Goal: Ask a question: Seek information or help from site administrators or community

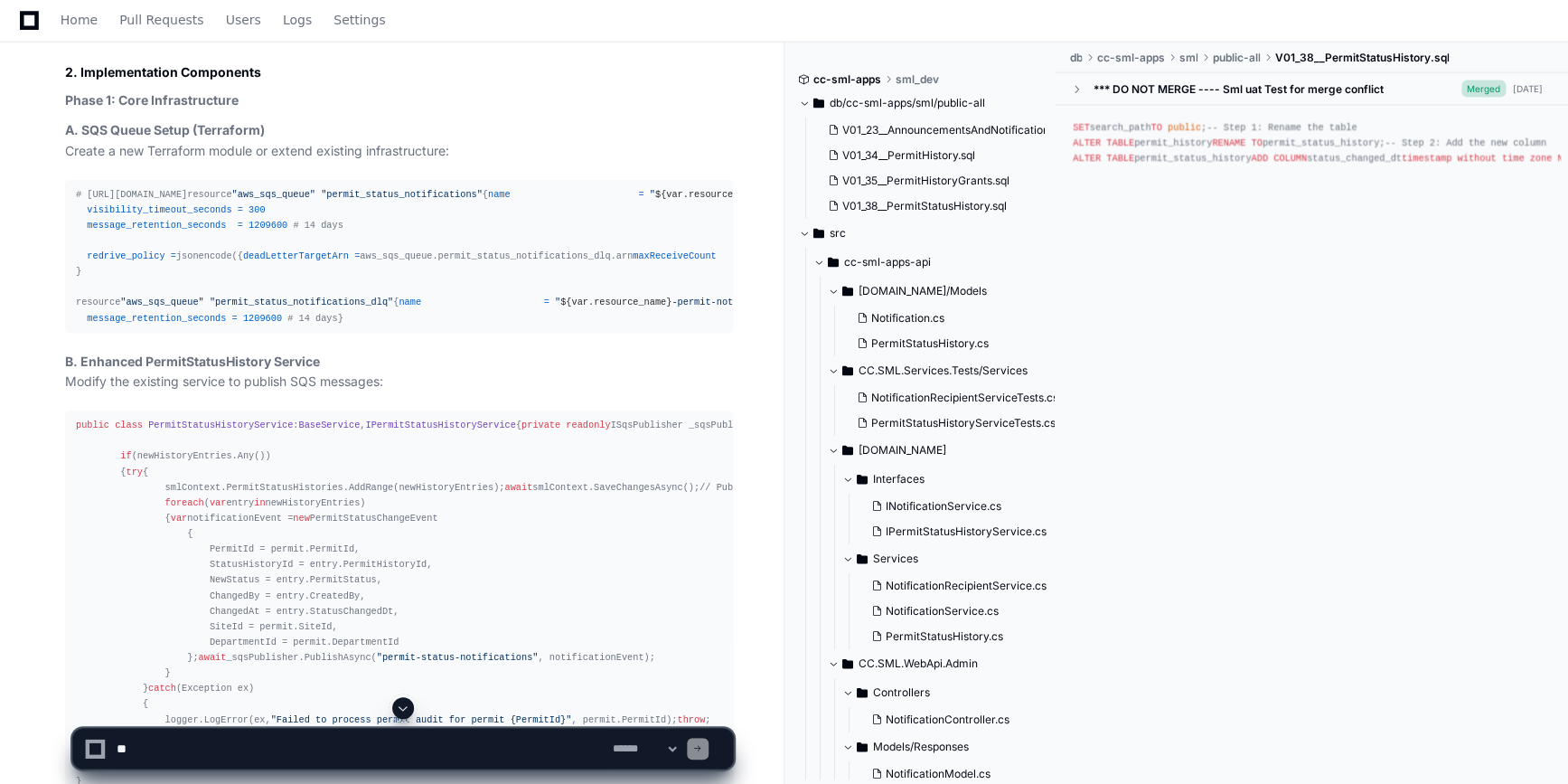
scroll to position [2059, 0]
click at [235, 746] on textarea at bounding box center [360, 748] width 496 height 39
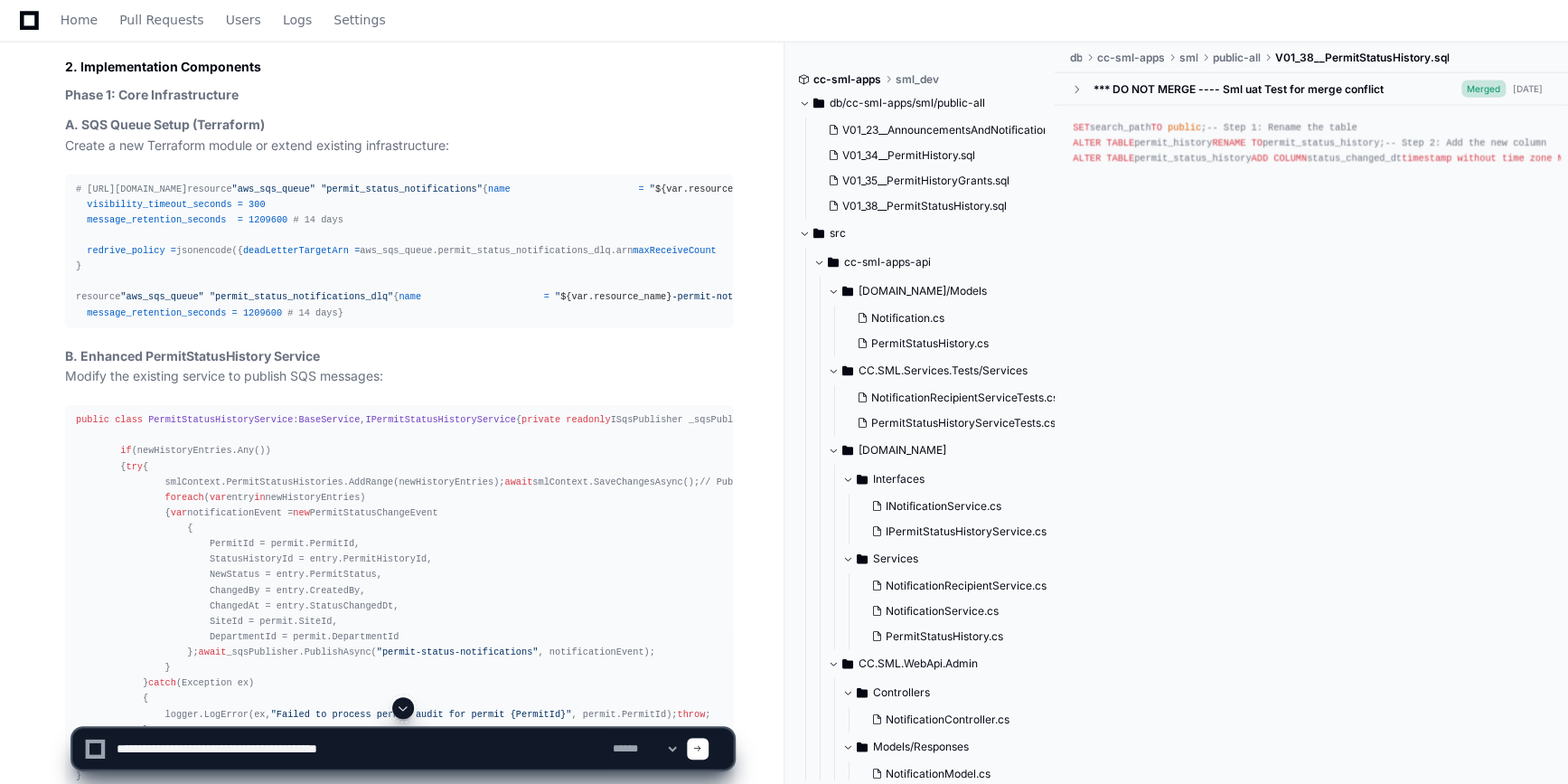
type textarea "**********"
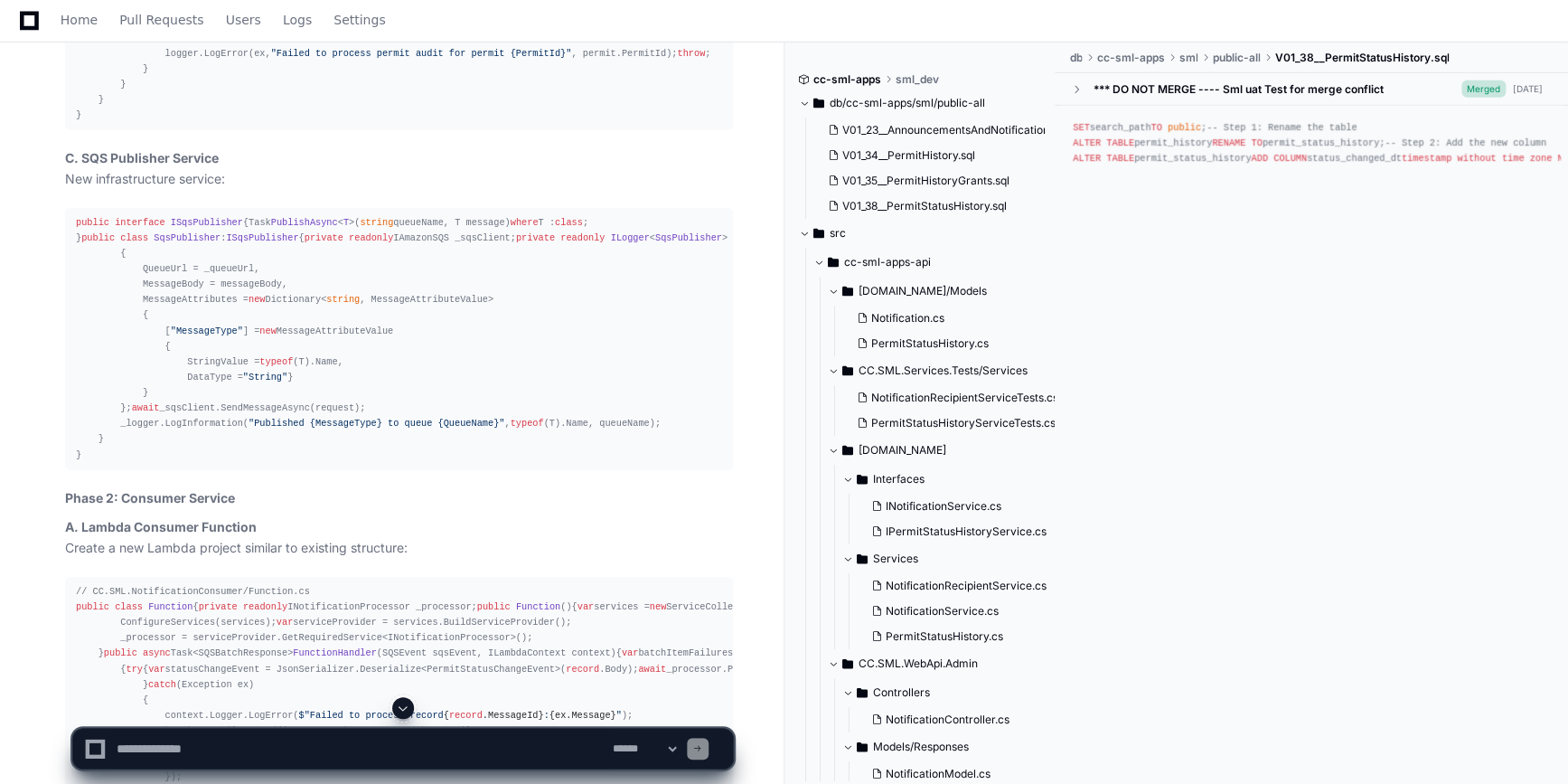
scroll to position [2881, 0]
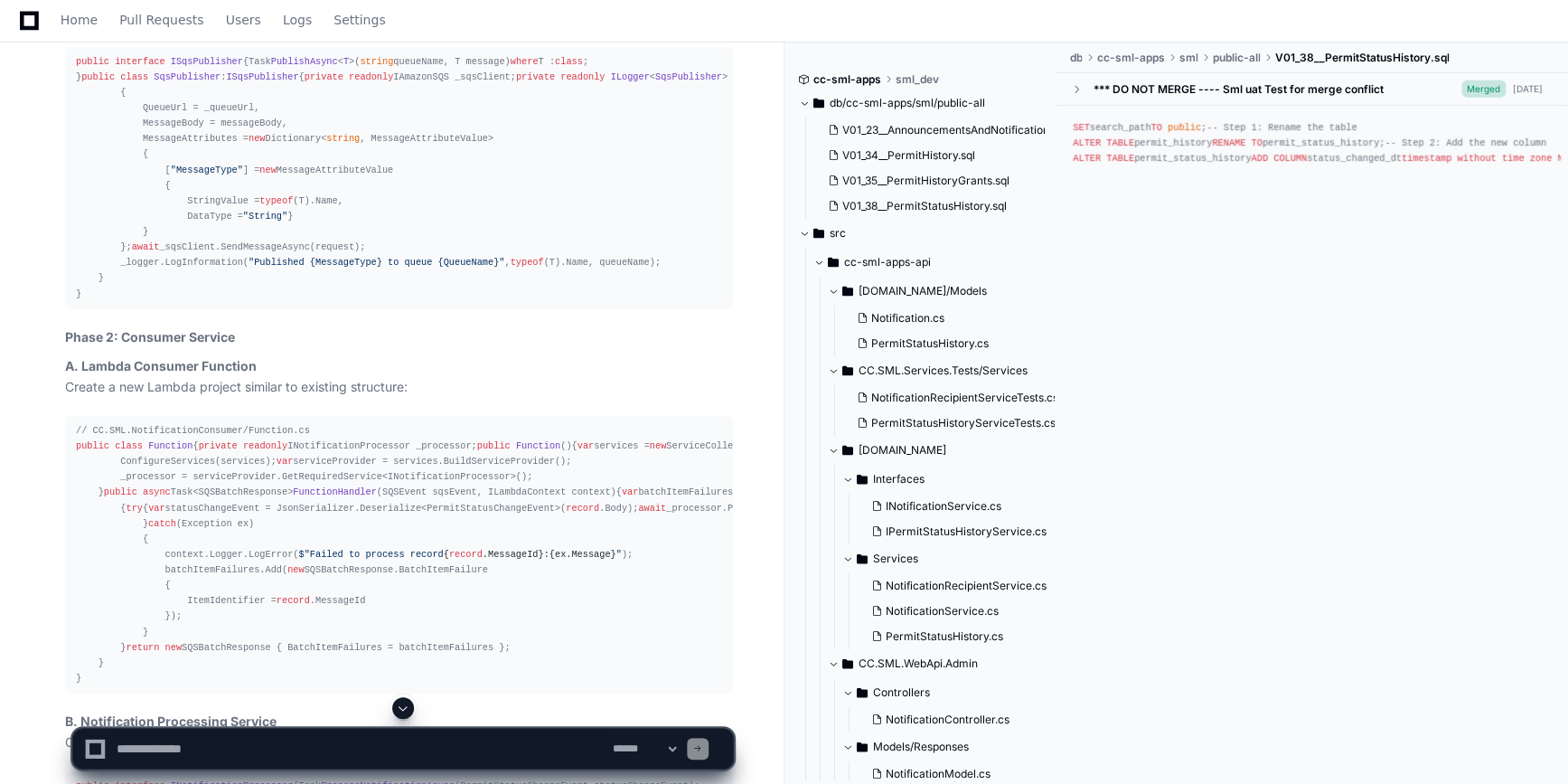
click at [403, 715] on span at bounding box center [403, 707] width 14 height 14
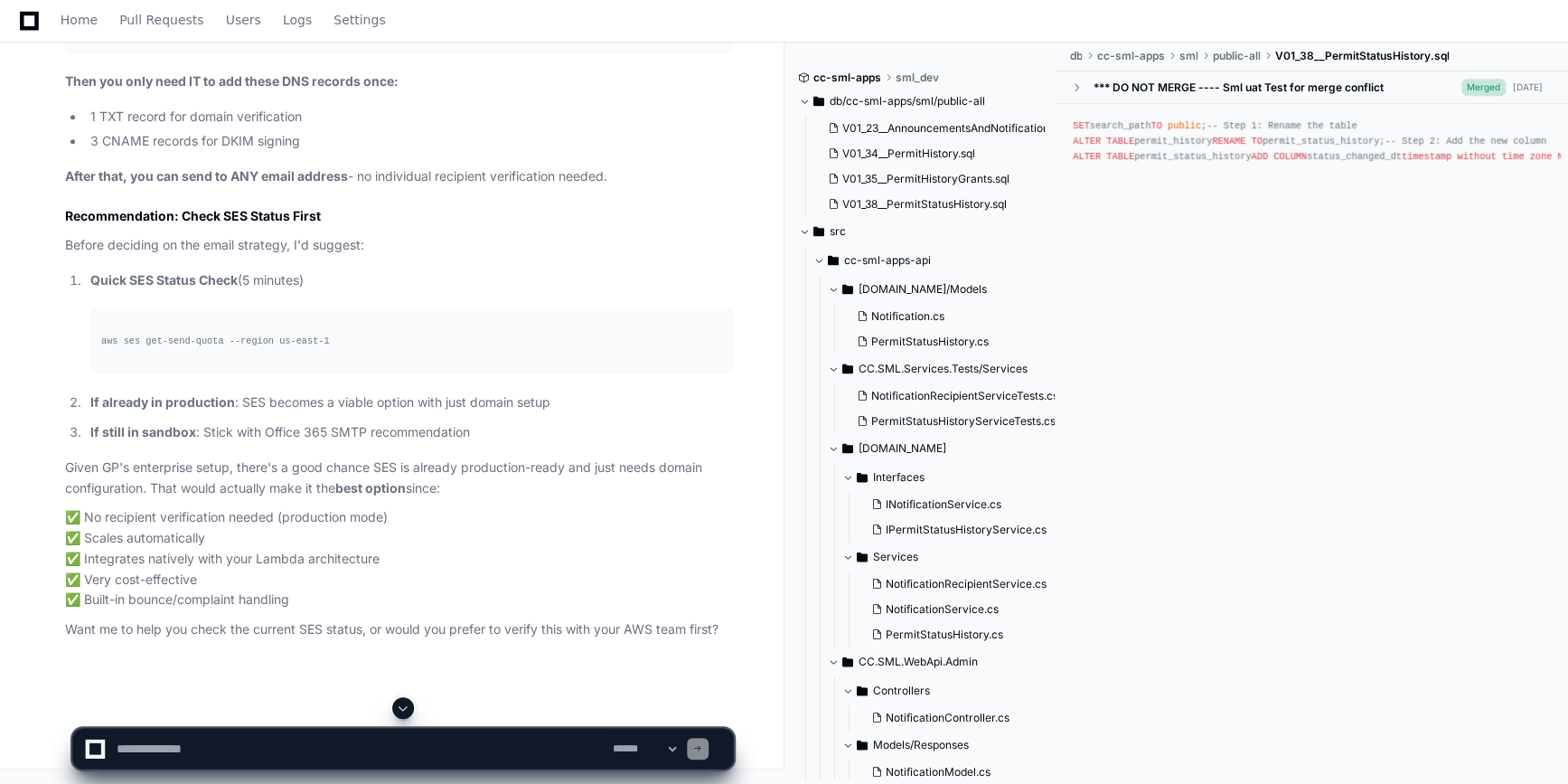
scroll to position [19027, 0]
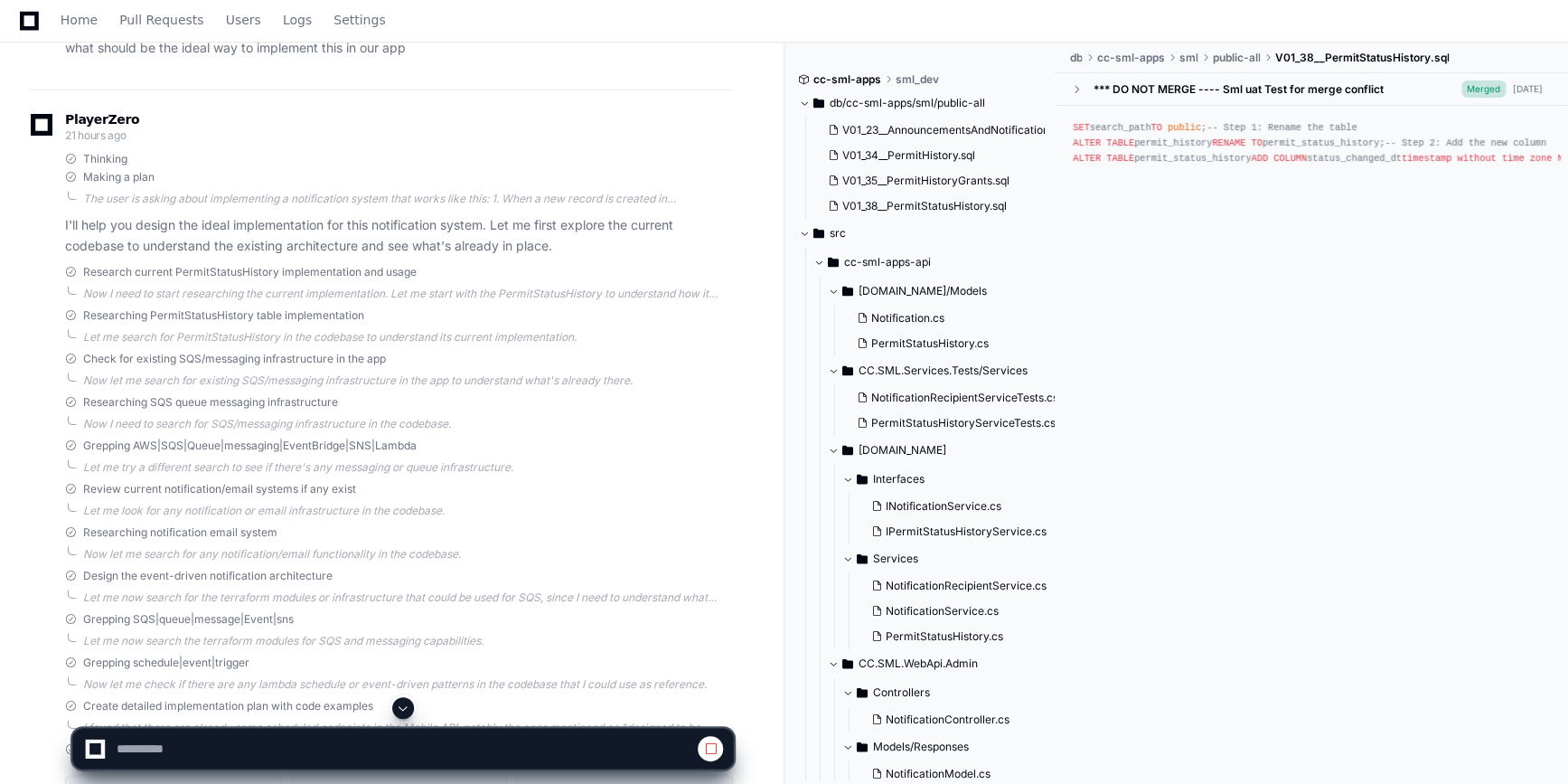
scroll to position [410, 0]
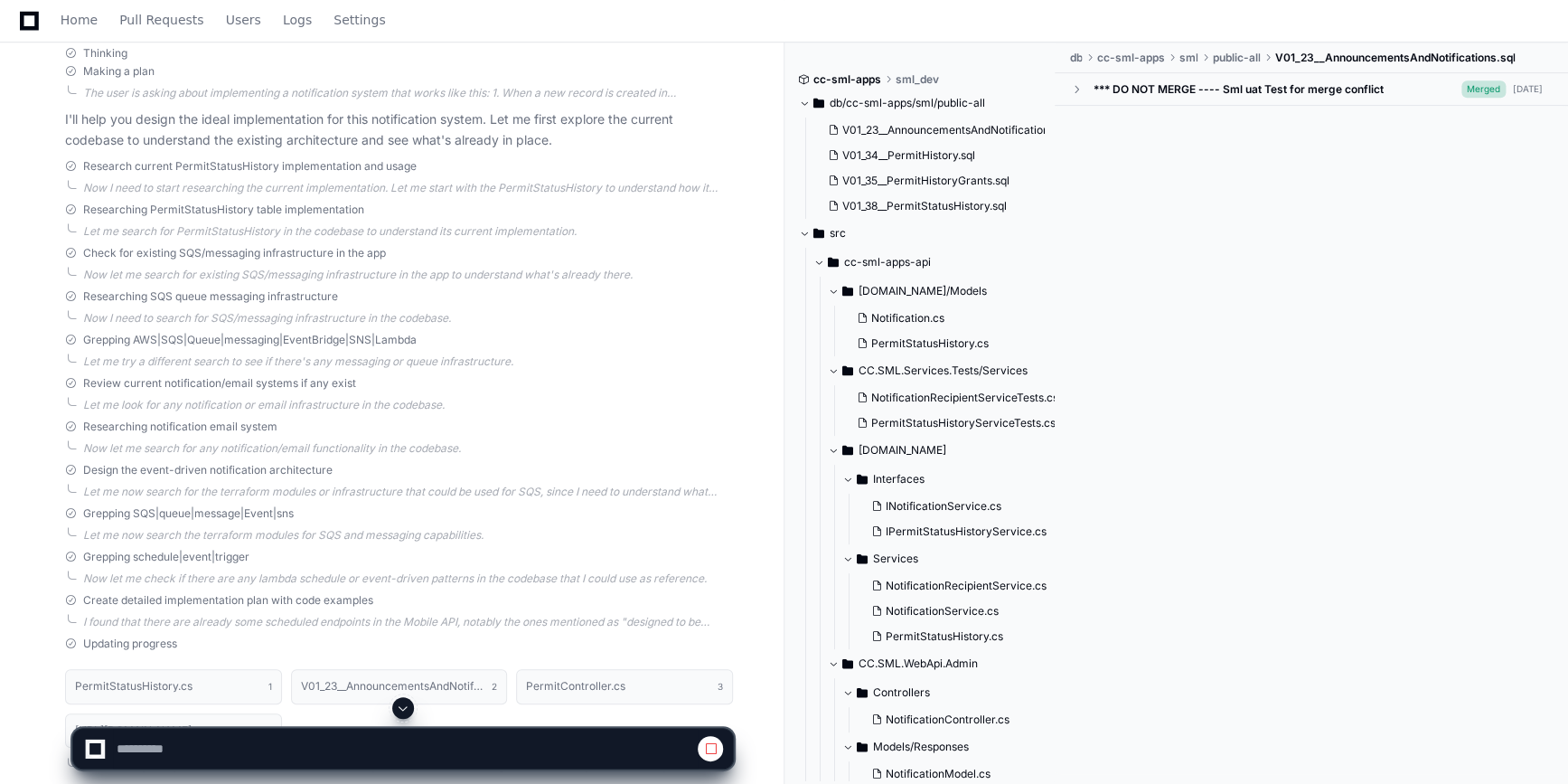
click at [403, 705] on span at bounding box center [403, 707] width 14 height 14
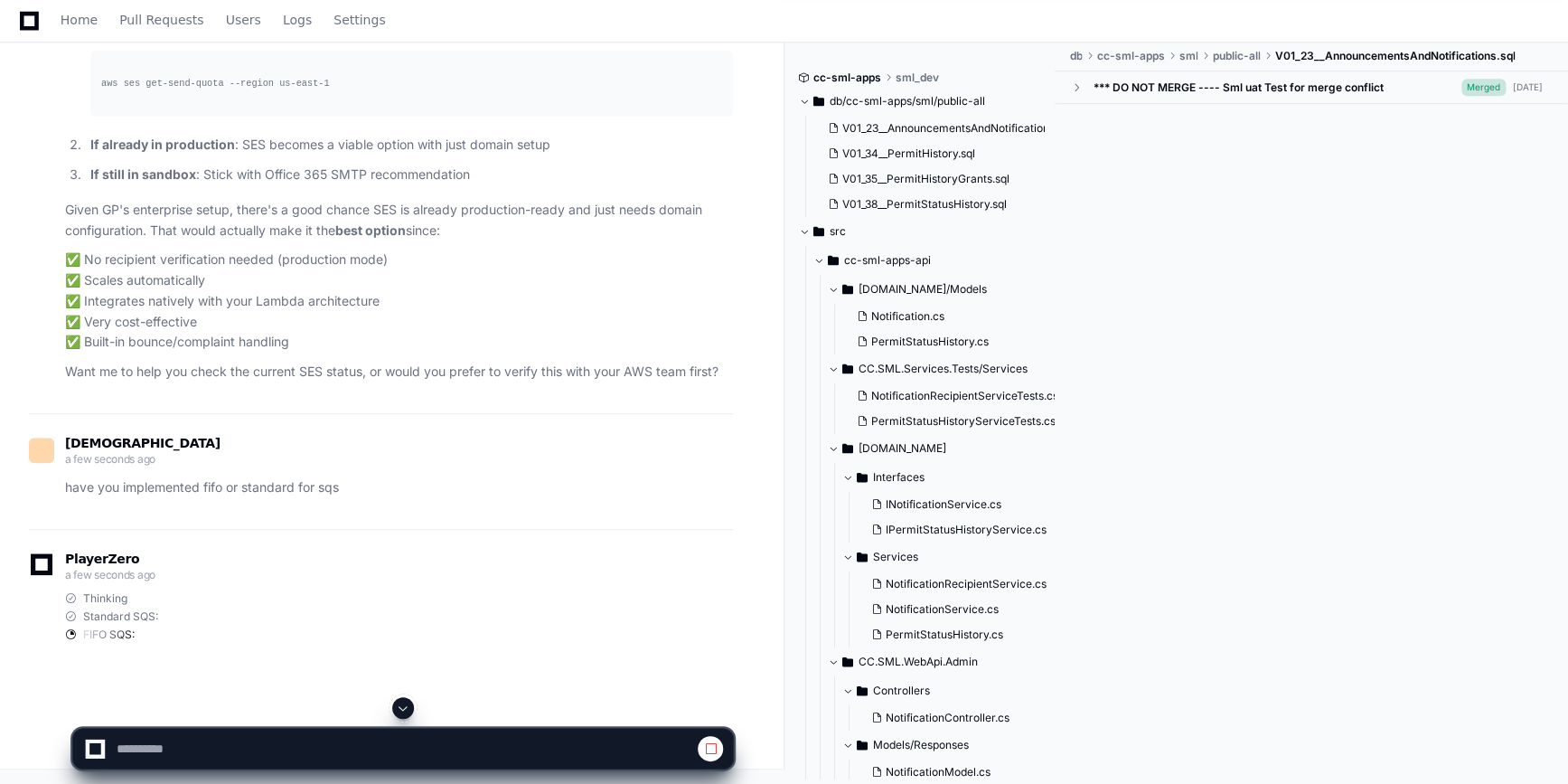
scroll to position [19242, 0]
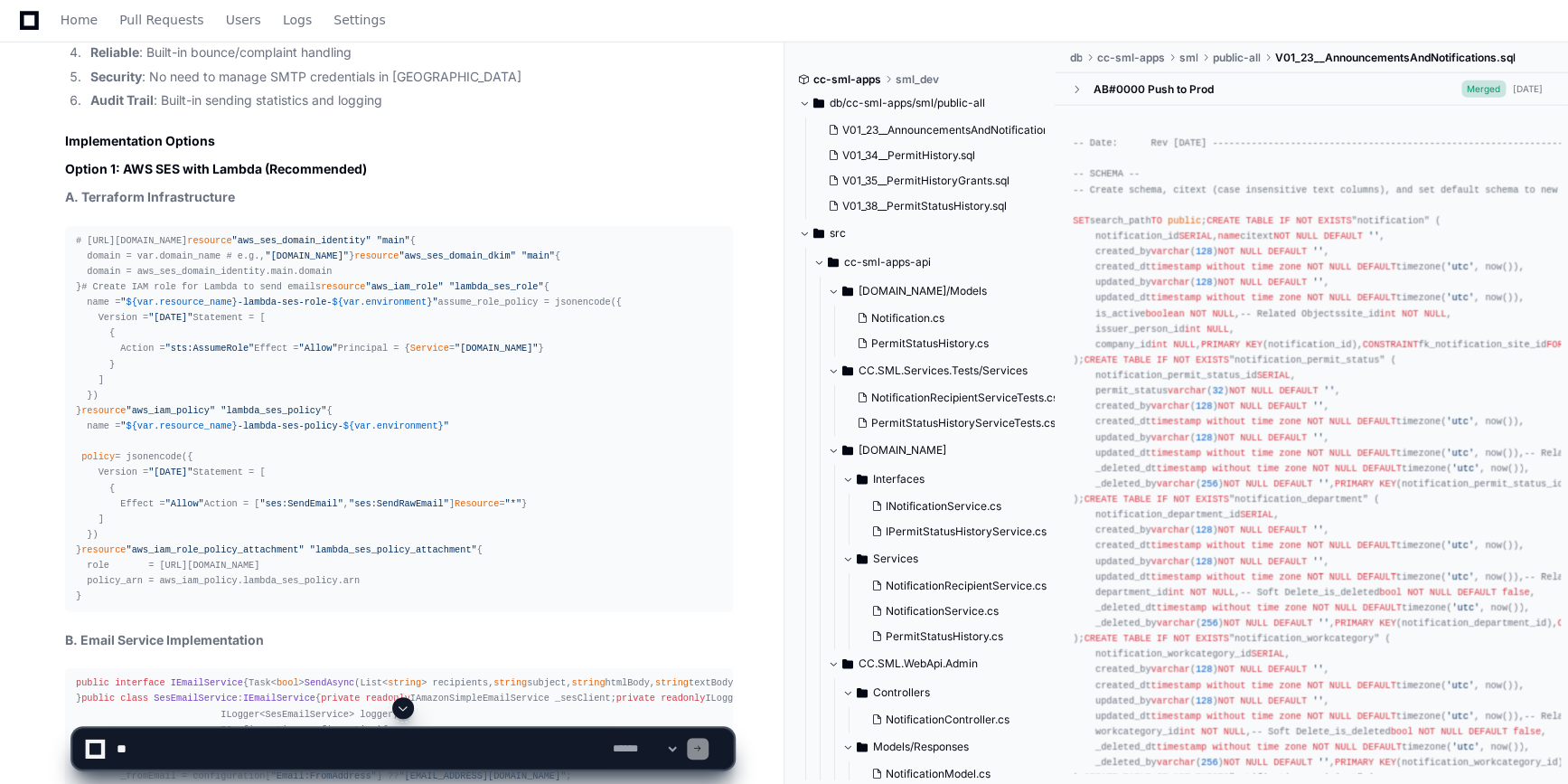
scroll to position [5753, 0]
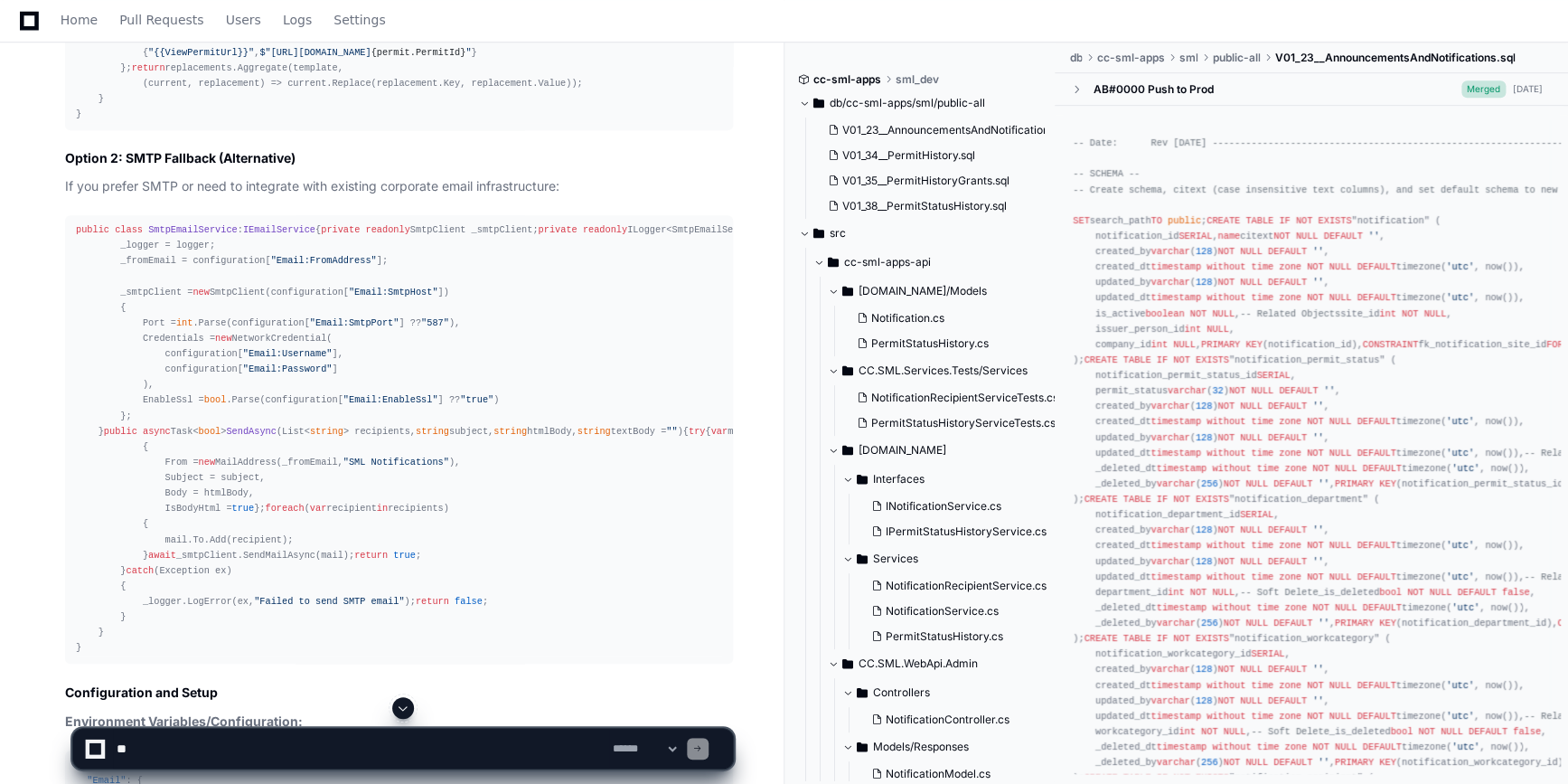
drag, startPoint x: 408, startPoint y: 713, endPoint x: 417, endPoint y: 697, distance: 18.4
click at [406, 713] on span at bounding box center [403, 707] width 14 height 14
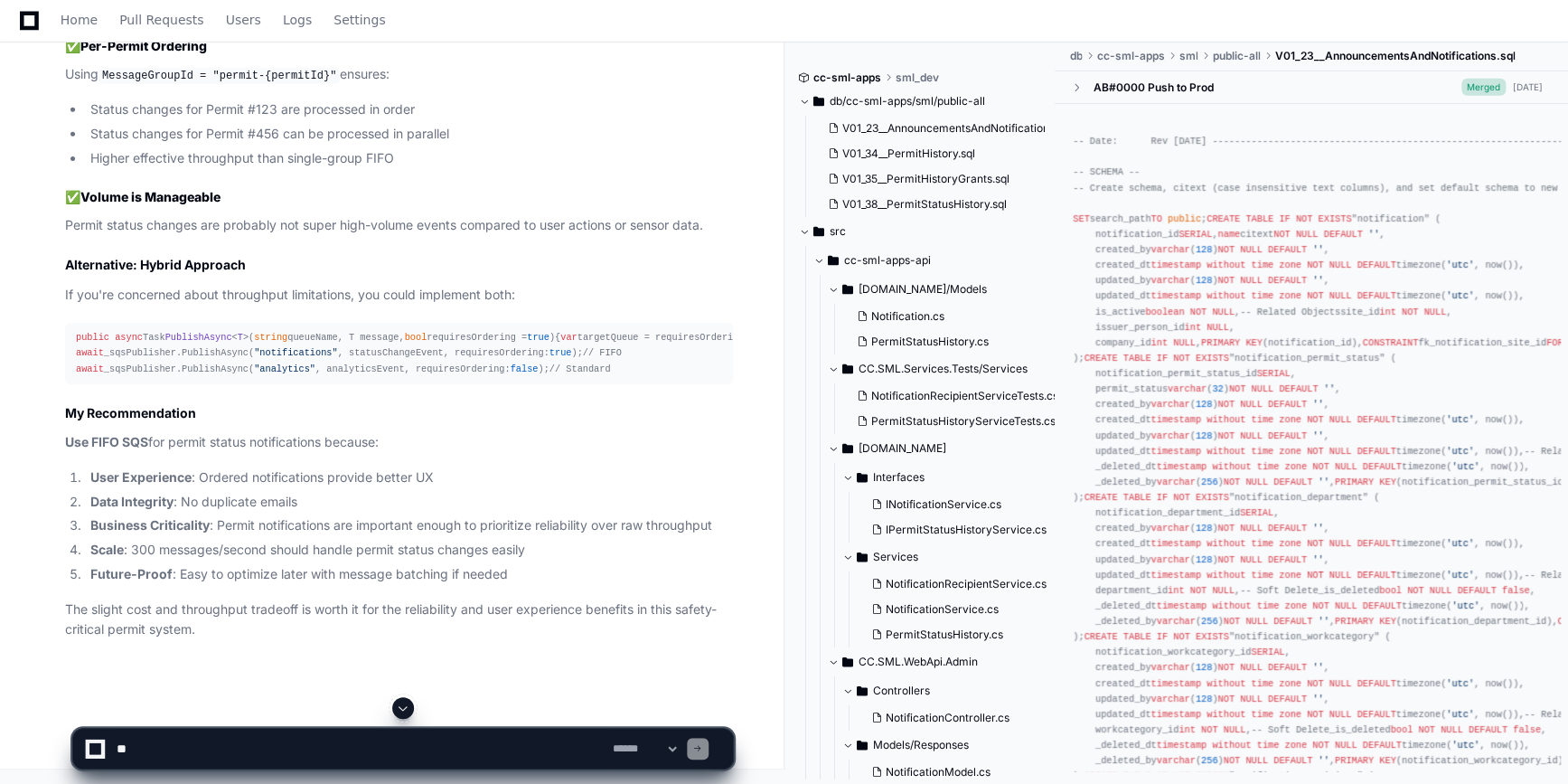
scroll to position [16933, 0]
click at [321, 736] on textarea at bounding box center [360, 748] width 496 height 39
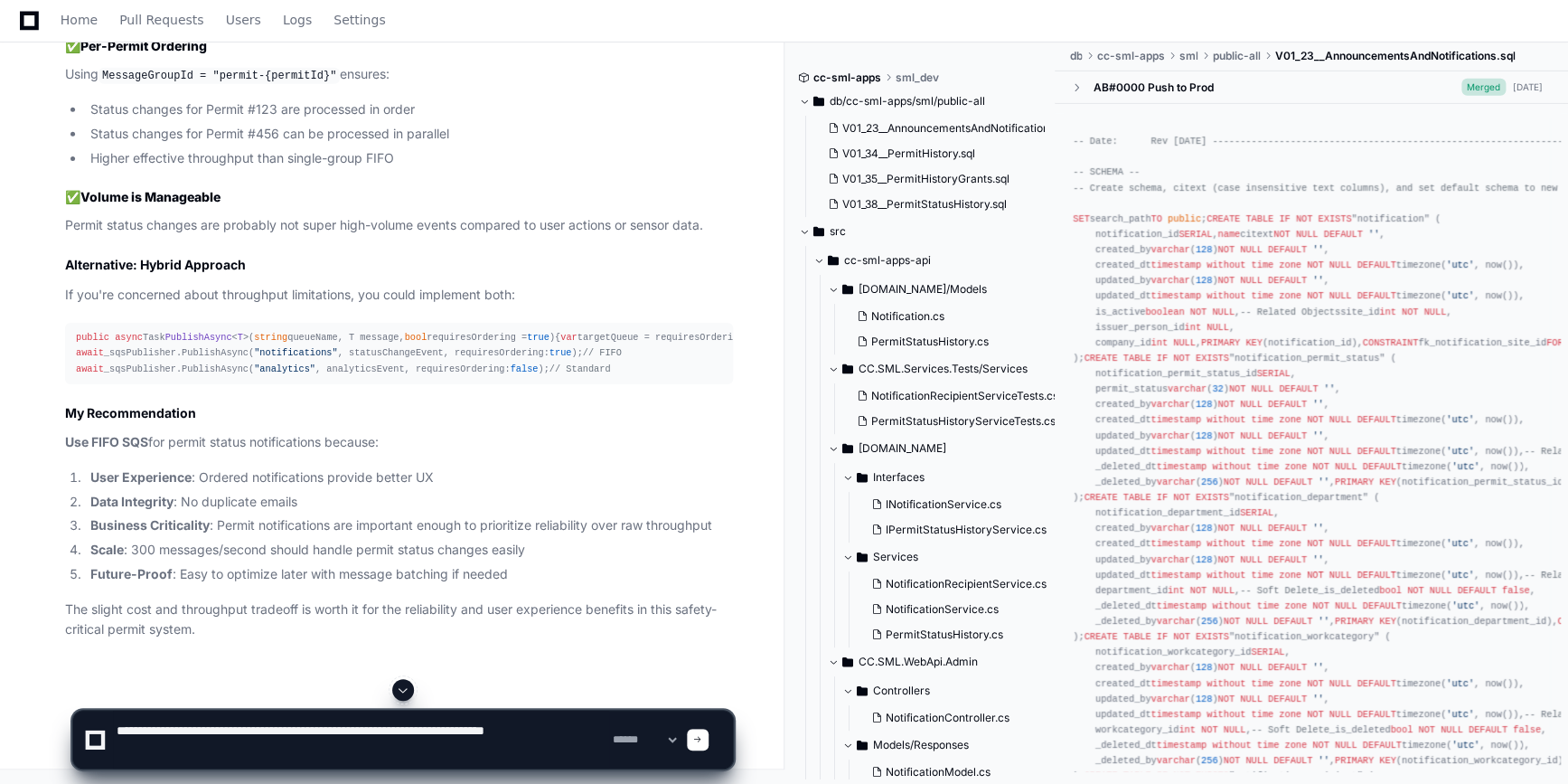
click at [578, 732] on textarea at bounding box center [360, 740] width 496 height 58
click at [269, 741] on textarea at bounding box center [360, 740] width 496 height 58
type textarea "**********"
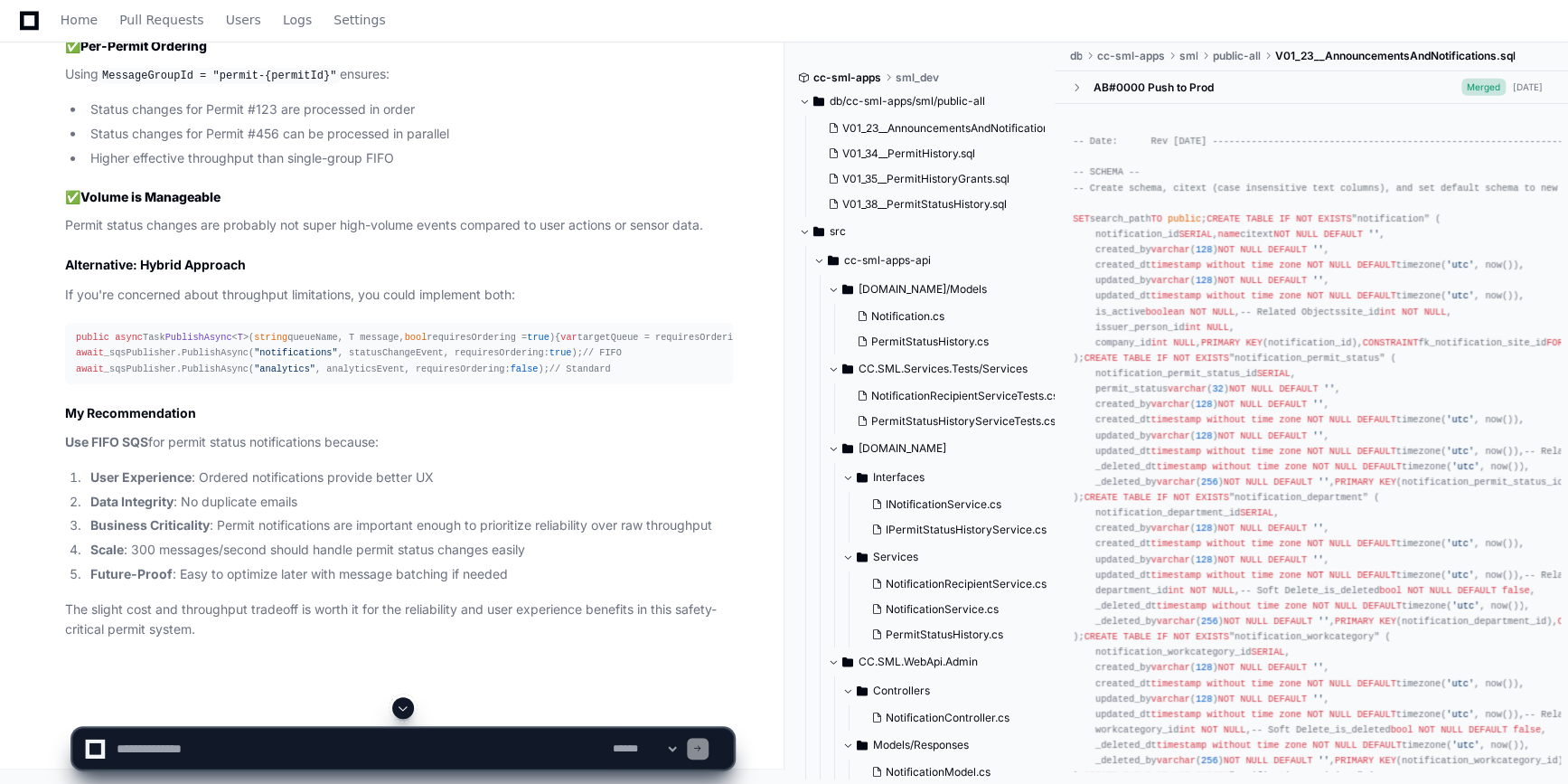
scroll to position [0, 0]
click at [403, 705] on span at bounding box center [403, 707] width 14 height 14
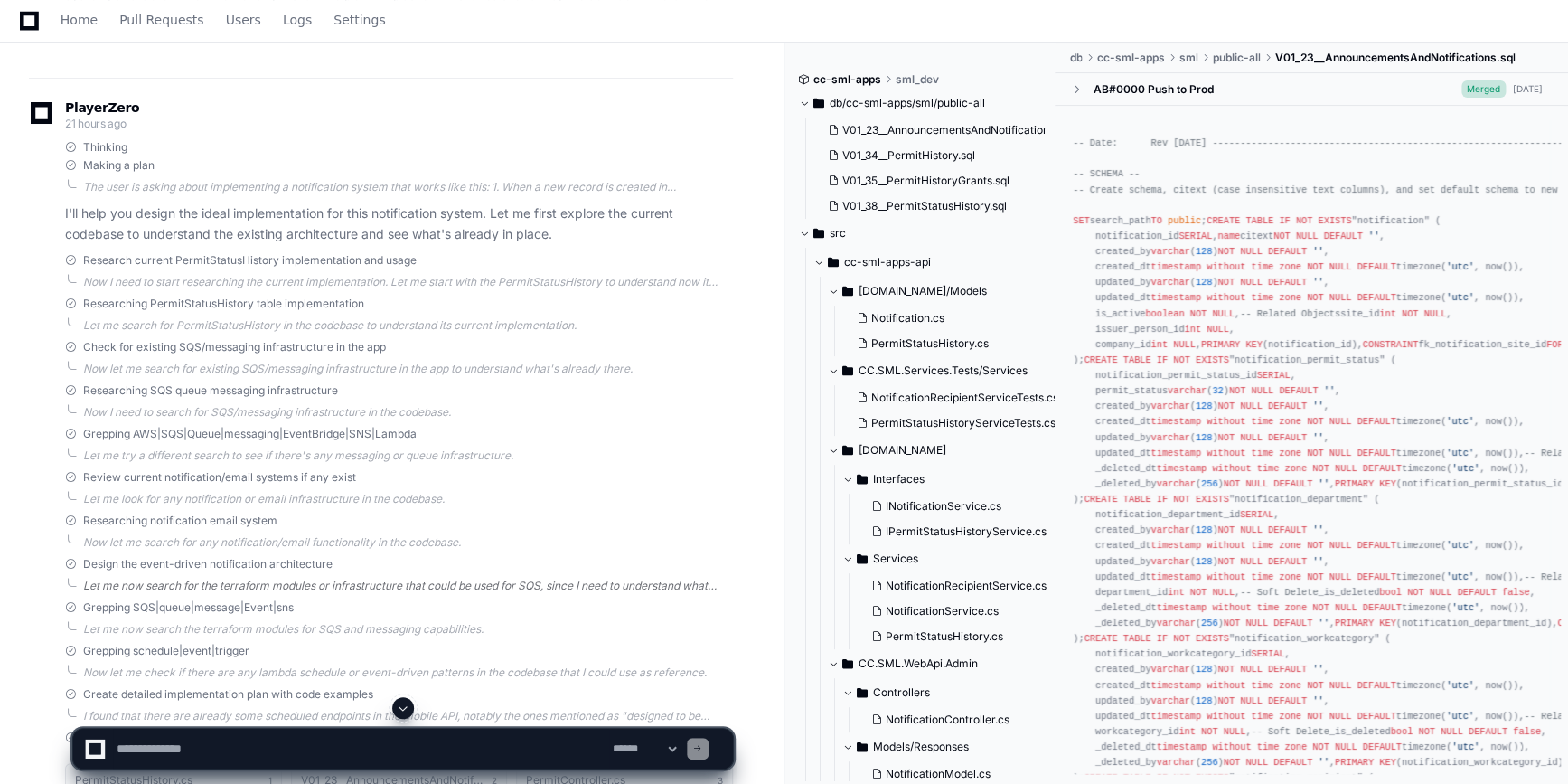
scroll to position [329, 0]
click at [404, 703] on span at bounding box center [403, 707] width 14 height 14
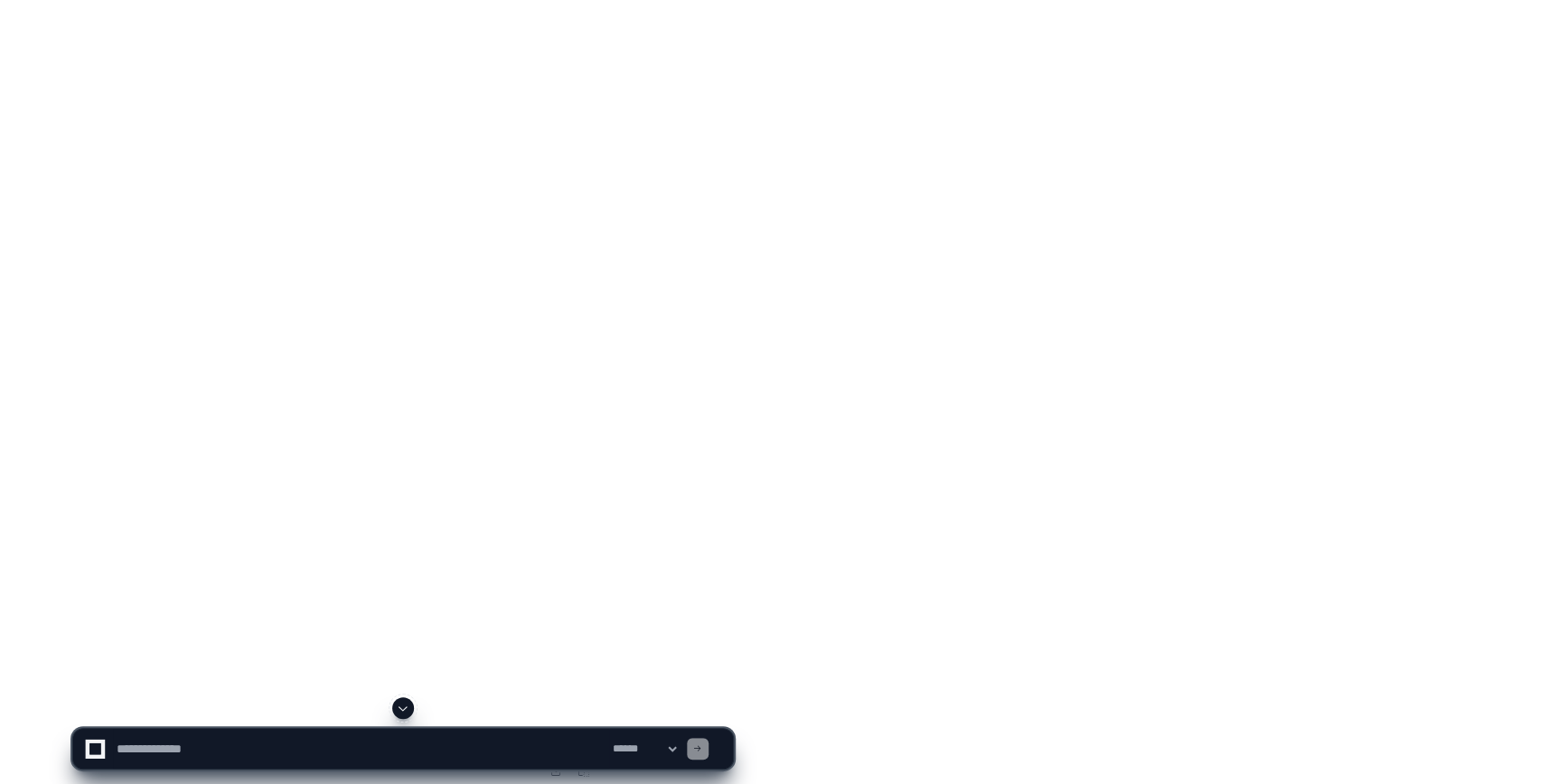
scroll to position [27094, 0]
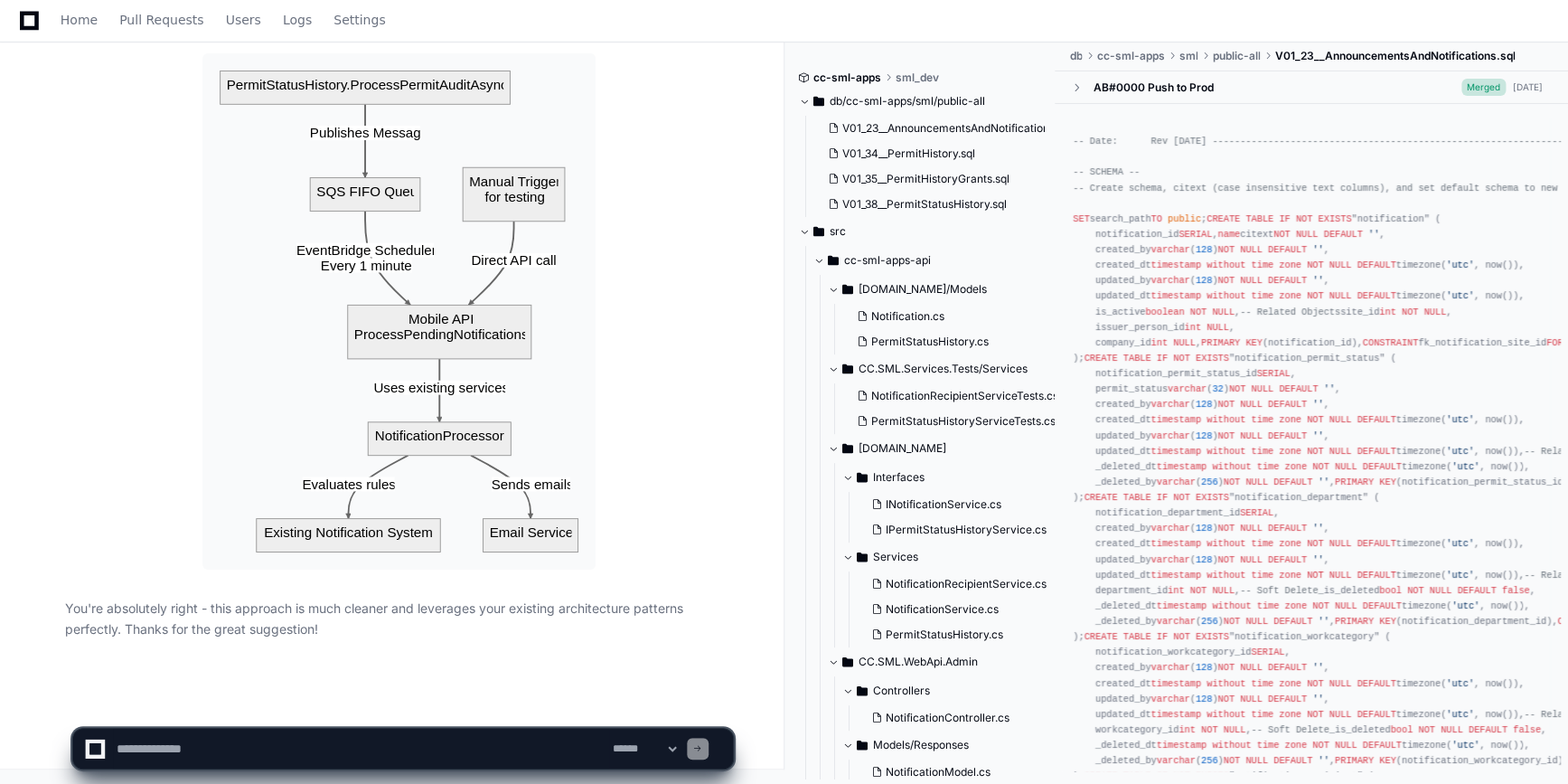
click at [297, 748] on textarea at bounding box center [360, 748] width 496 height 39
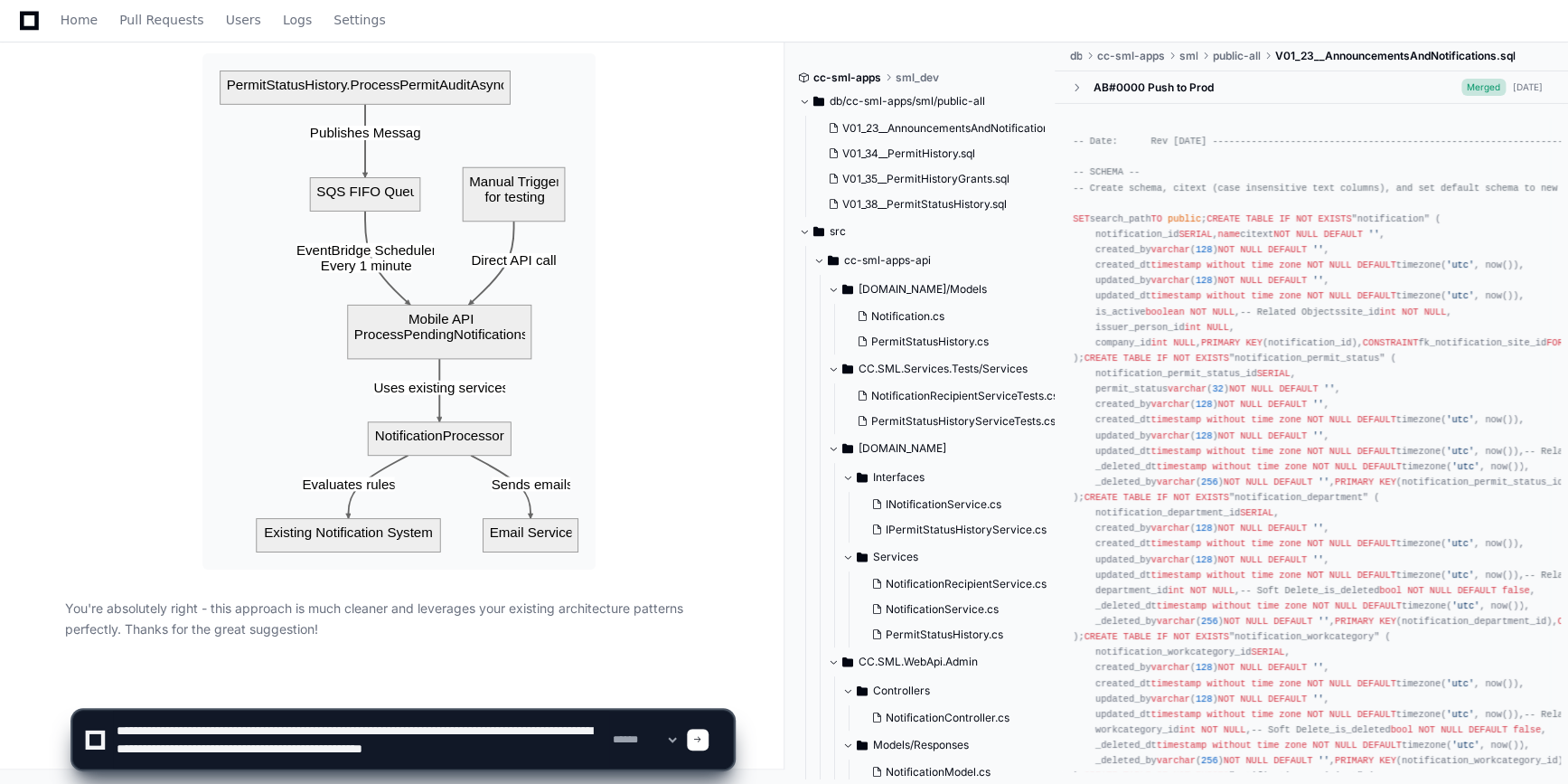
scroll to position [7, 0]
click at [485, 745] on textarea at bounding box center [360, 740] width 496 height 58
click at [222, 753] on textarea at bounding box center [360, 740] width 496 height 58
type textarea "**********"
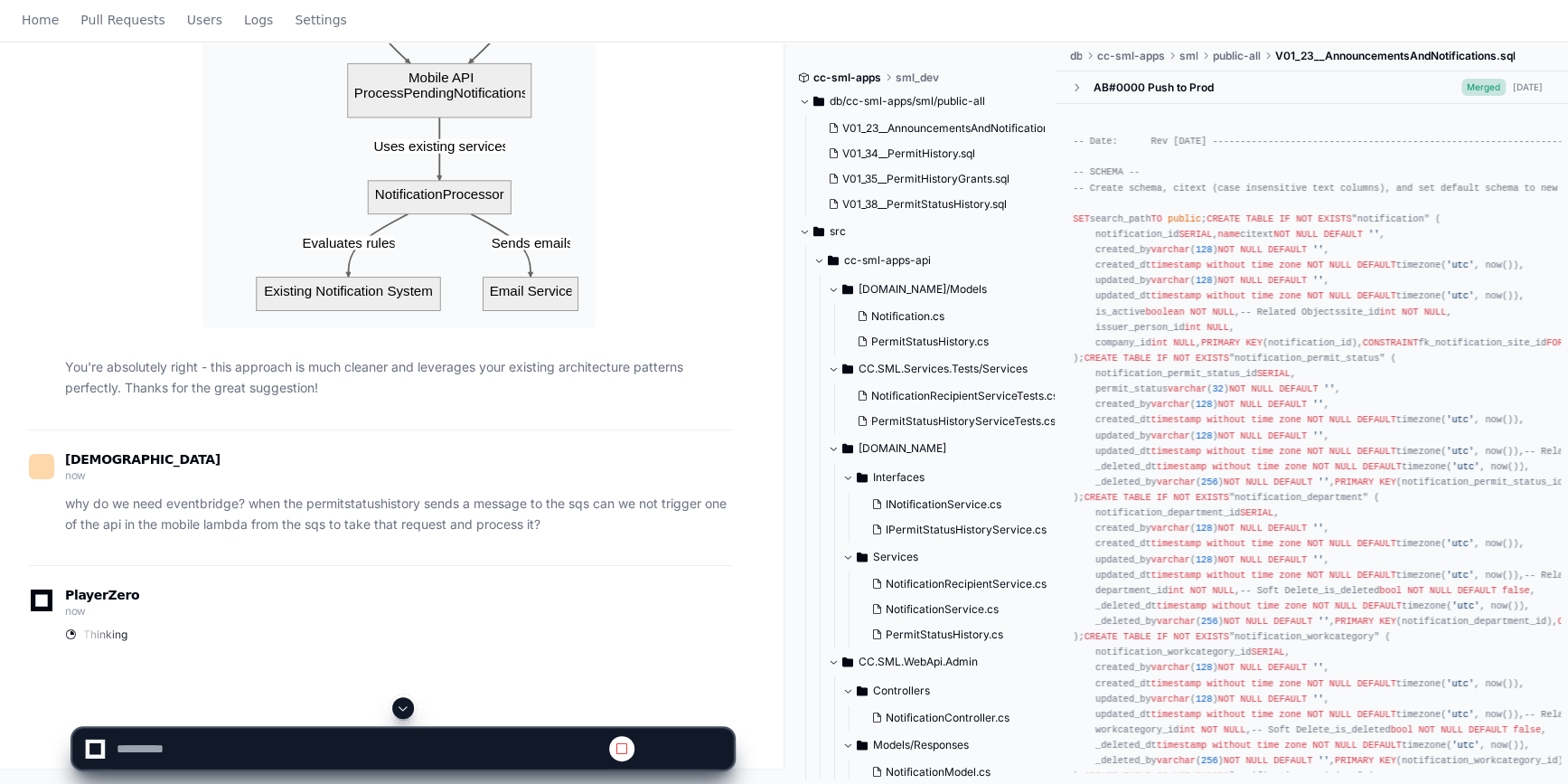
scroll to position [0, 0]
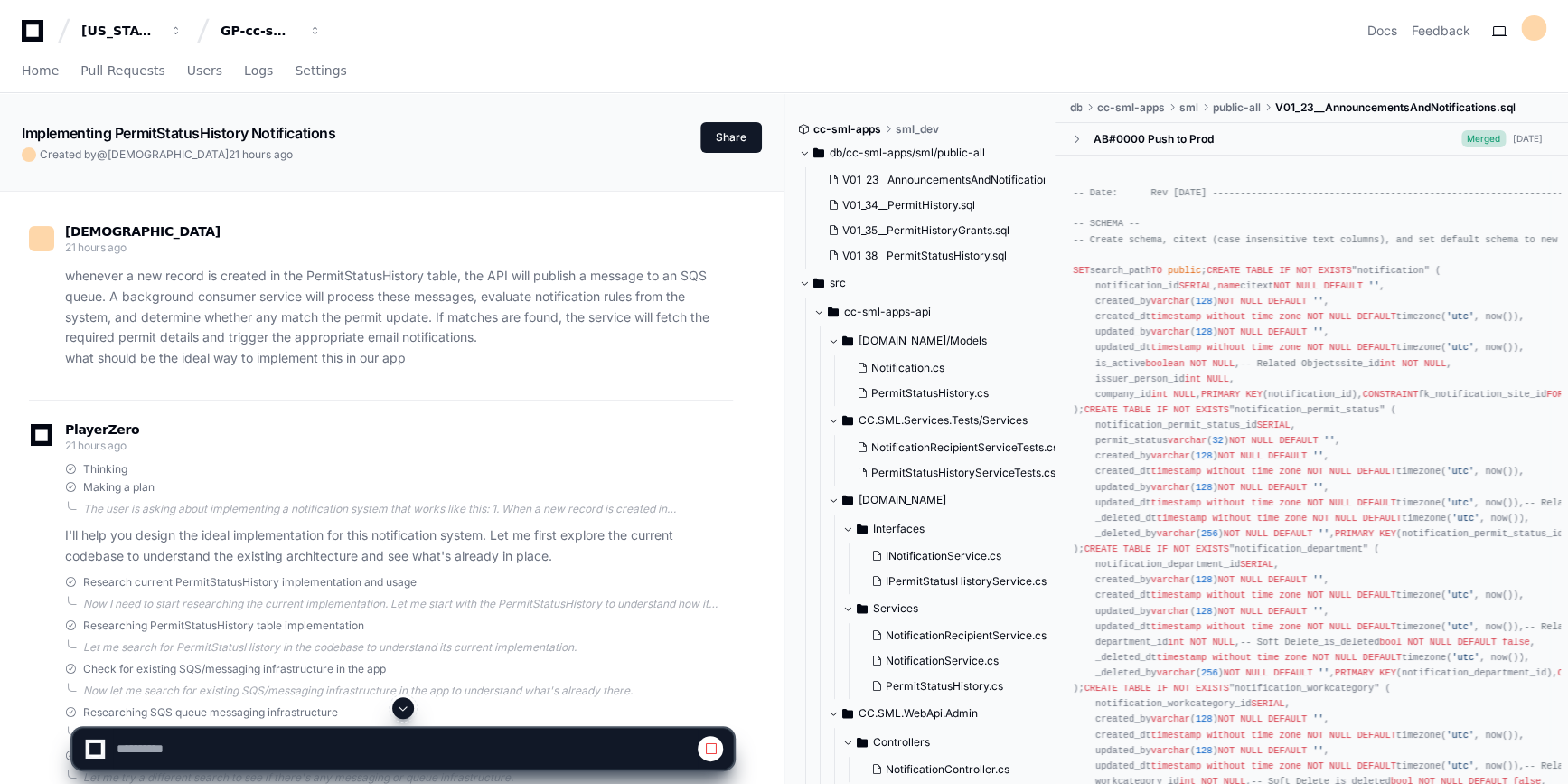
click at [408, 711] on span at bounding box center [403, 707] width 14 height 14
click at [408, 701] on span at bounding box center [403, 707] width 14 height 14
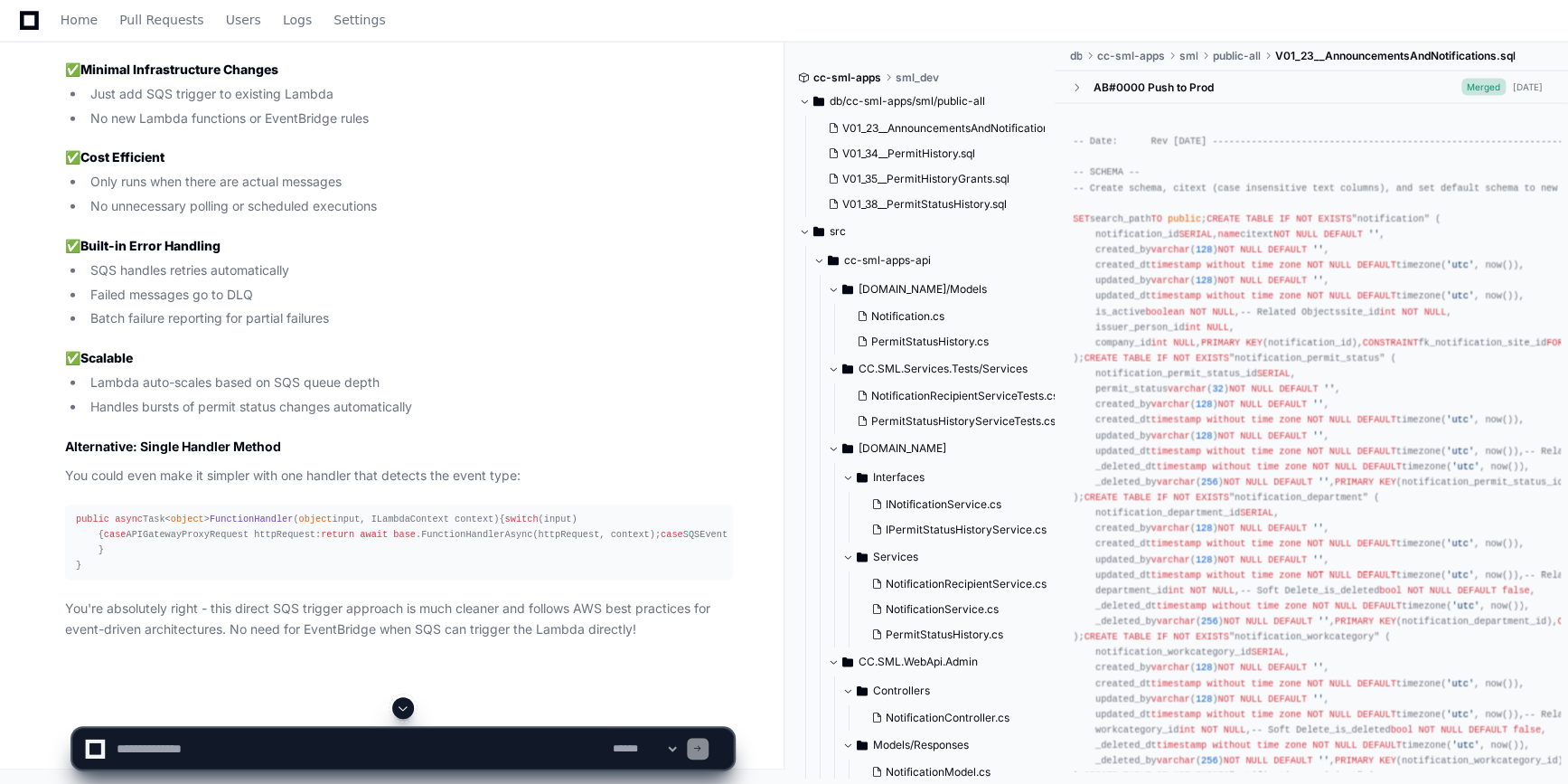
scroll to position [18752, 0]
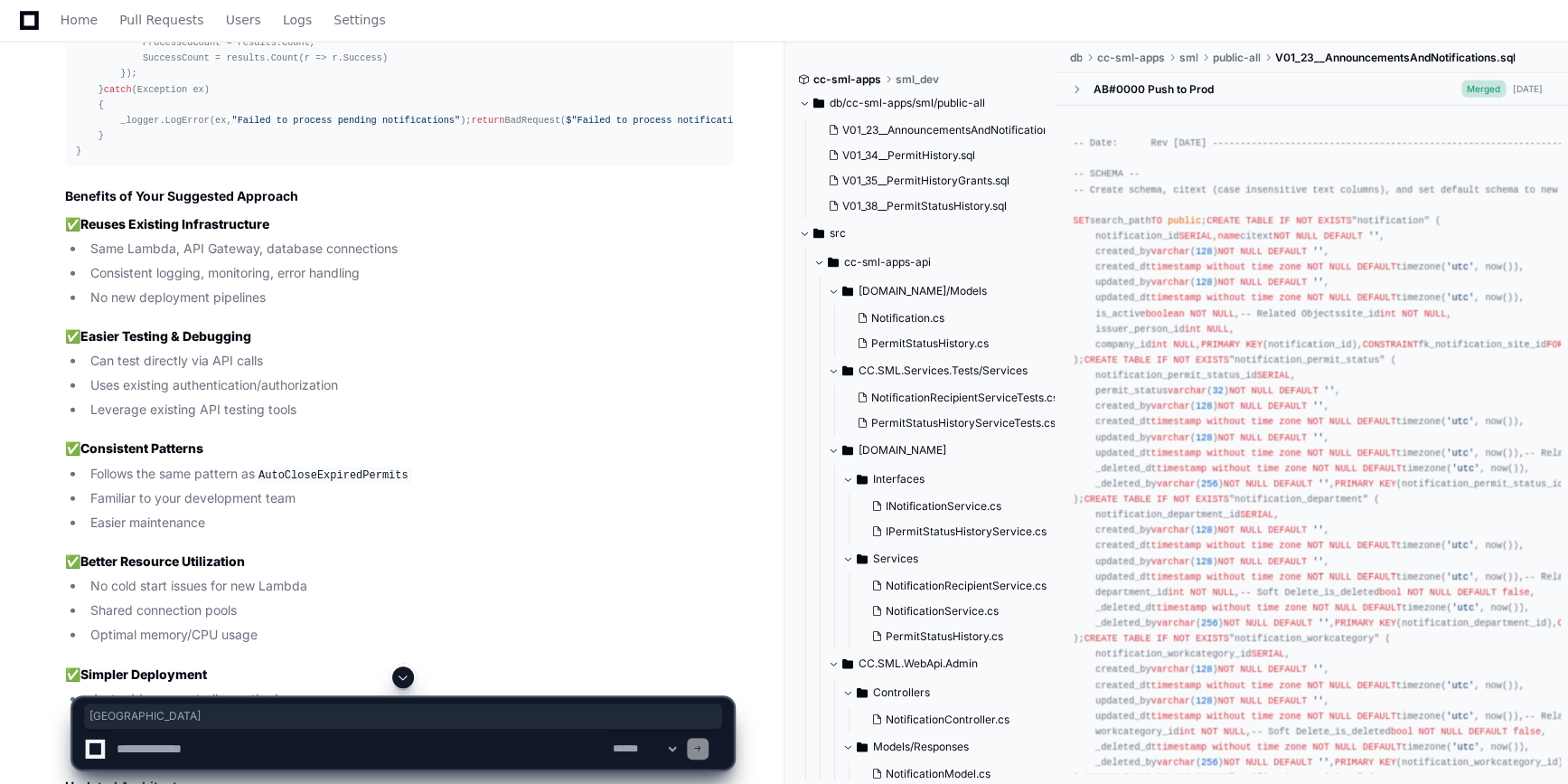
click at [403, 680] on span at bounding box center [403, 677] width 14 height 14
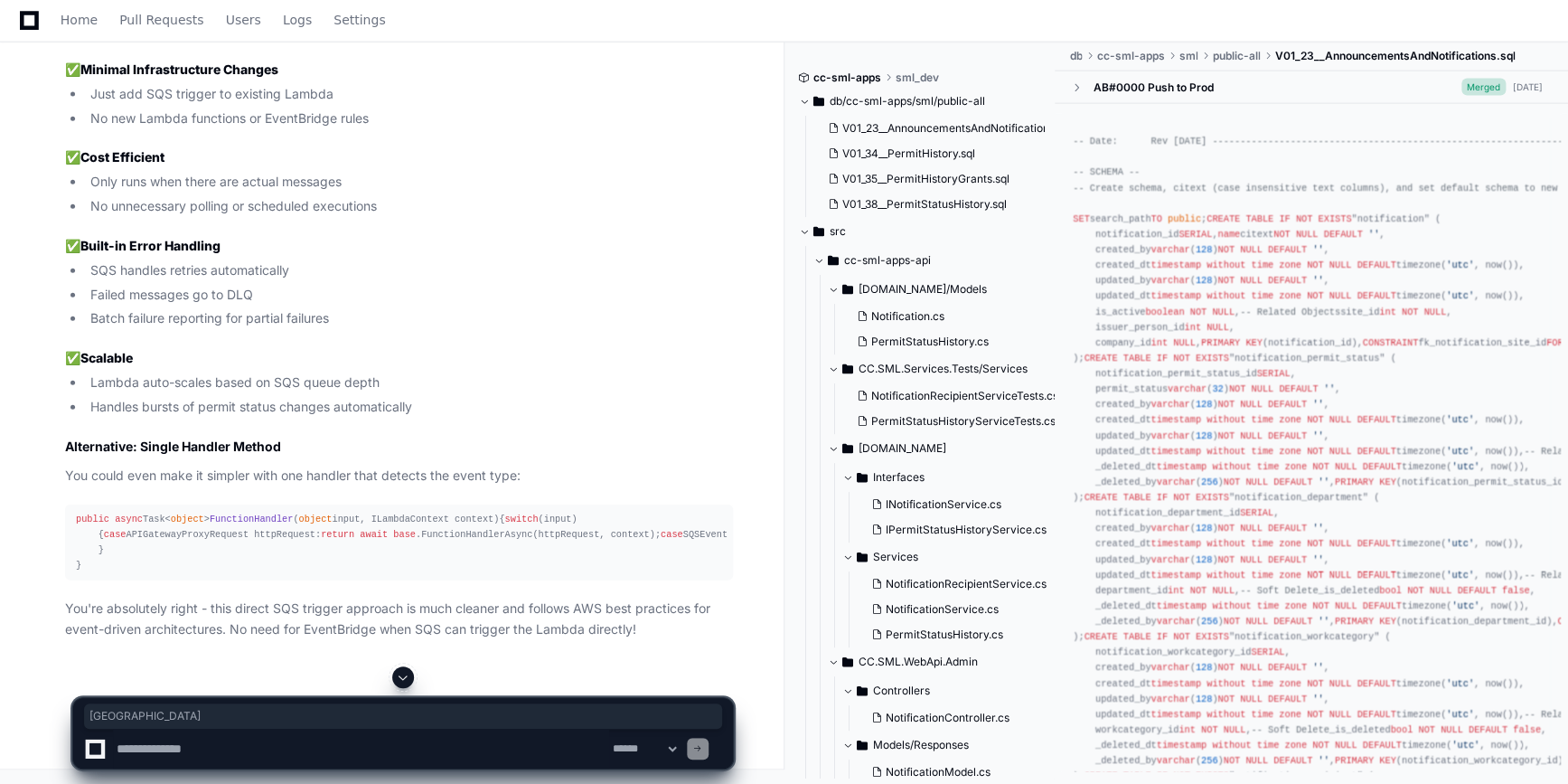
scroll to position [27268, 0]
click at [400, 684] on span at bounding box center [403, 677] width 14 height 14
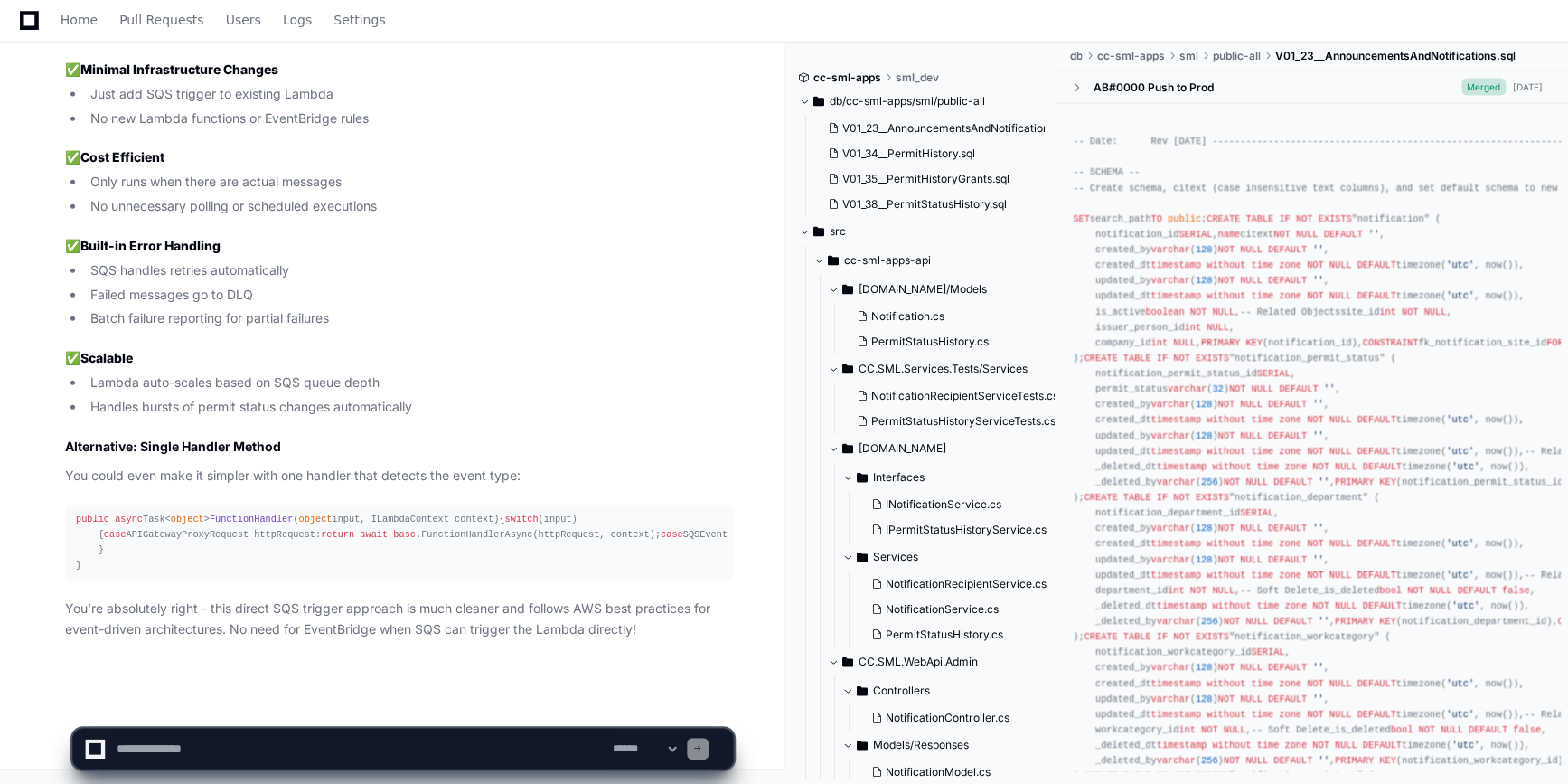
click at [160, 740] on textarea at bounding box center [360, 748] width 496 height 39
type textarea "**********"
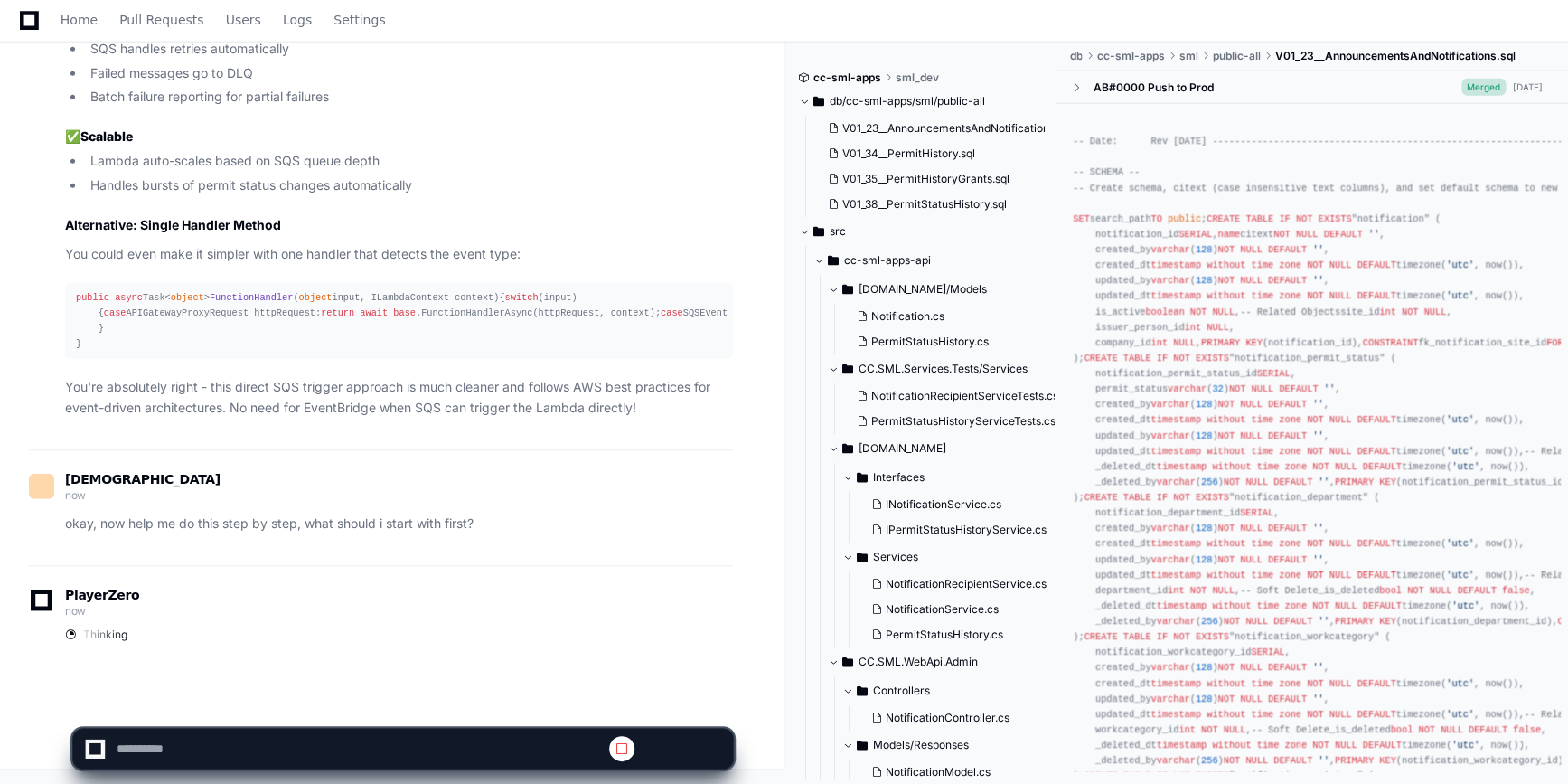
scroll to position [0, 0]
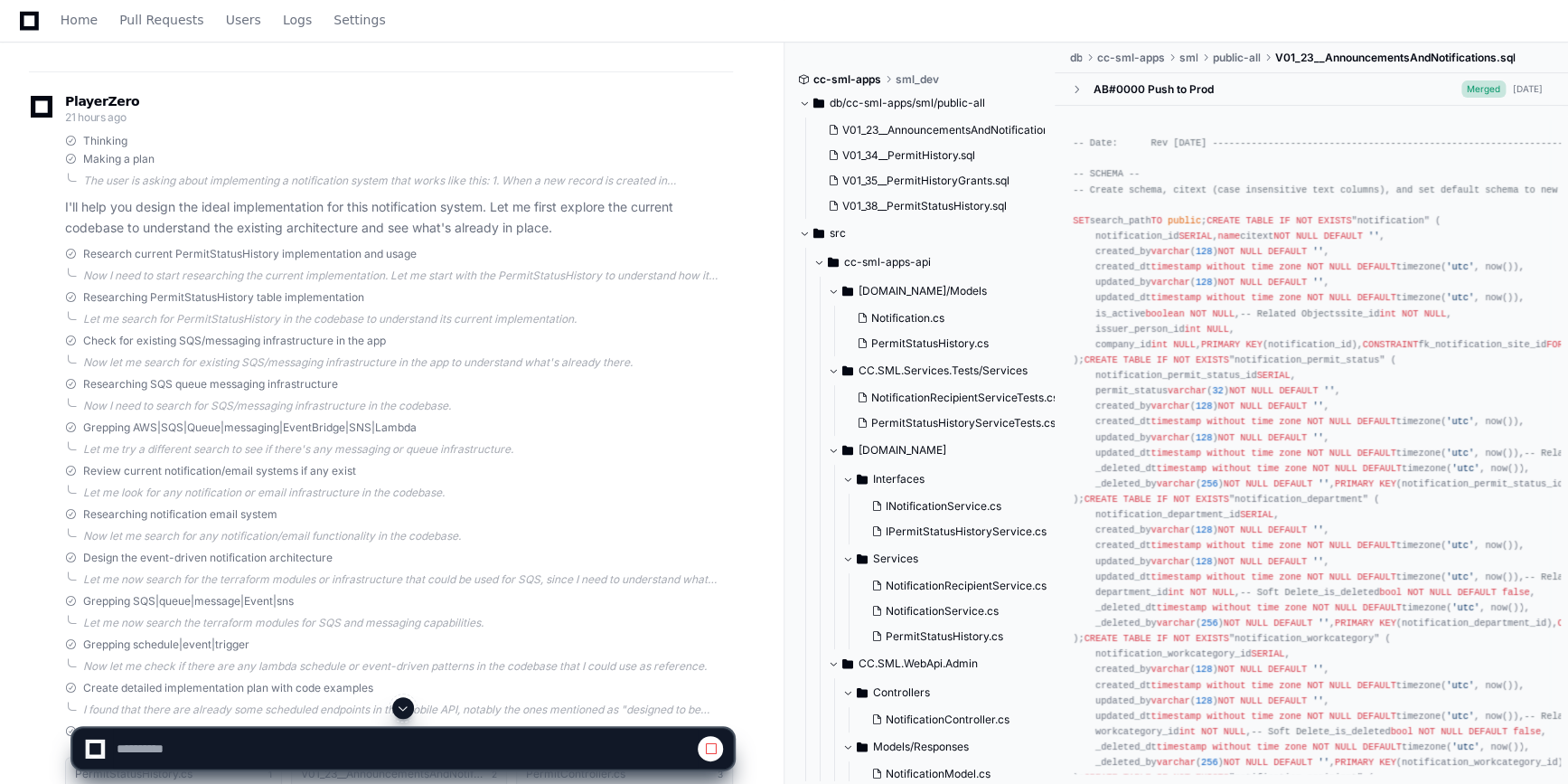
click at [405, 708] on span at bounding box center [403, 707] width 14 height 14
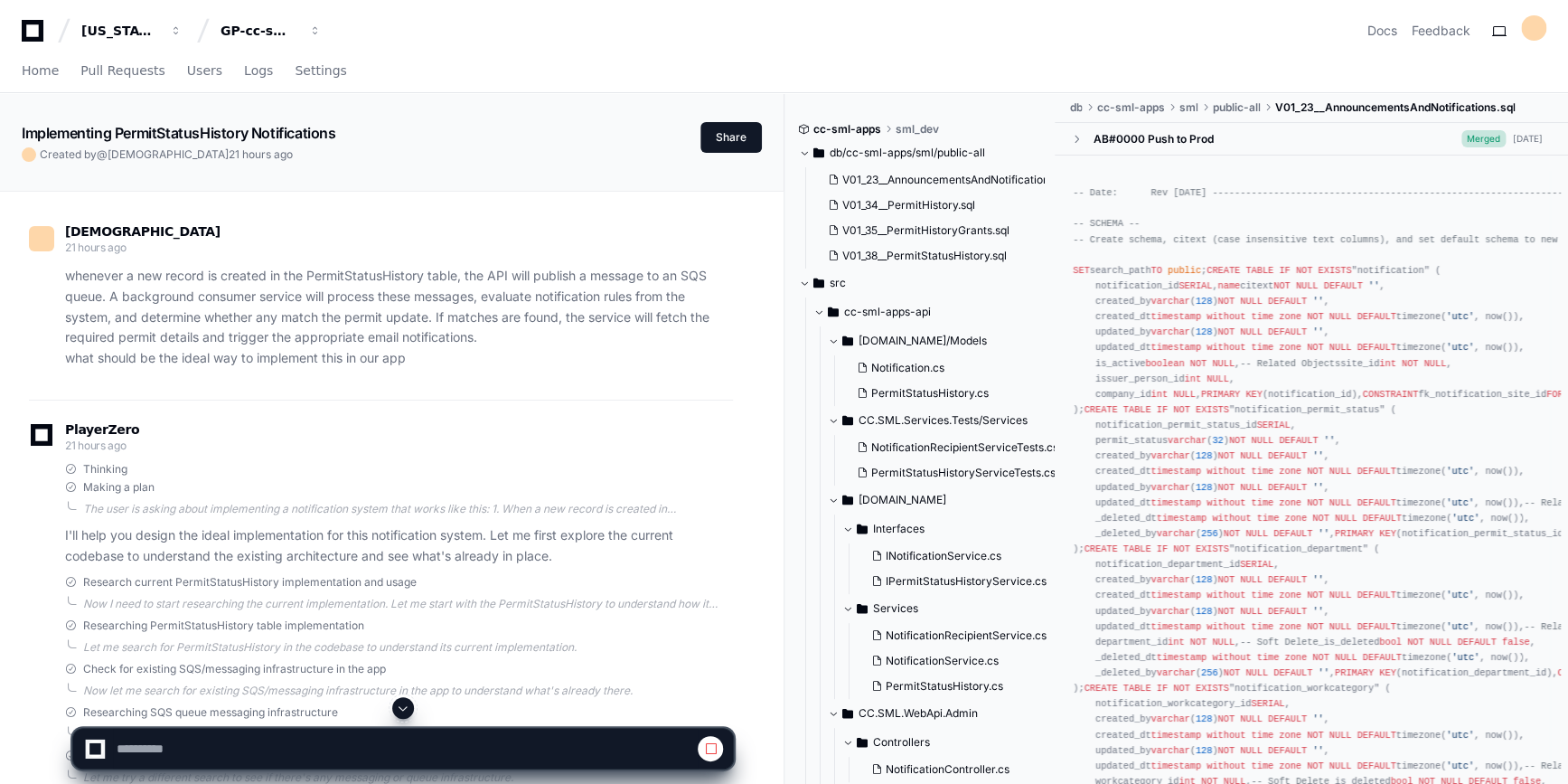
click at [405, 719] on div at bounding box center [403, 707] width 662 height 22
click at [405, 715] on span at bounding box center [403, 707] width 14 height 14
click at [403, 705] on span at bounding box center [403, 707] width 14 height 14
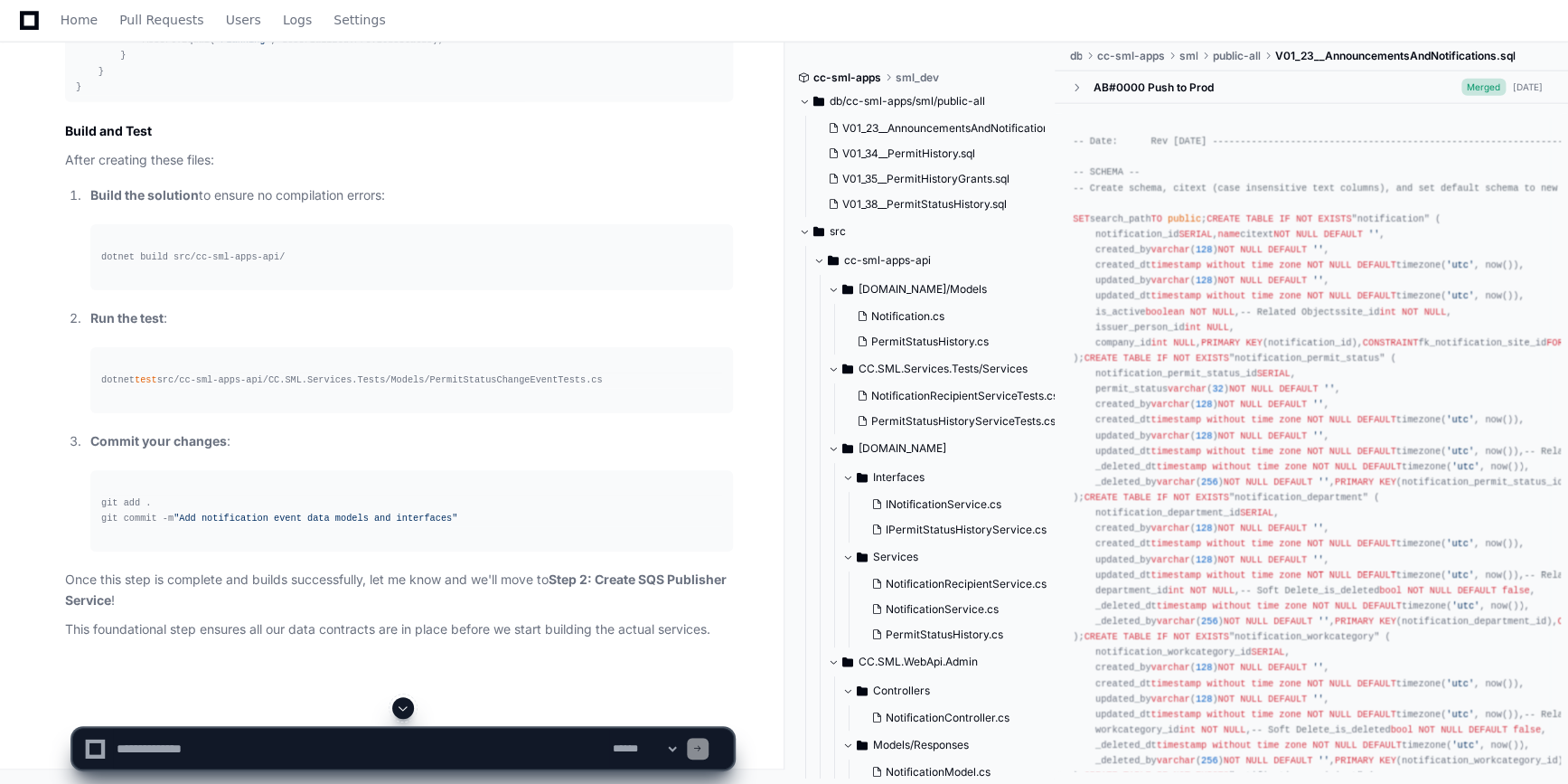
scroll to position [31352, 0]
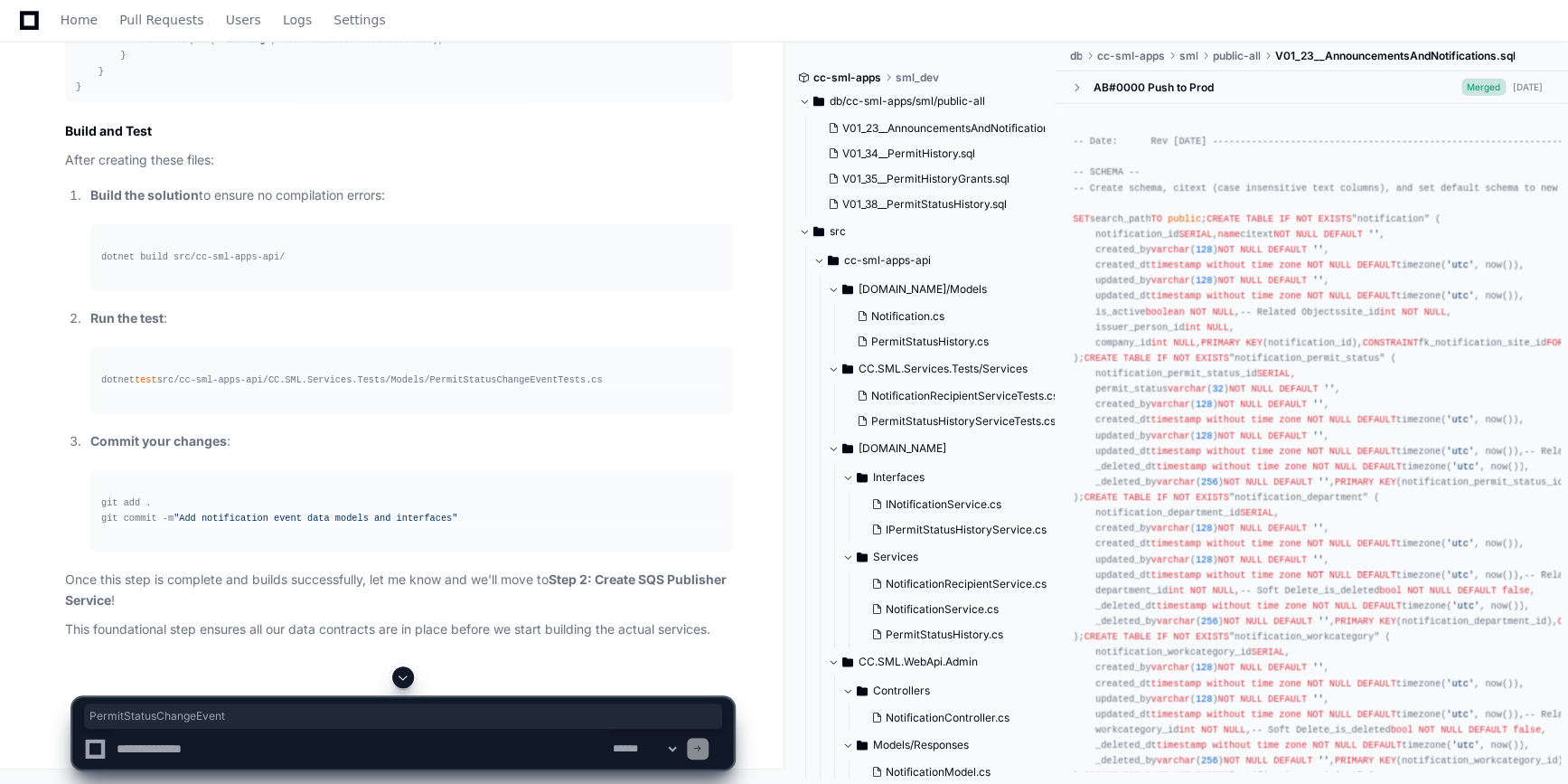
copy code "PermitStatusChangeEvent"
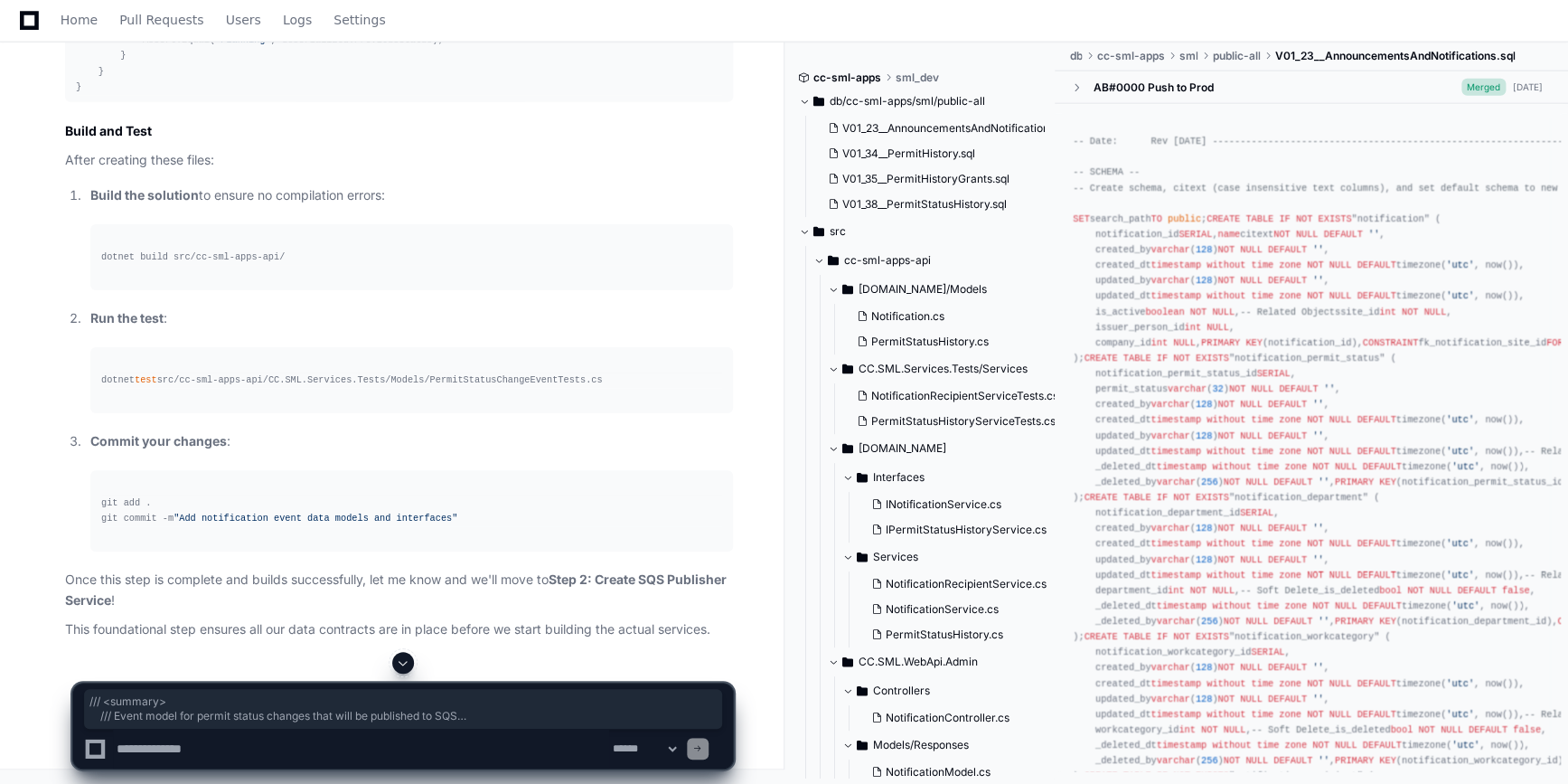
drag, startPoint x: 94, startPoint y: 134, endPoint x: 243, endPoint y: 450, distance: 349.4
copy div "/// <summary> /// Event model for permit status changes that will be published …"
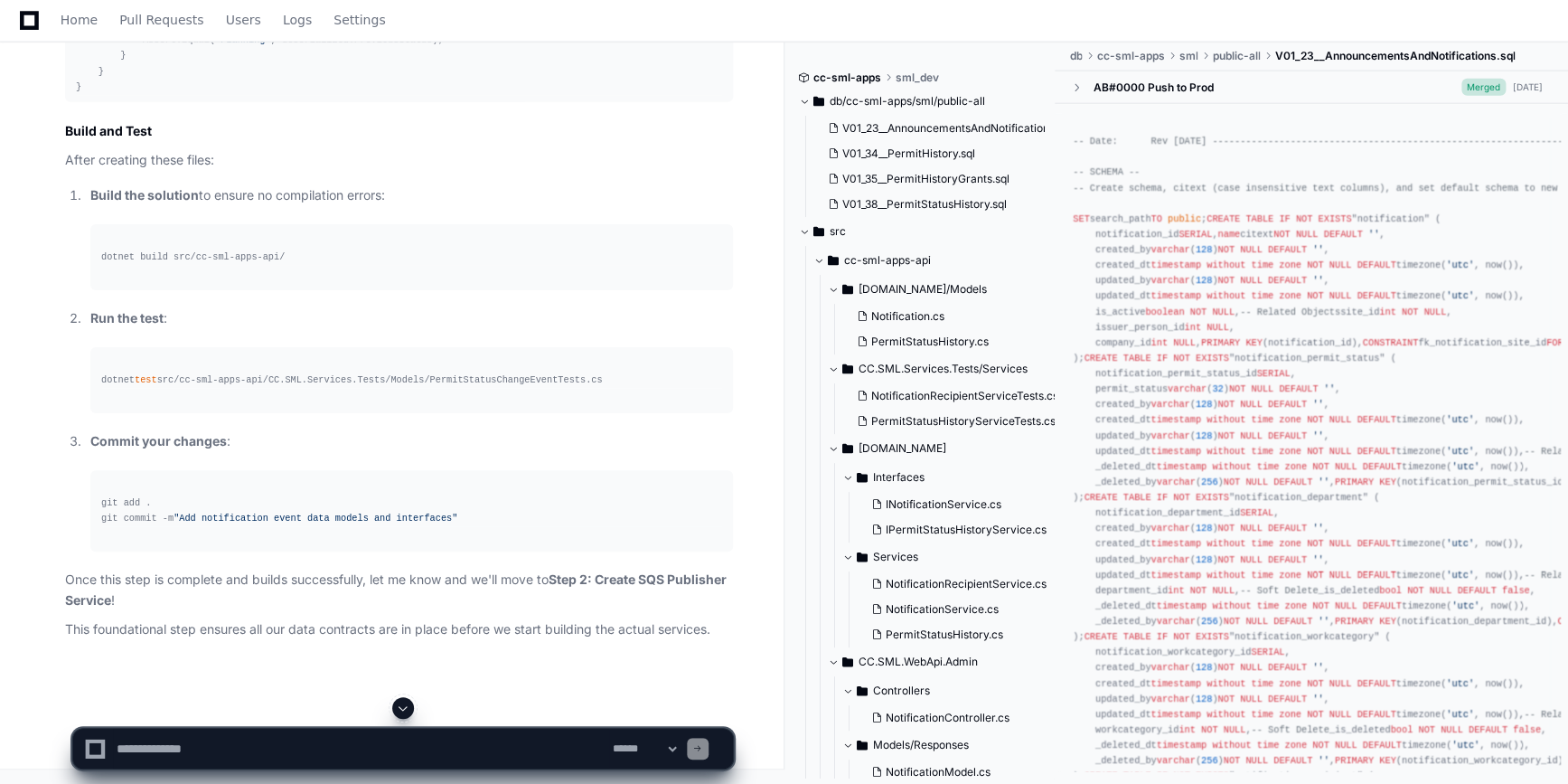
click at [158, 735] on textarea at bounding box center [360, 748] width 496 height 39
paste textarea "**********"
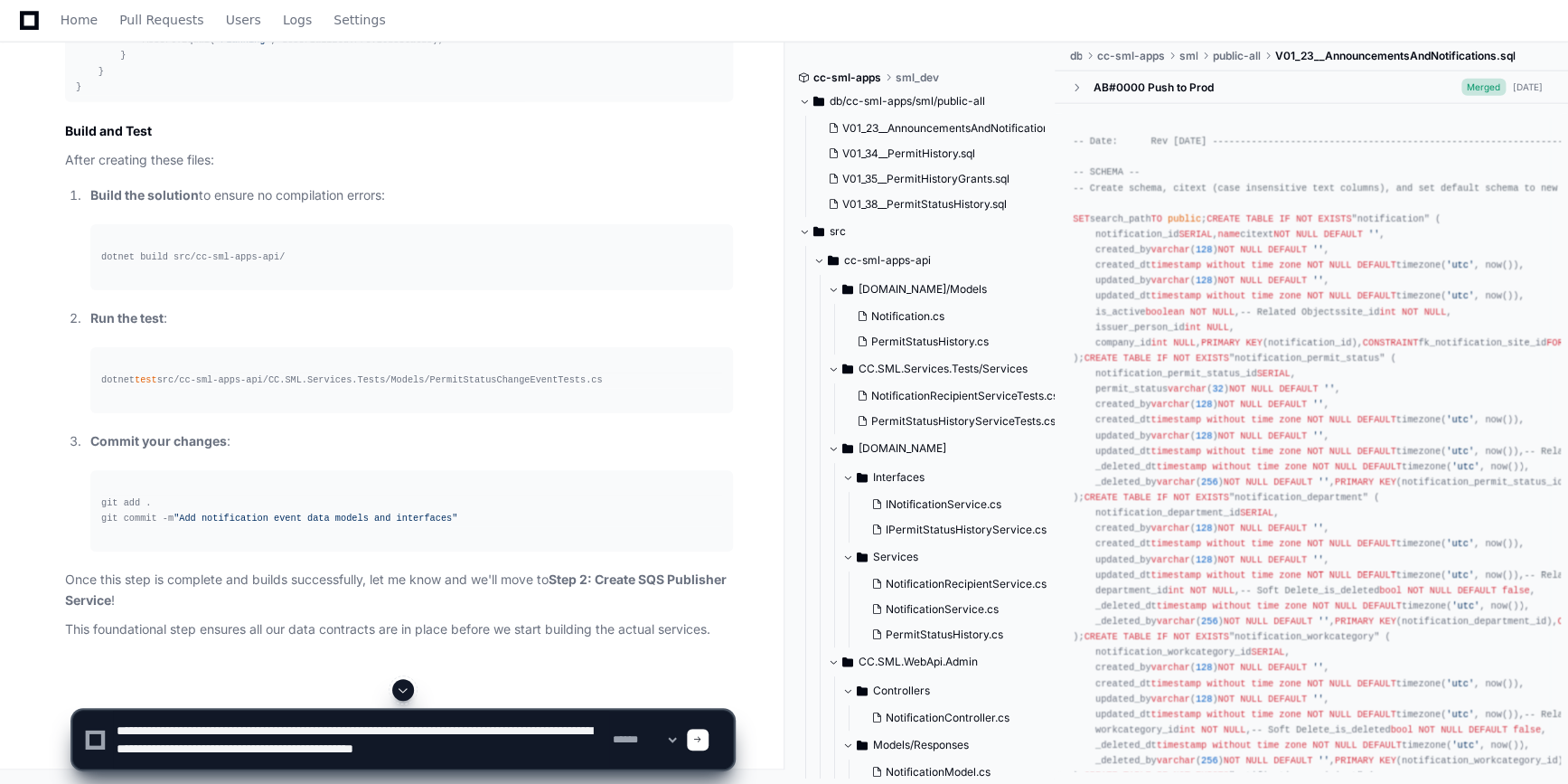
scroll to position [7, 0]
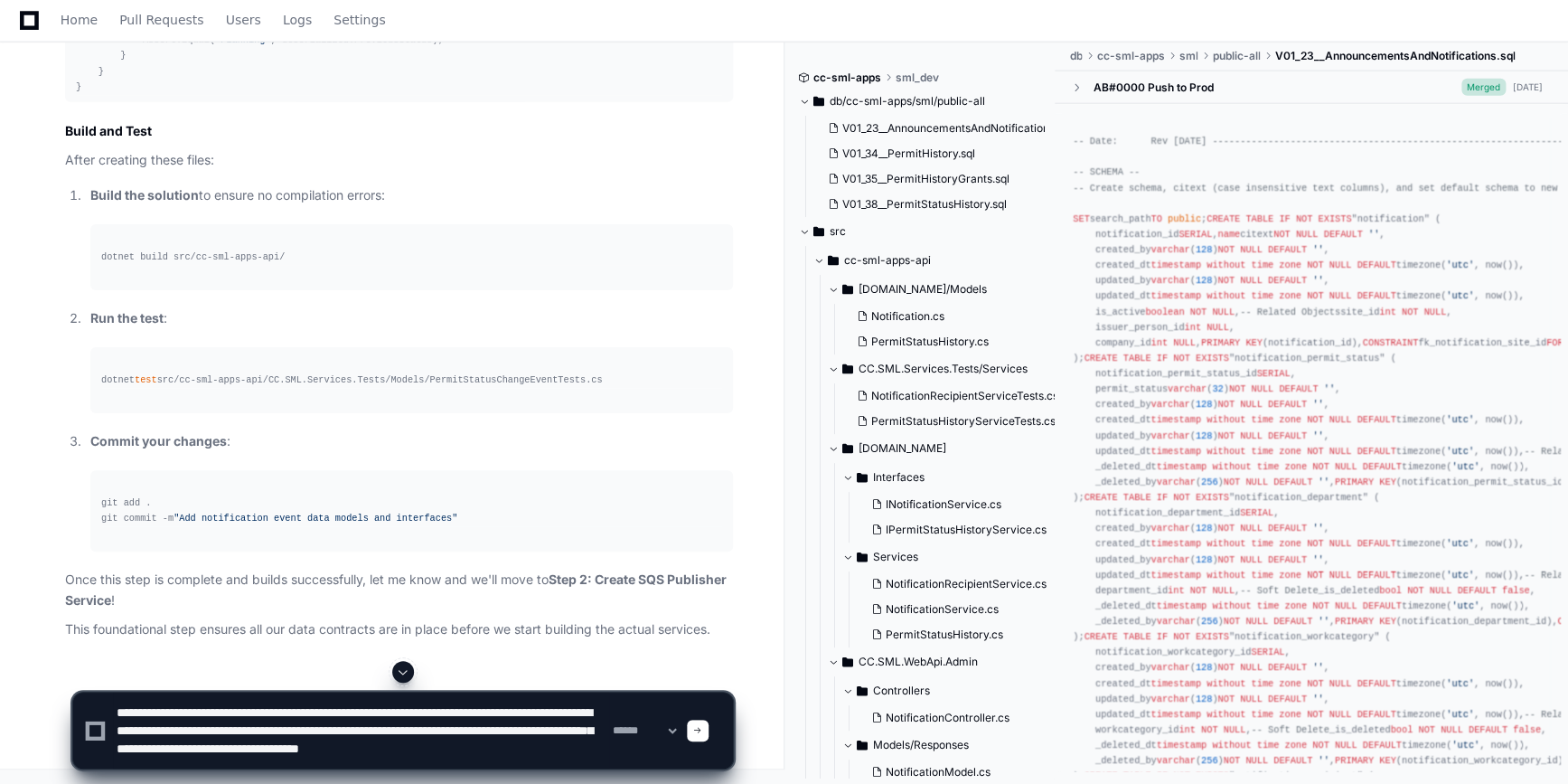
type textarea "**********"
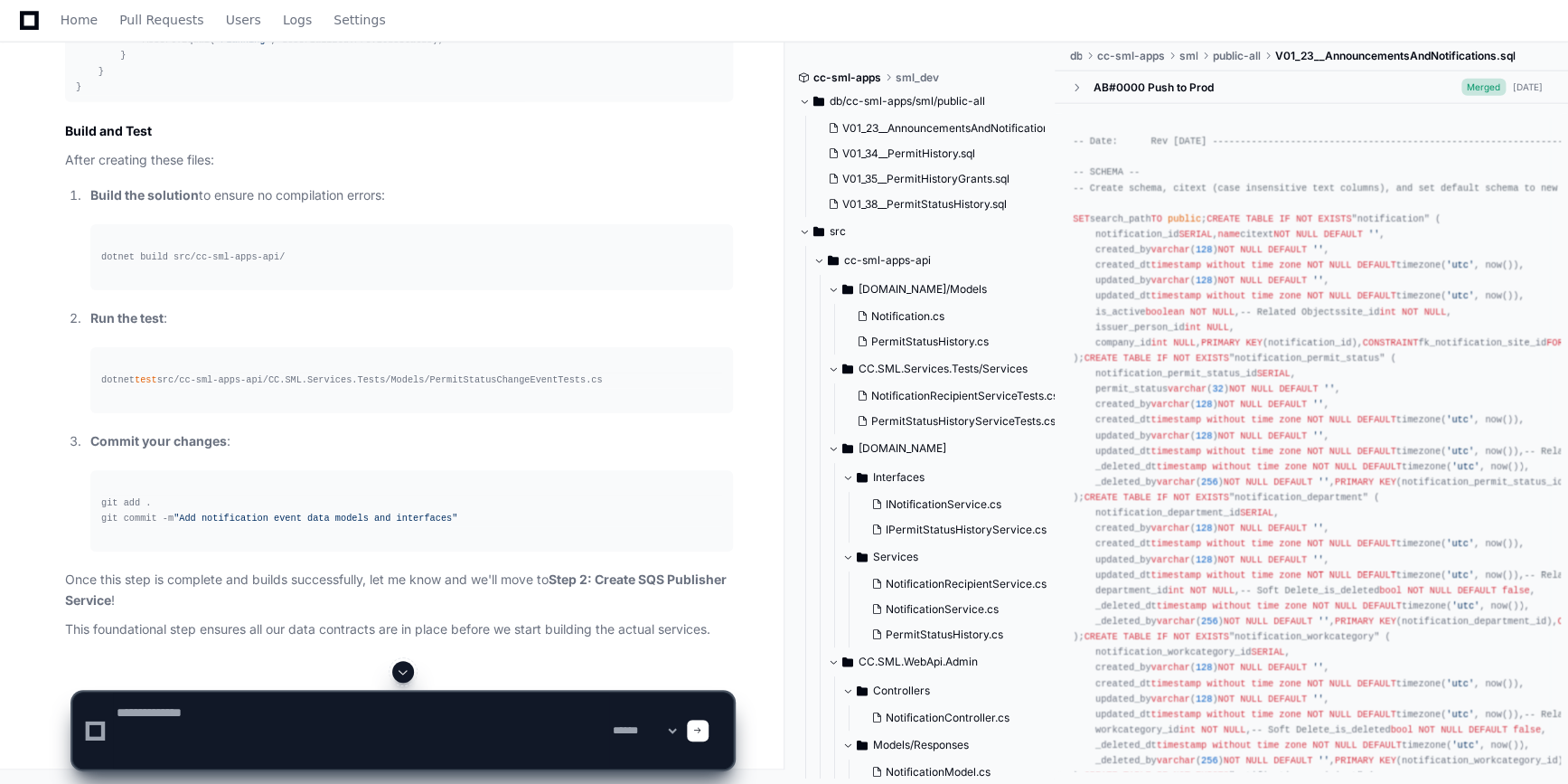
scroll to position [0, 0]
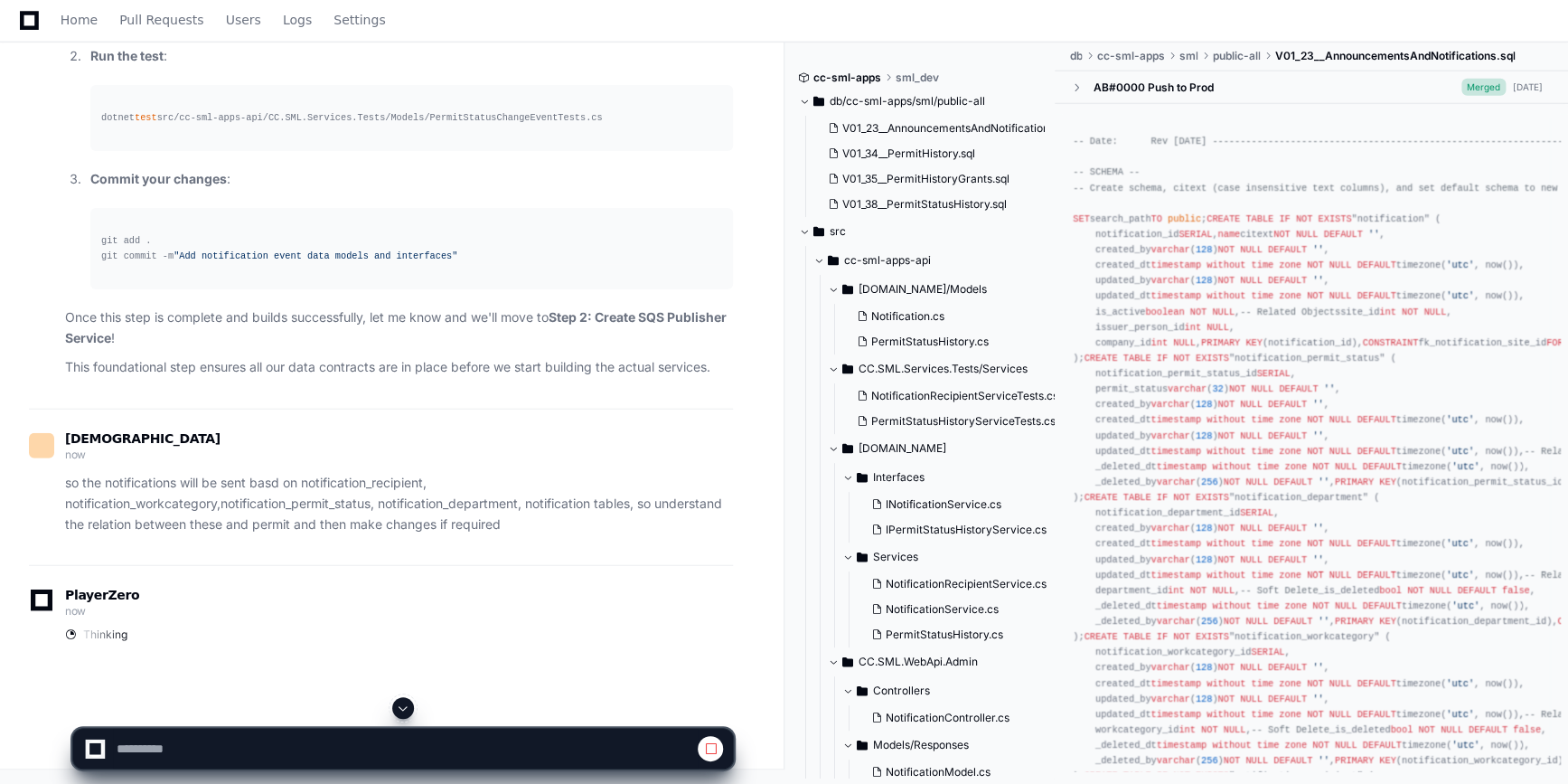
click at [396, 705] on span at bounding box center [403, 707] width 14 height 14
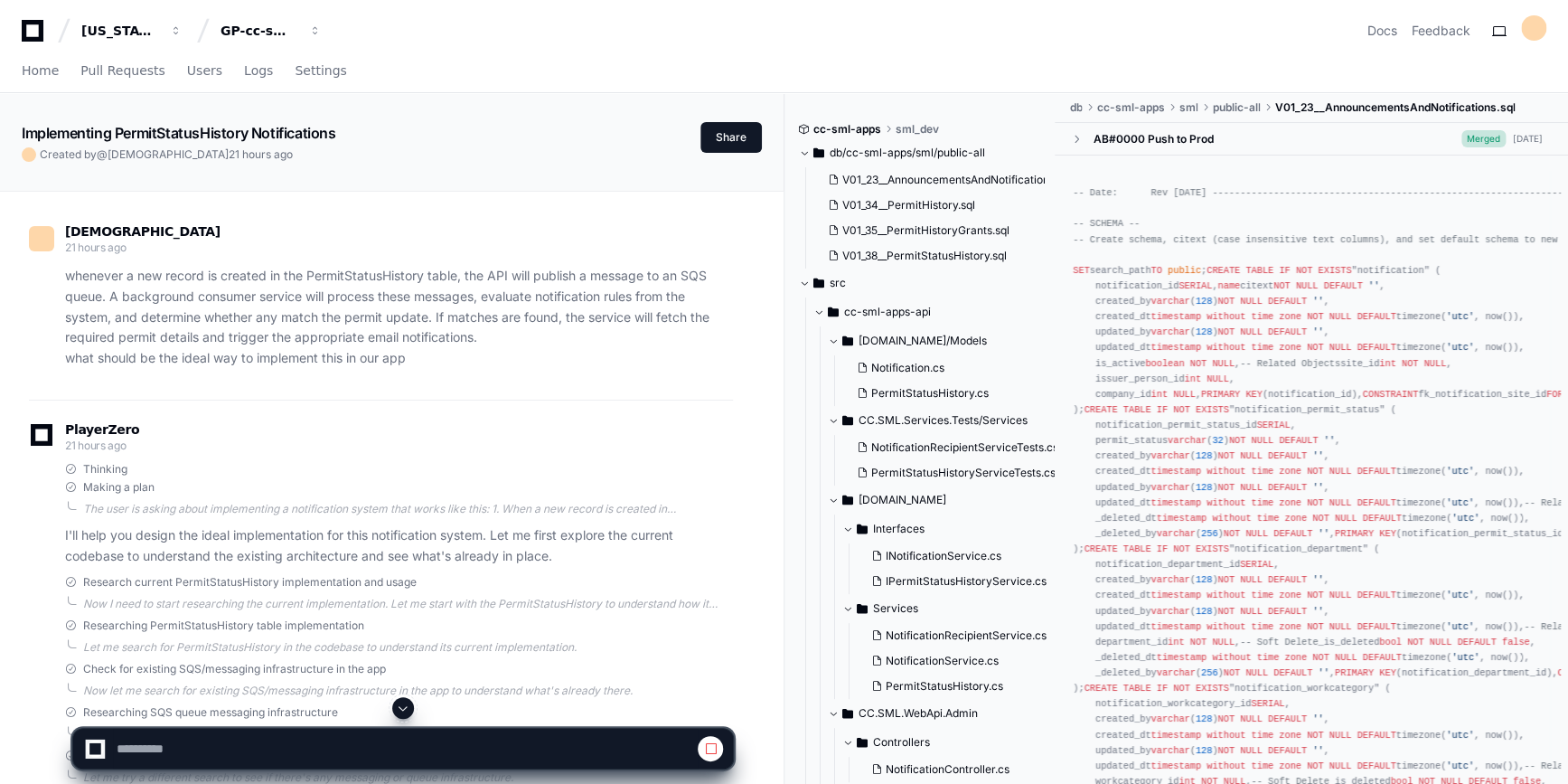
click at [410, 707] on button at bounding box center [403, 707] width 22 height 22
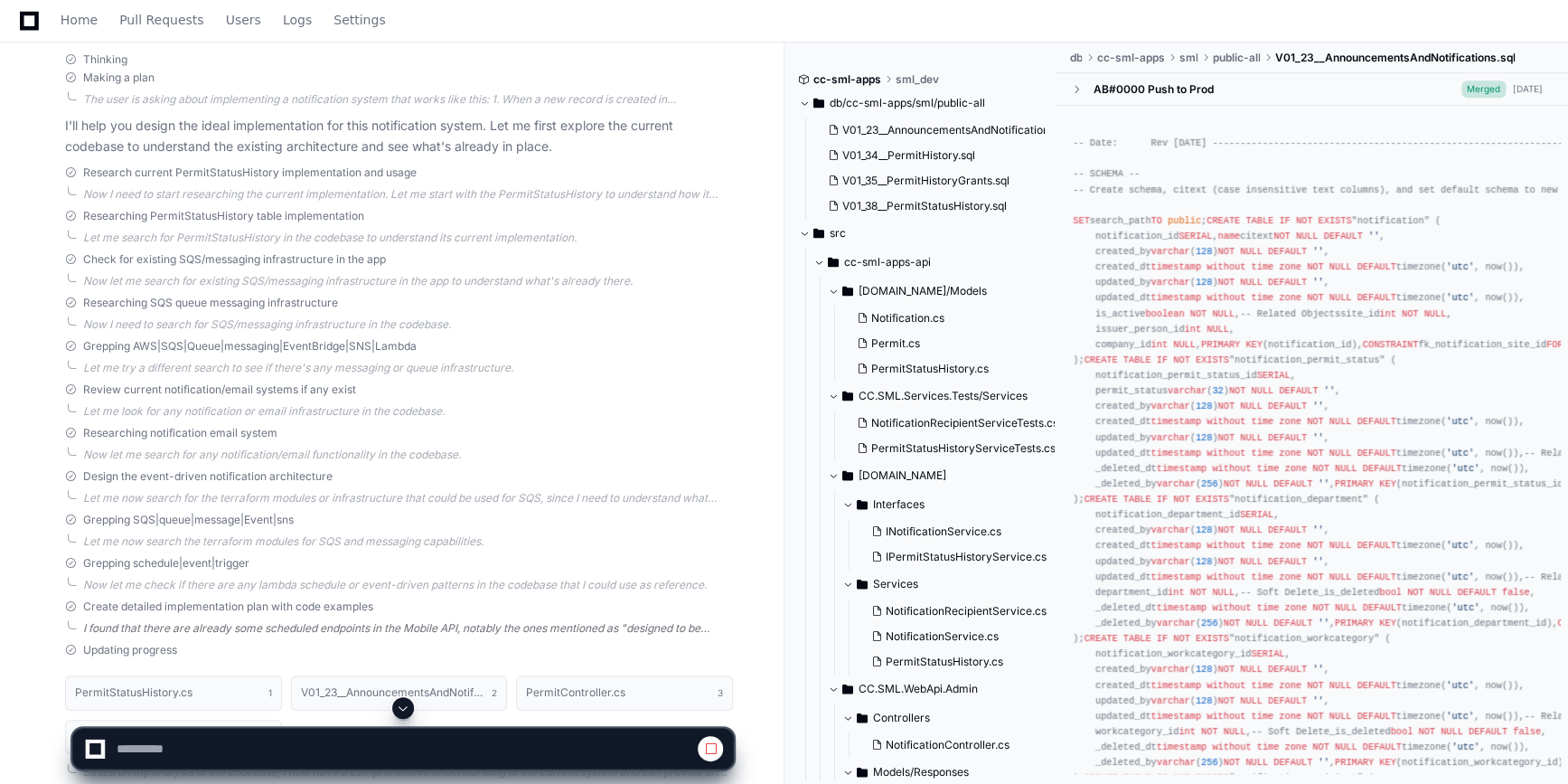
scroll to position [410, 0]
click at [405, 711] on span at bounding box center [403, 707] width 14 height 14
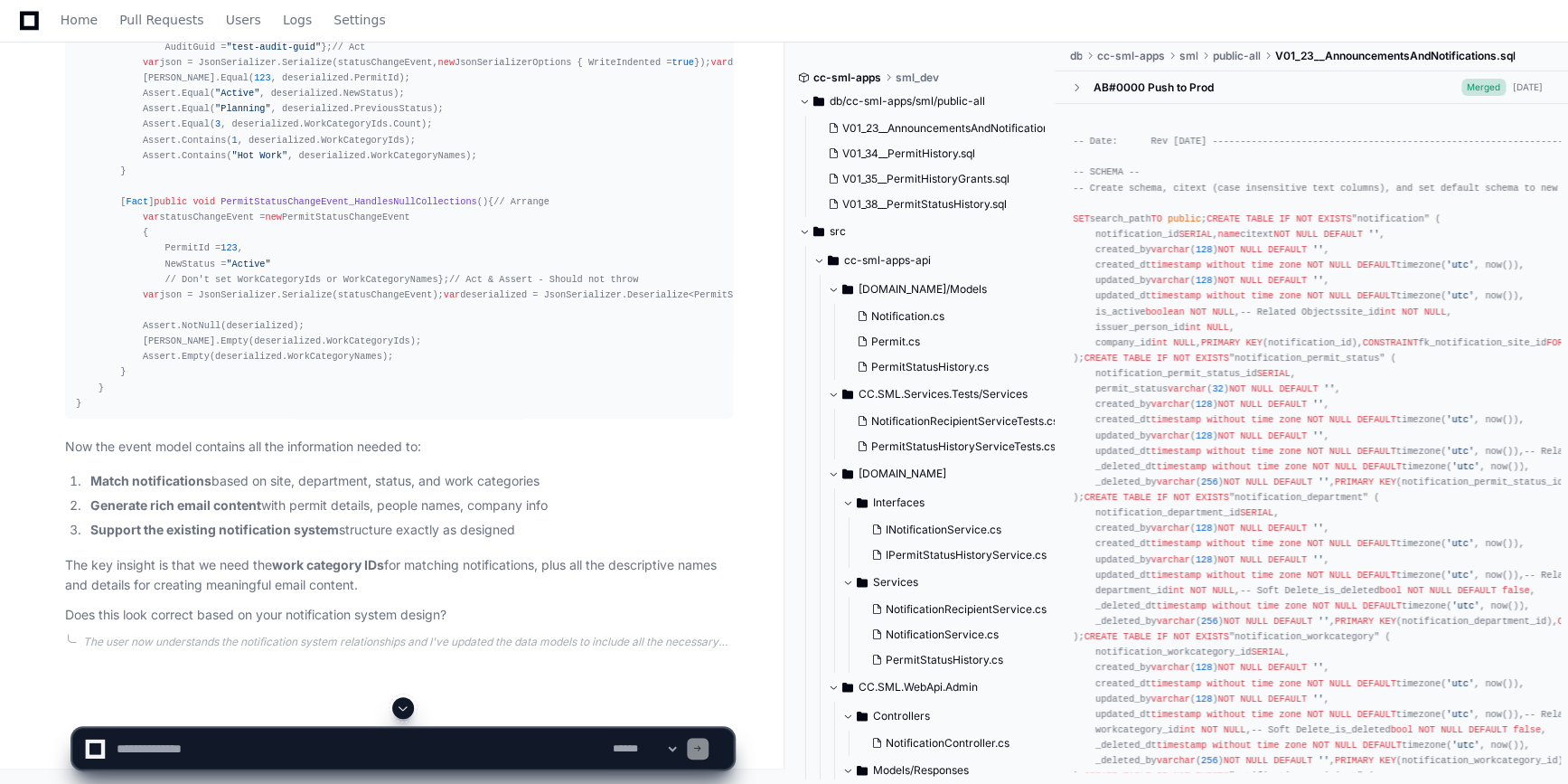
scroll to position [36671, 0]
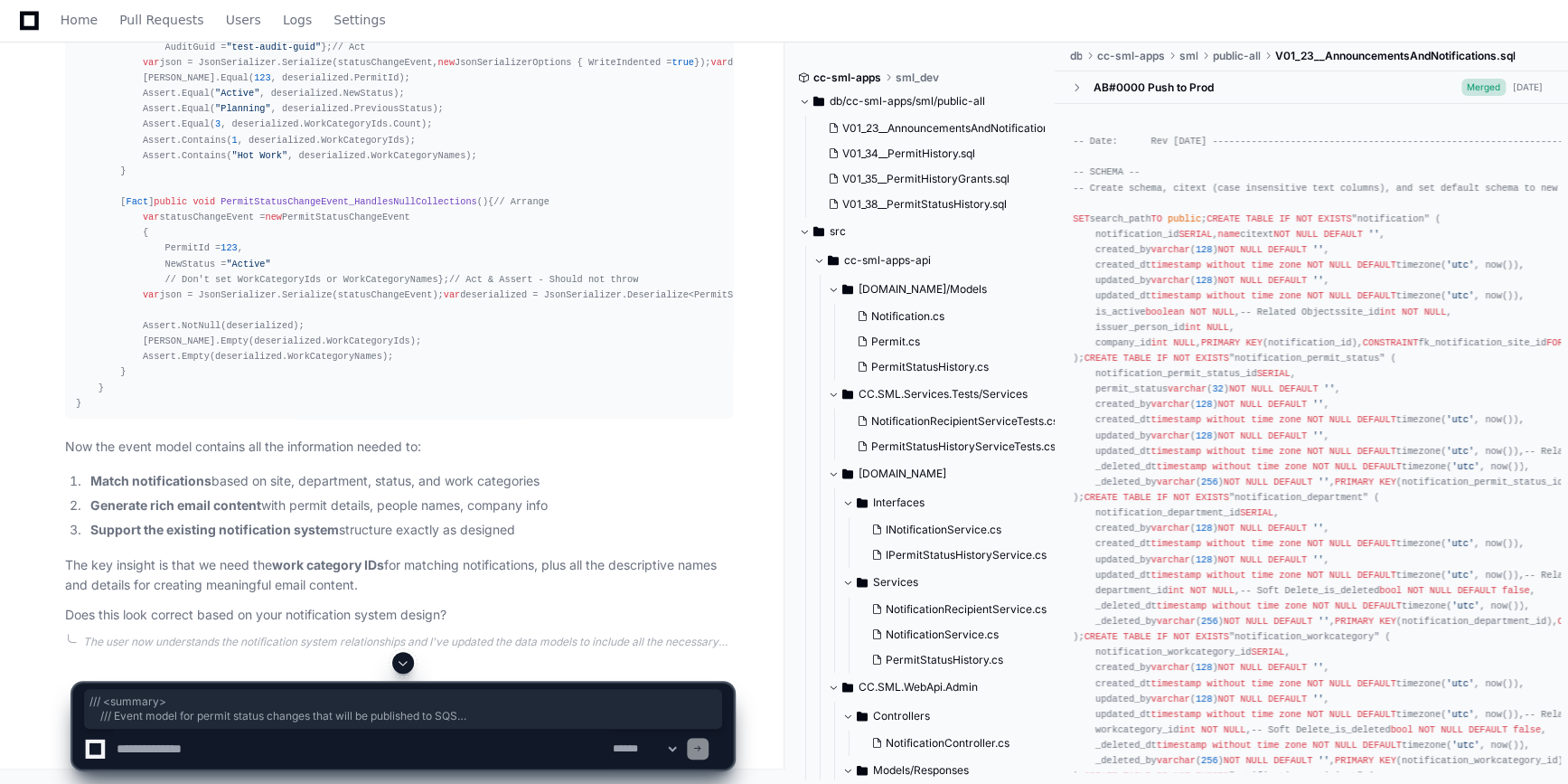
drag, startPoint x: 91, startPoint y: 280, endPoint x: 139, endPoint y: 450, distance: 176.6
copy div "/// <summary> /// Event model for permit status changes that will be published …"
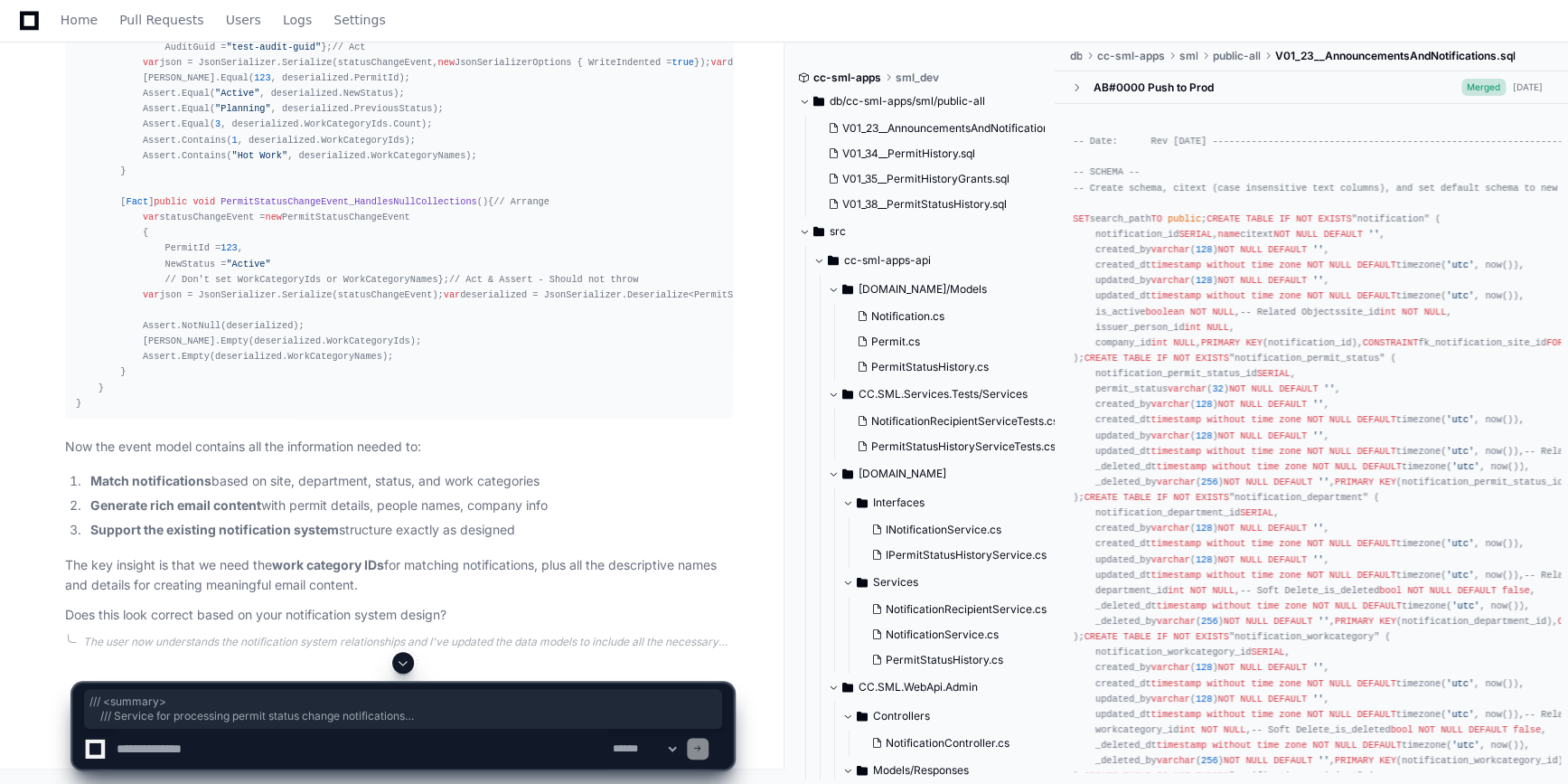
drag, startPoint x: 97, startPoint y: 171, endPoint x: 108, endPoint y: 302, distance: 131.5
drag, startPoint x: 108, startPoint y: 302, endPoint x: 377, endPoint y: 148, distance: 310.0
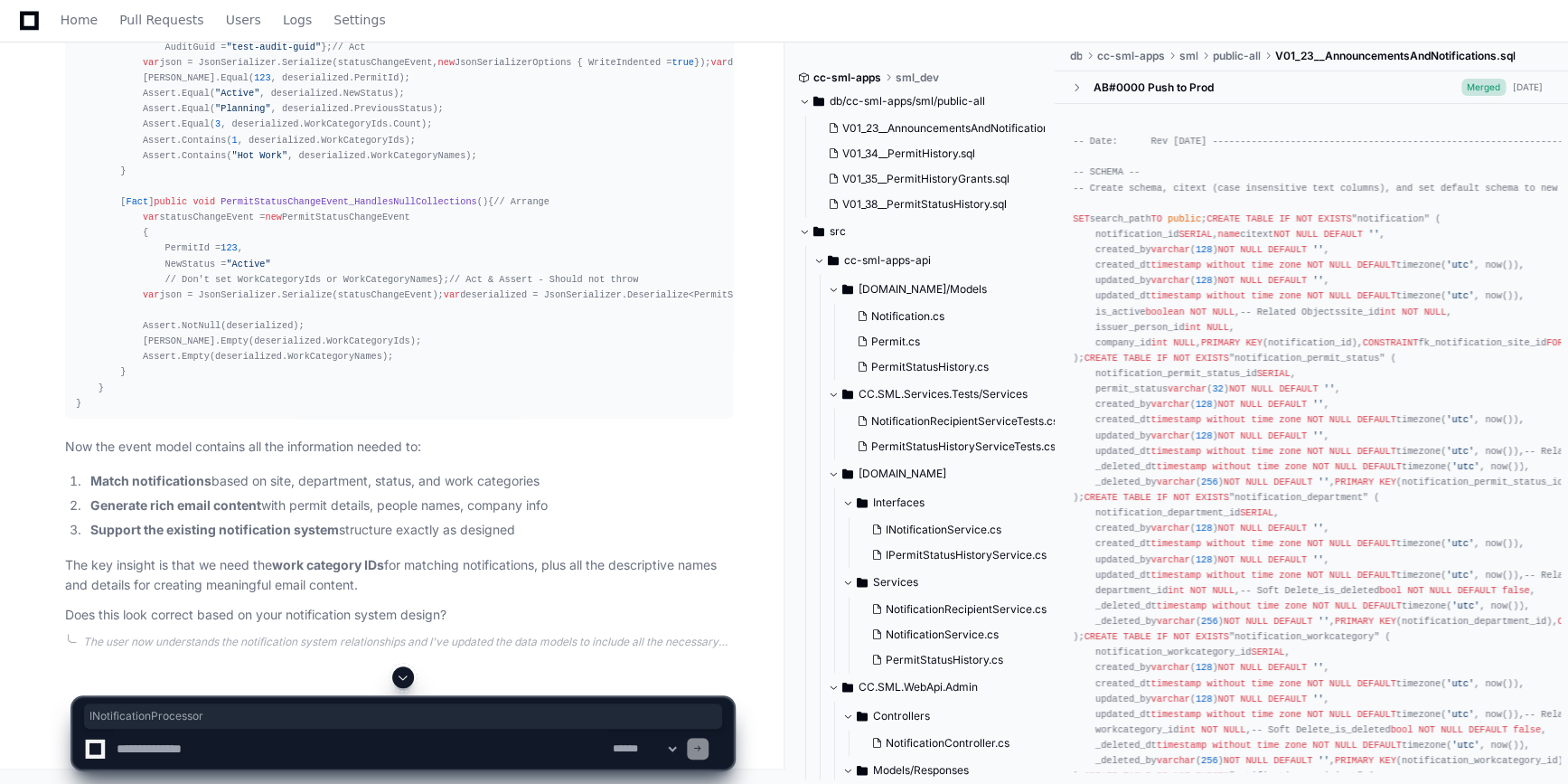
copy code "INotificationProcessor"
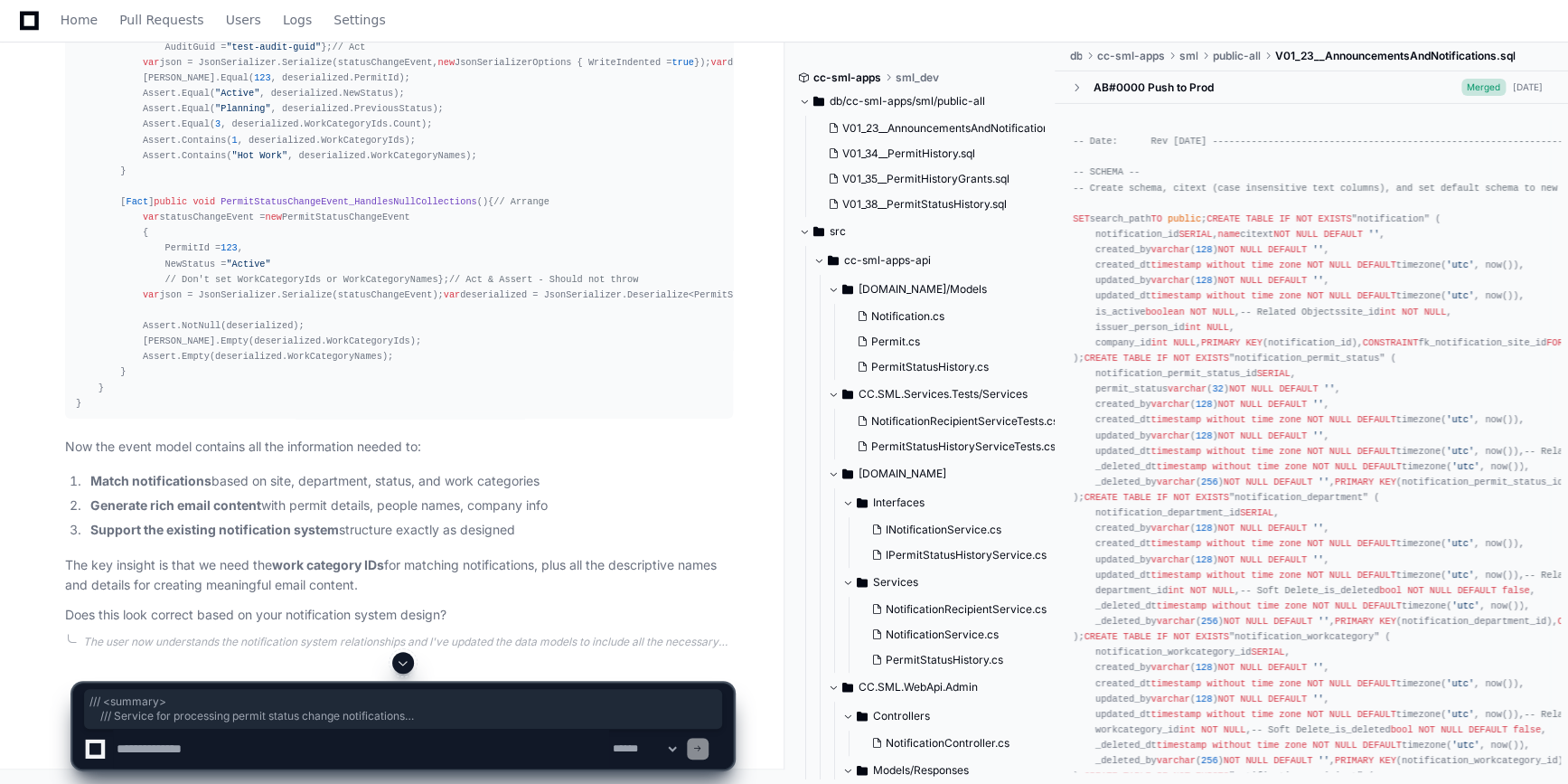
drag, startPoint x: 93, startPoint y: 183, endPoint x: 123, endPoint y: 469, distance: 287.6
drag, startPoint x: 99, startPoint y: 460, endPoint x: 93, endPoint y: 183, distance: 277.1
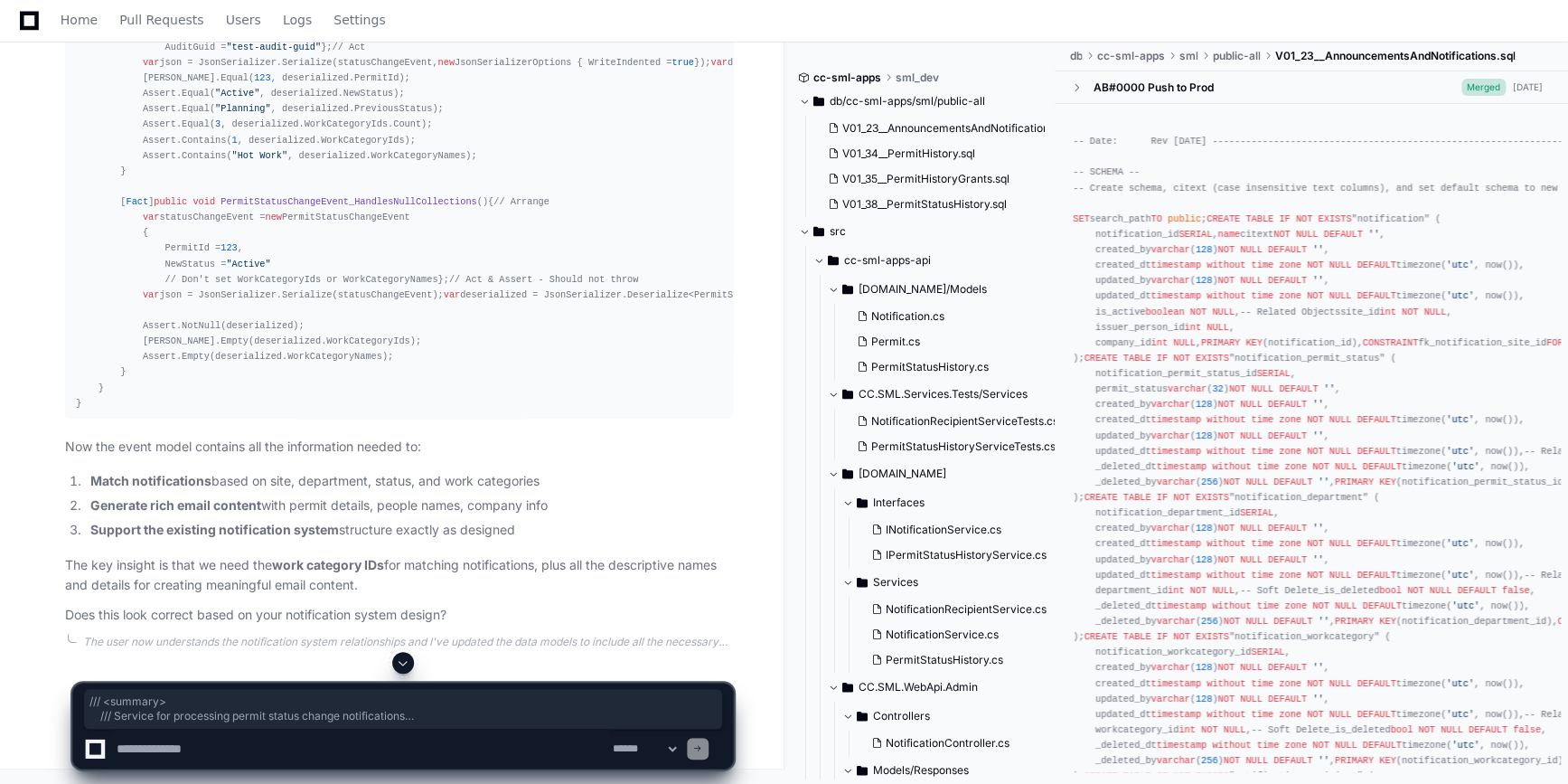
copy div "/// <summary> /// Service for processing permit status change notifications ///…"
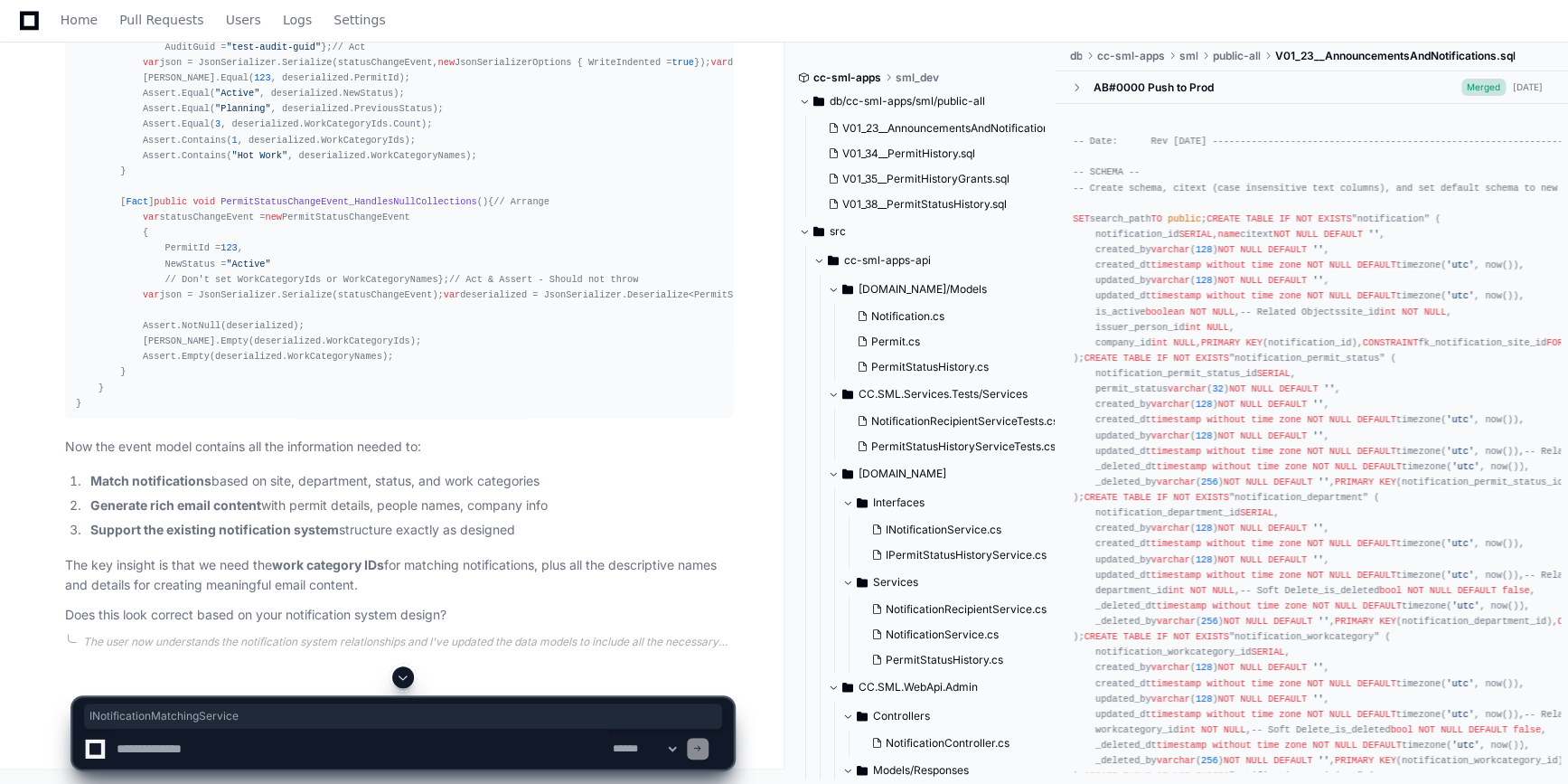
copy code "INotificationMatchingService"
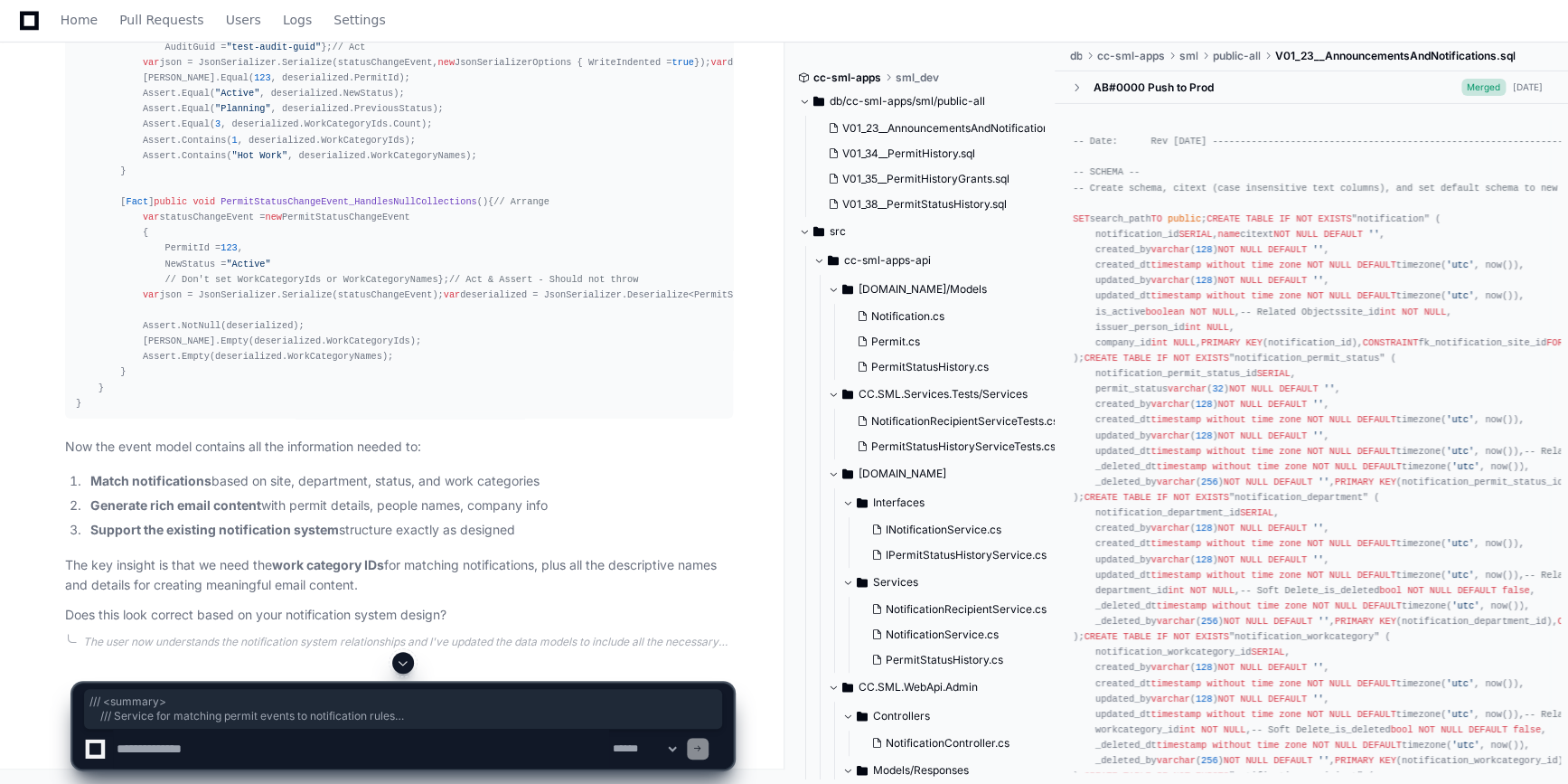
drag, startPoint x: 95, startPoint y: 221, endPoint x: 128, endPoint y: 512, distance: 292.9
copy div "/// <summary> /// Service for matching permit events to notification rules /// …"
drag, startPoint x: 53, startPoint y: 590, endPoint x: 92, endPoint y: 623, distance: 51.1
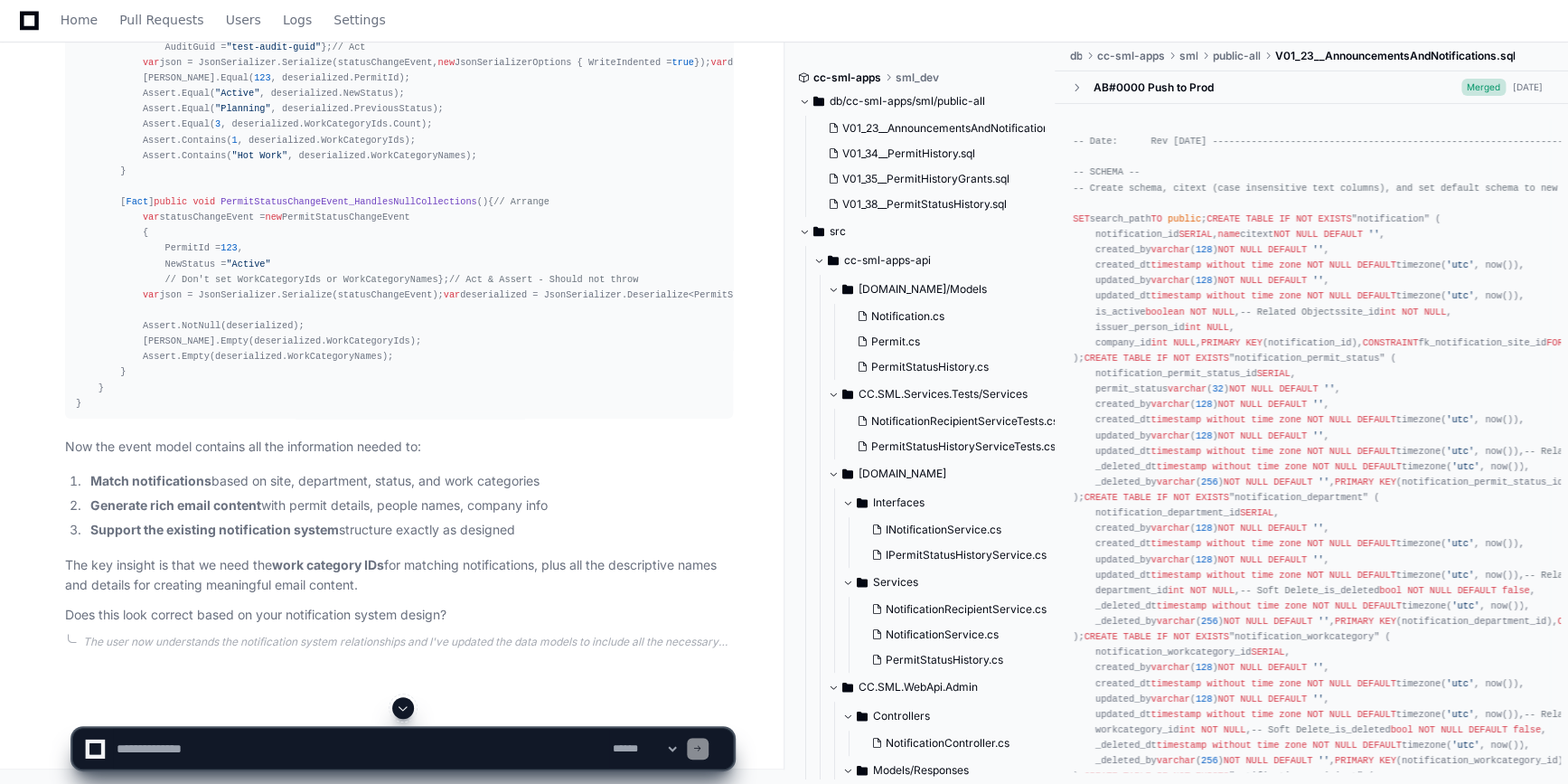
click at [214, 758] on textarea at bounding box center [360, 748] width 496 height 39
paste textarea "**********"
type textarea "**********"
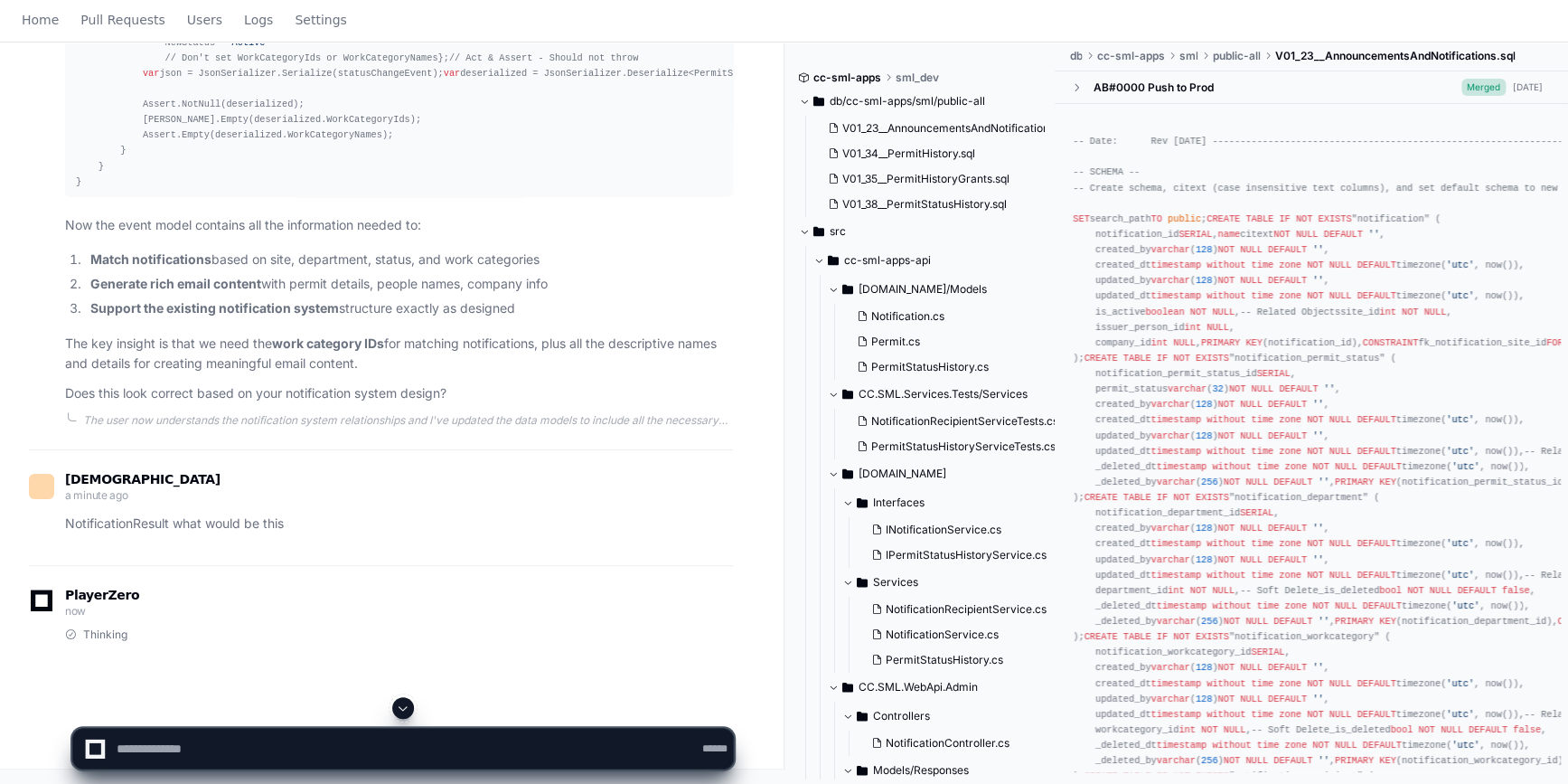
scroll to position [0, 0]
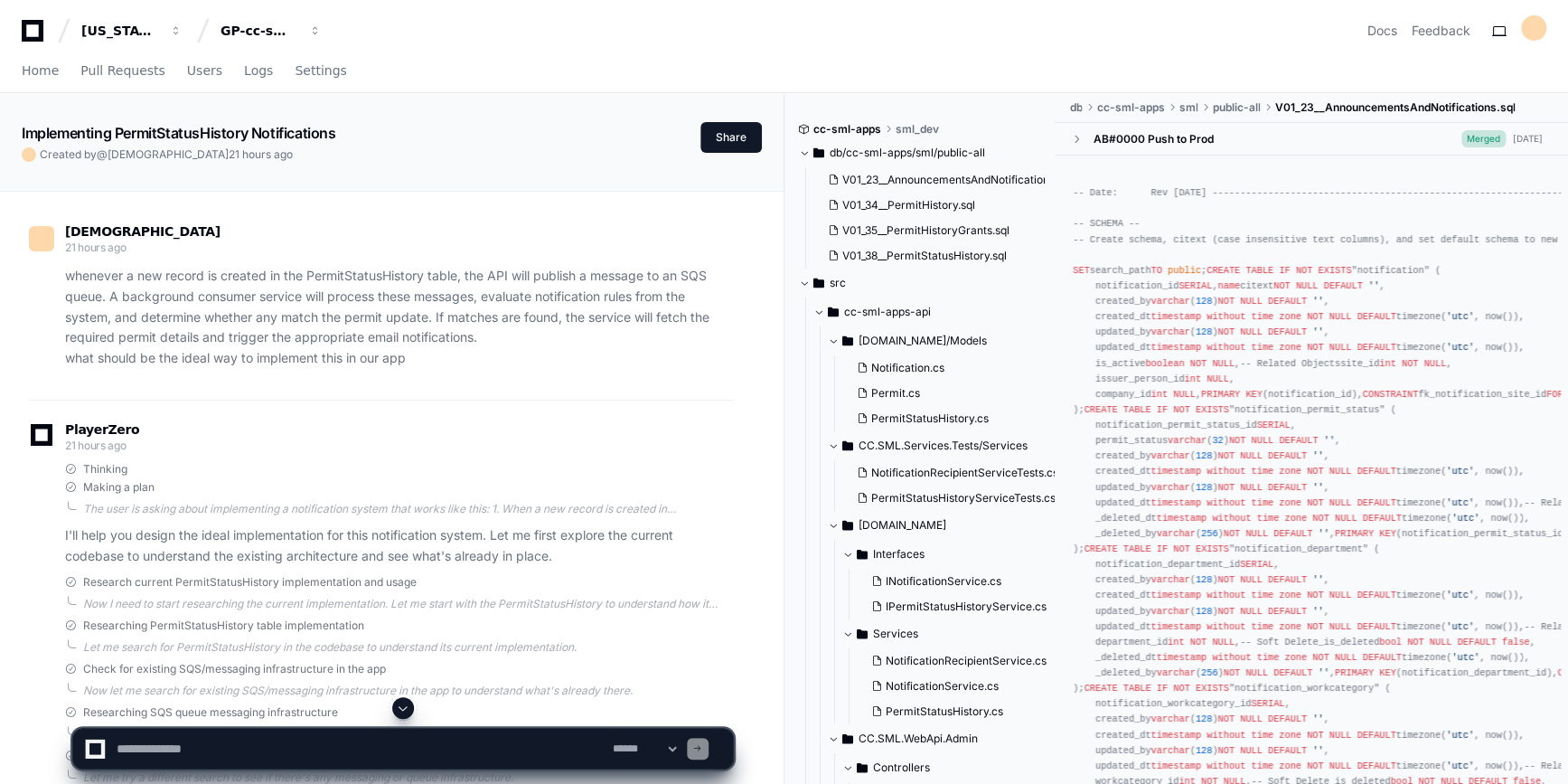
click at [407, 707] on span at bounding box center [403, 707] width 14 height 14
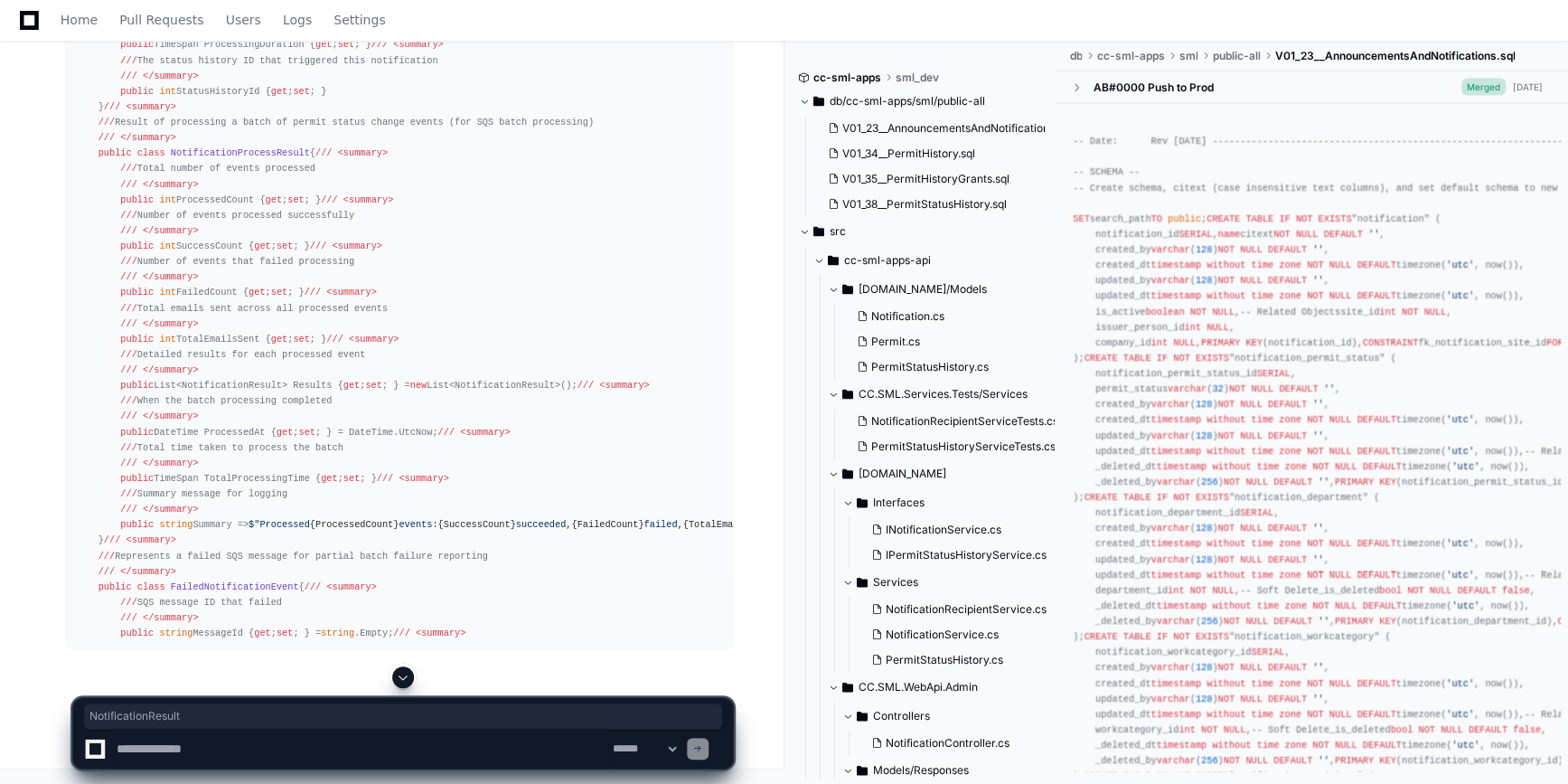
scroll to position [43209, 0]
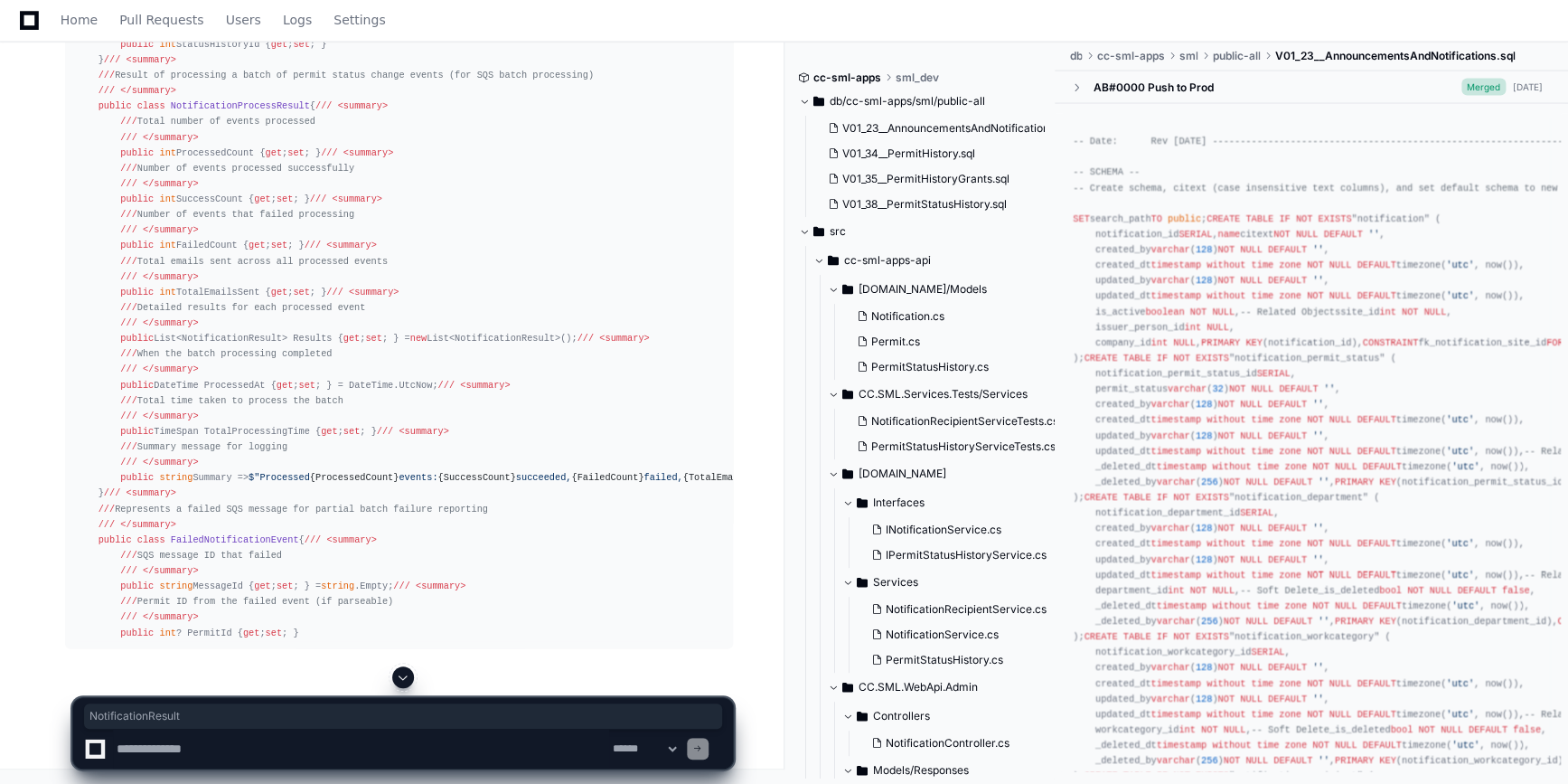
click at [398, 672] on span at bounding box center [403, 677] width 14 height 14
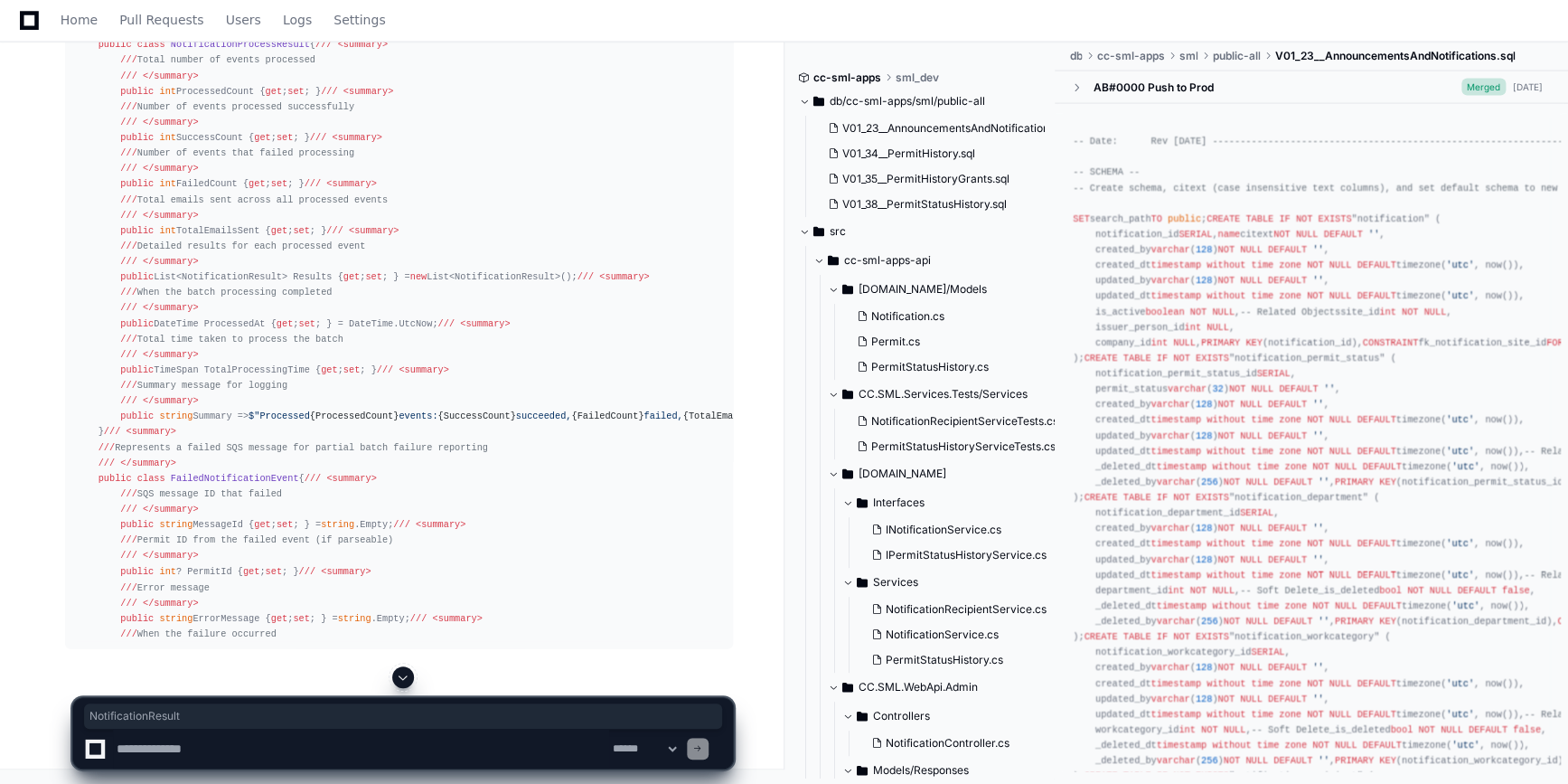
click at [400, 674] on span at bounding box center [403, 677] width 14 height 14
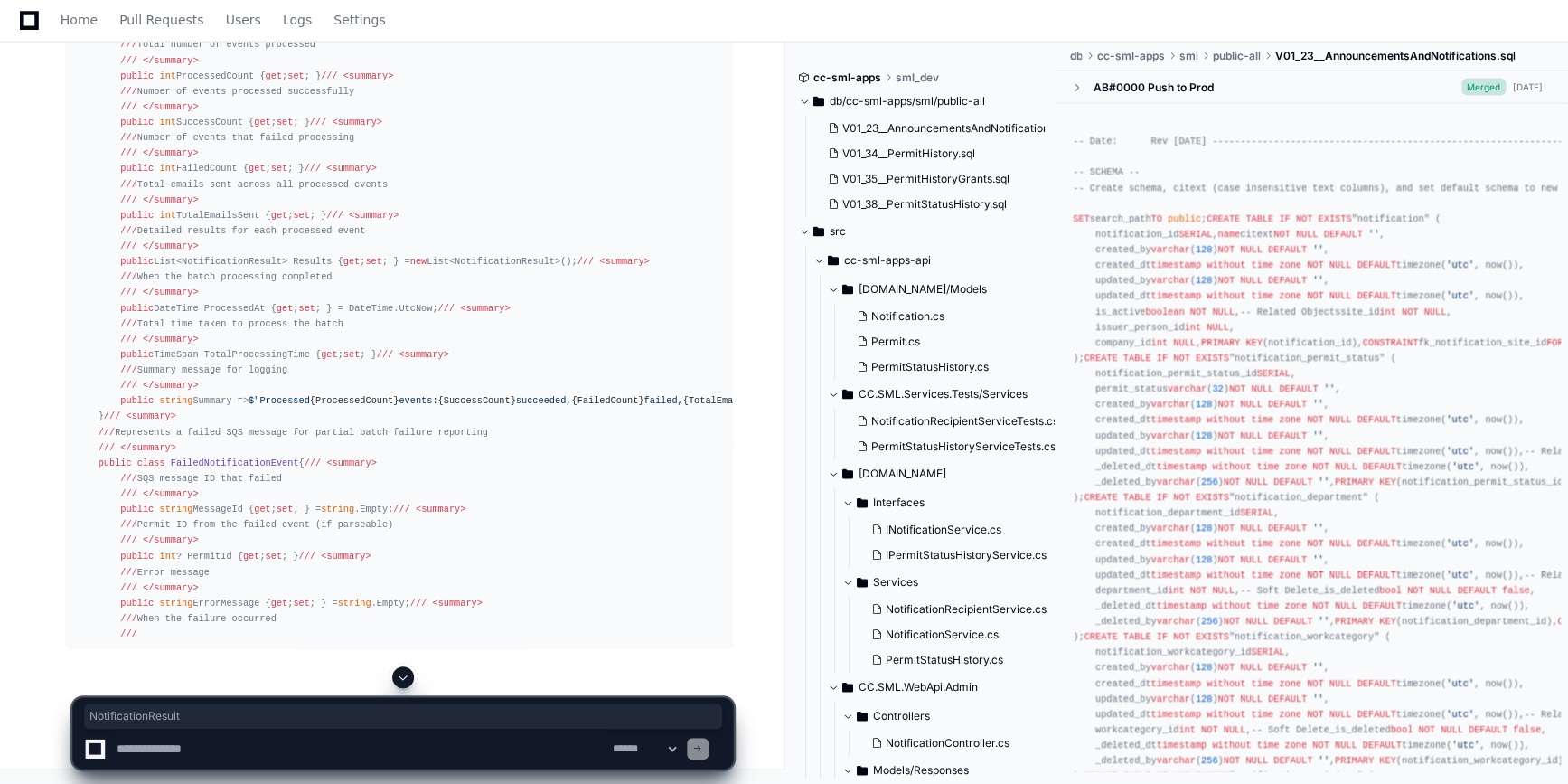
scroll to position [44953, 0]
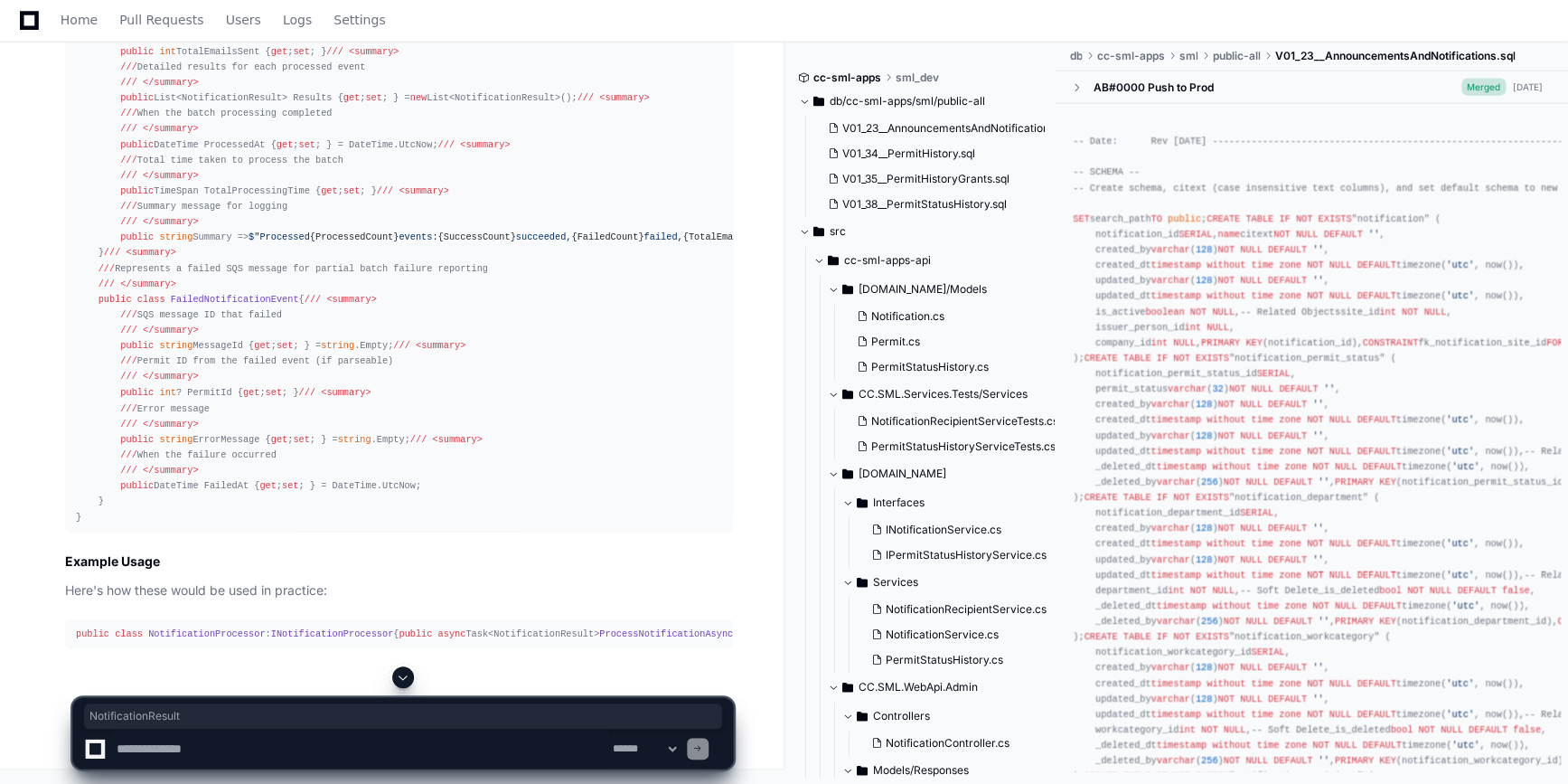
click at [400, 684] on span at bounding box center [403, 677] width 14 height 14
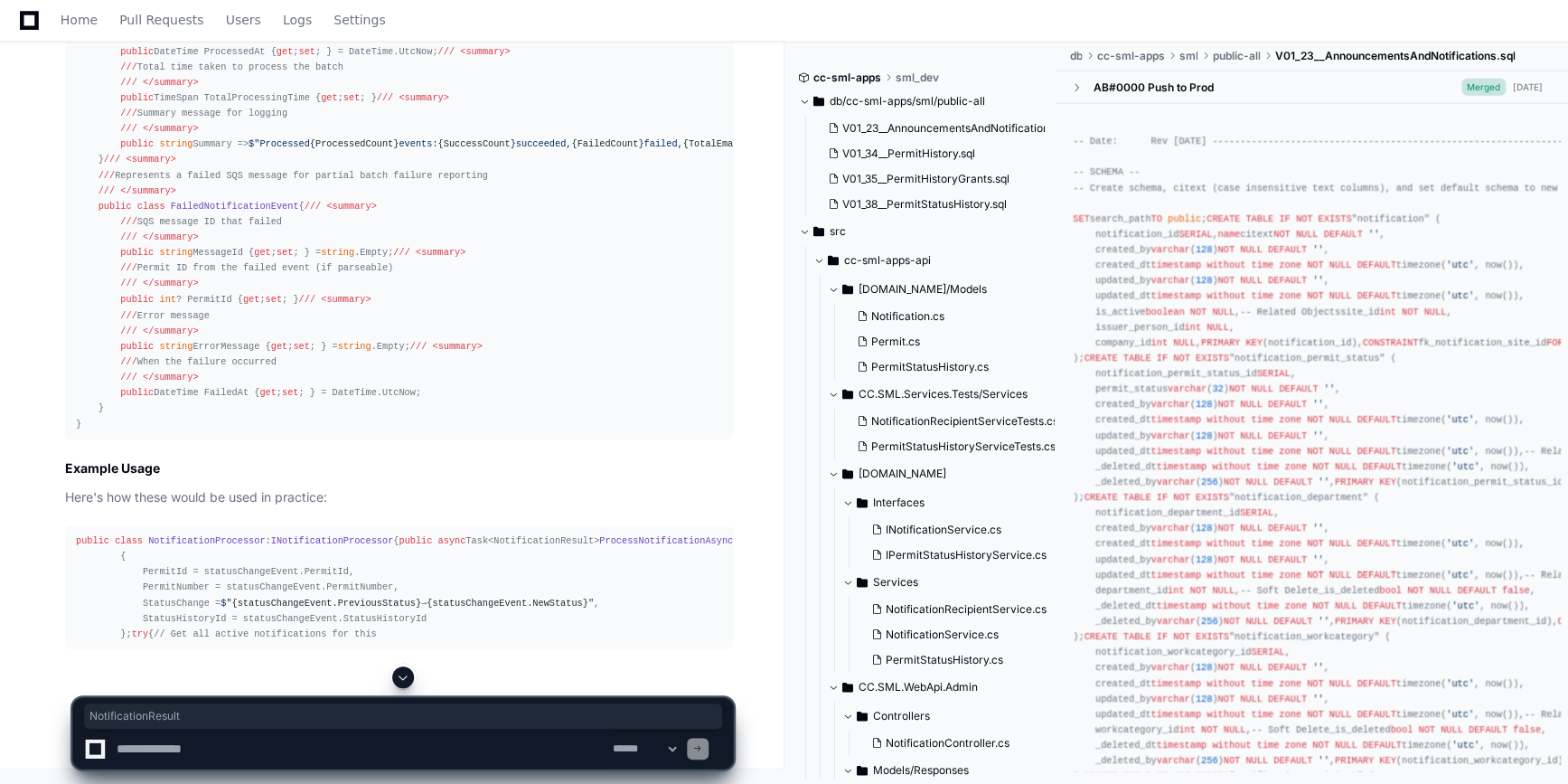
scroll to position [44511, 0]
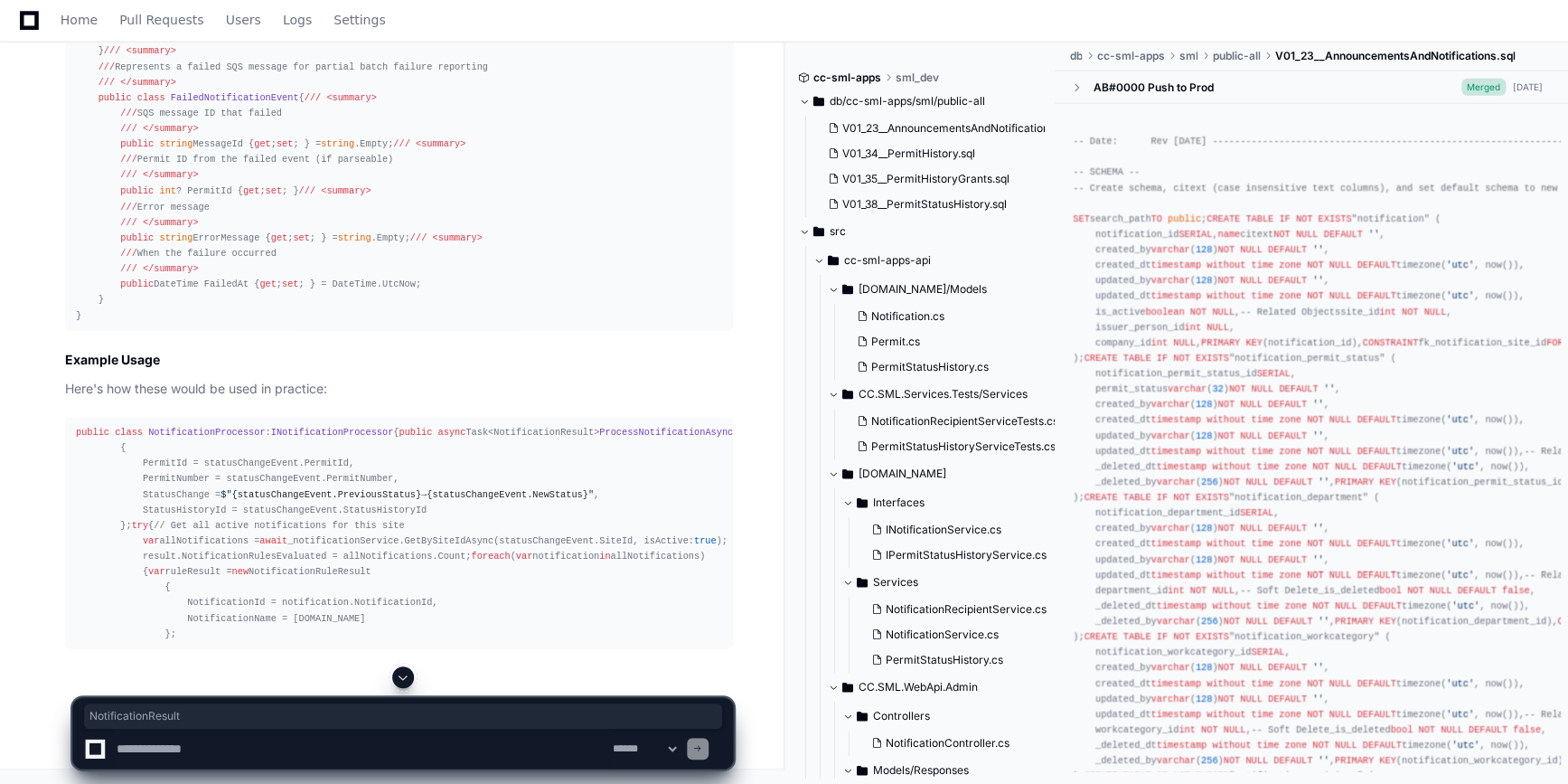
click at [403, 676] on span at bounding box center [403, 677] width 14 height 14
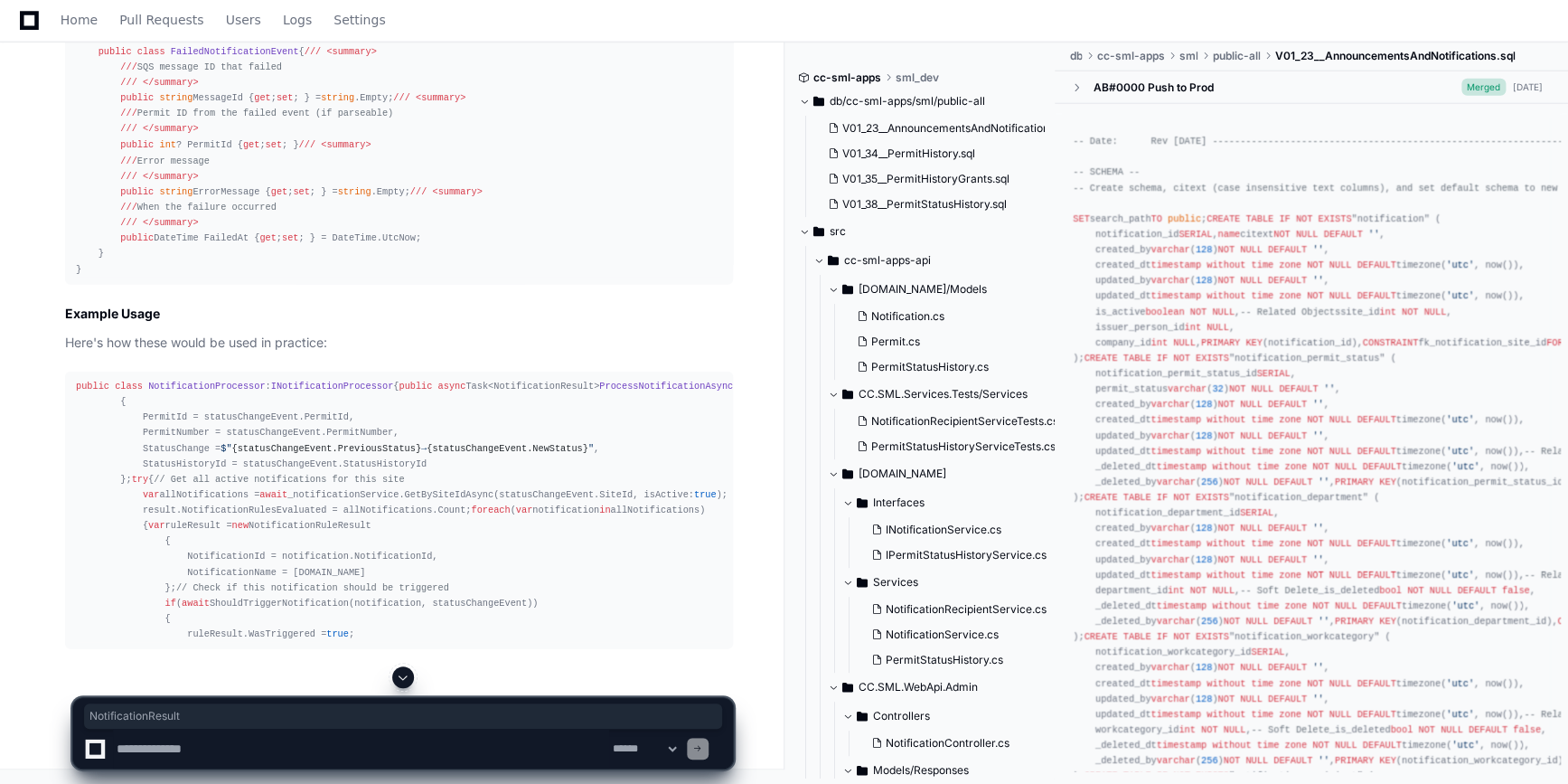
click at [396, 670] on span at bounding box center [403, 677] width 14 height 14
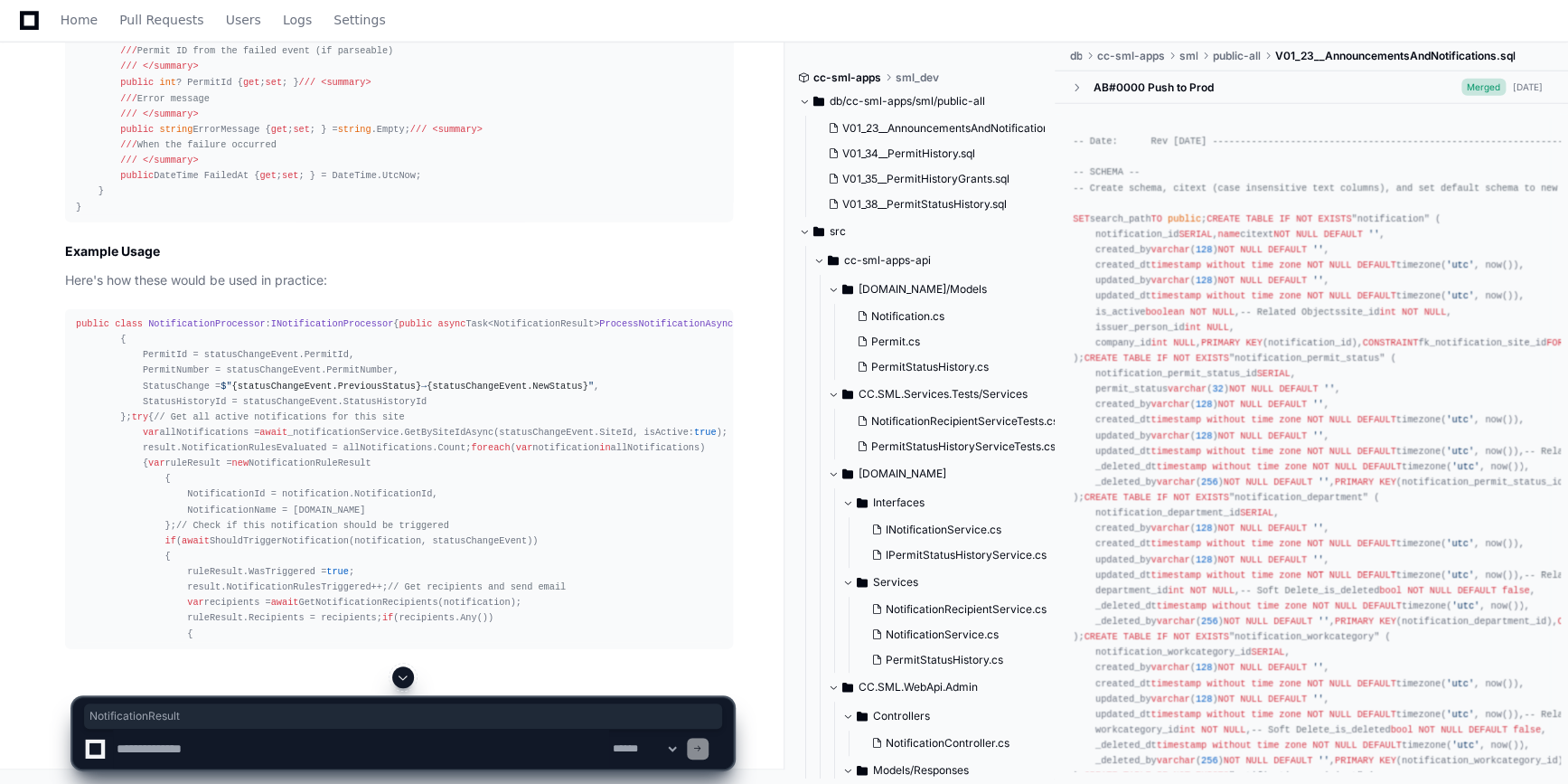
click at [405, 673] on span at bounding box center [403, 677] width 14 height 14
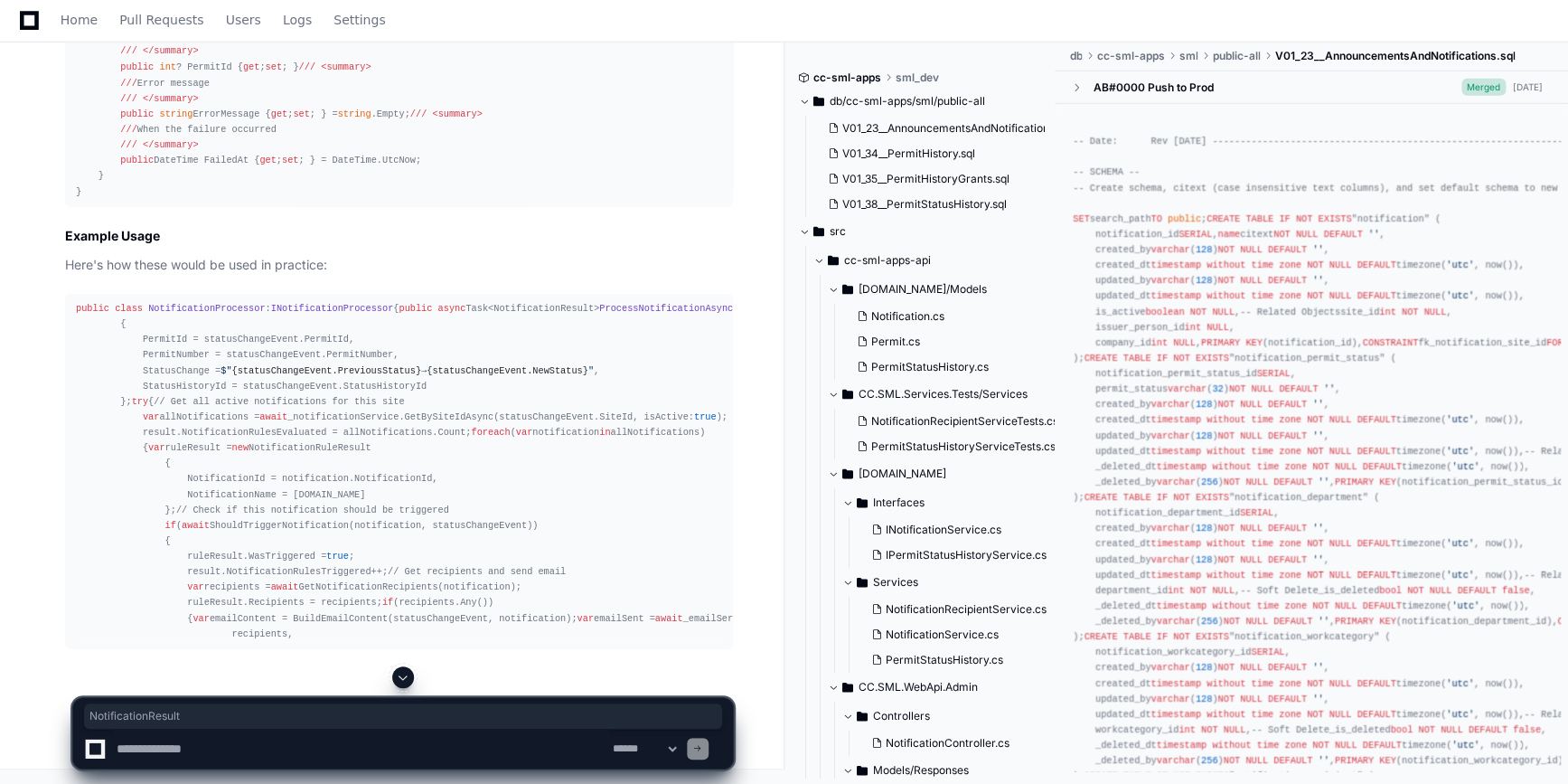
click at [395, 678] on button at bounding box center [403, 677] width 22 height 22
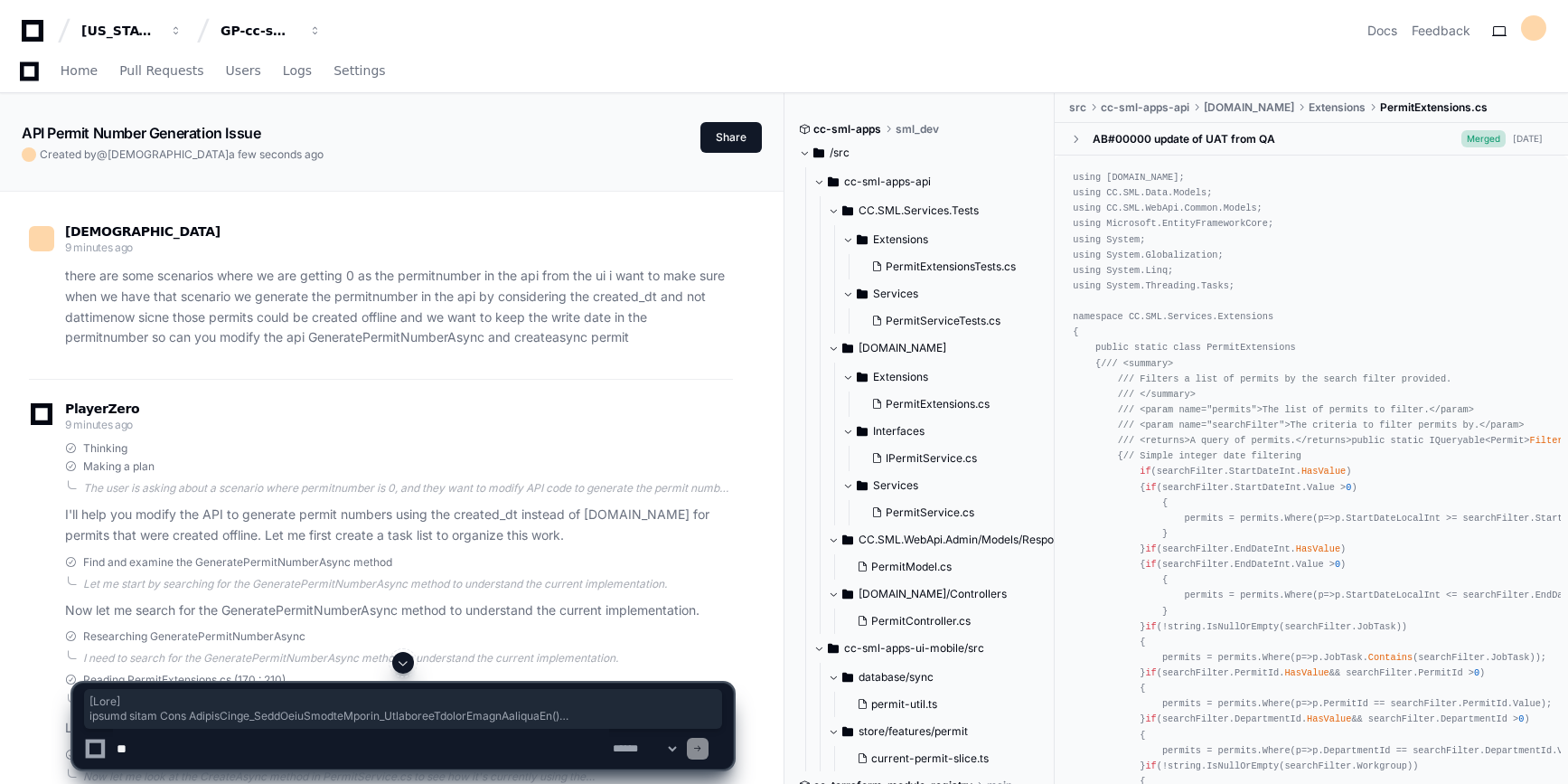
scroll to position [6519, 0]
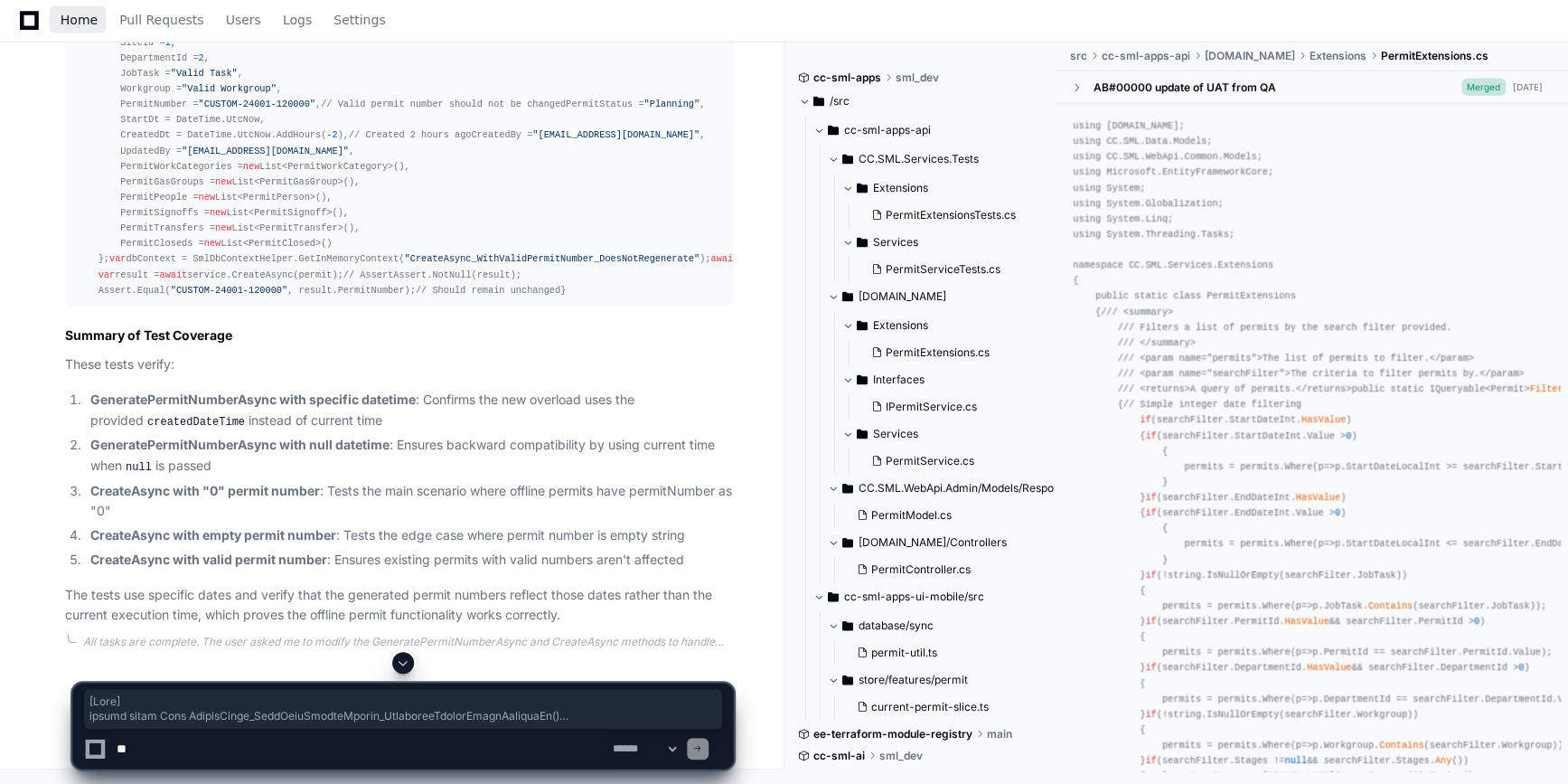
click at [72, 15] on span "Home" at bounding box center [79, 20] width 37 height 11
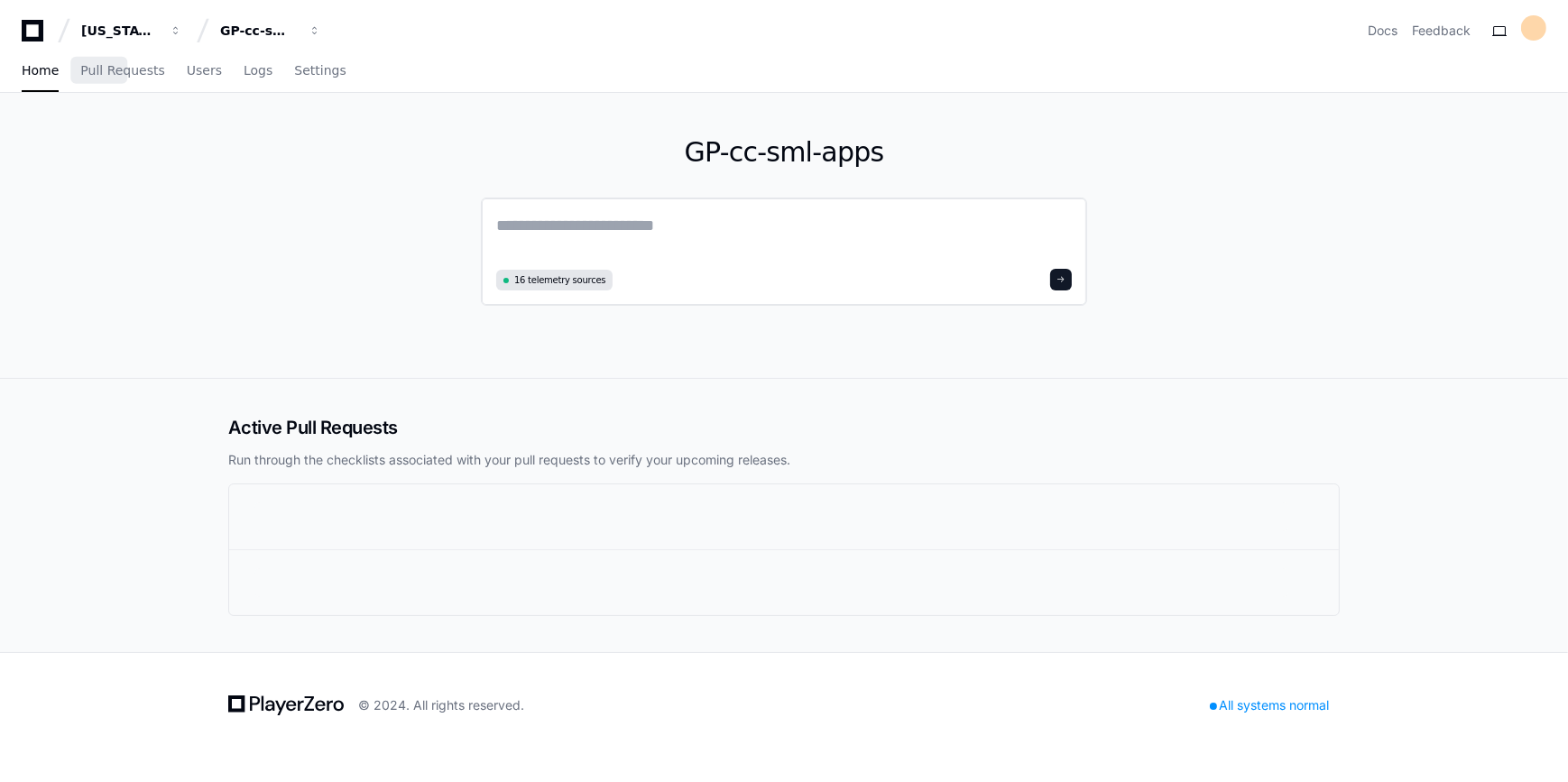
drag, startPoint x: 580, startPoint y: 271, endPoint x: 584, endPoint y: 261, distance: 10.8
click at [584, 261] on div "16 telemetry sources" at bounding box center [783, 252] width 606 height 109
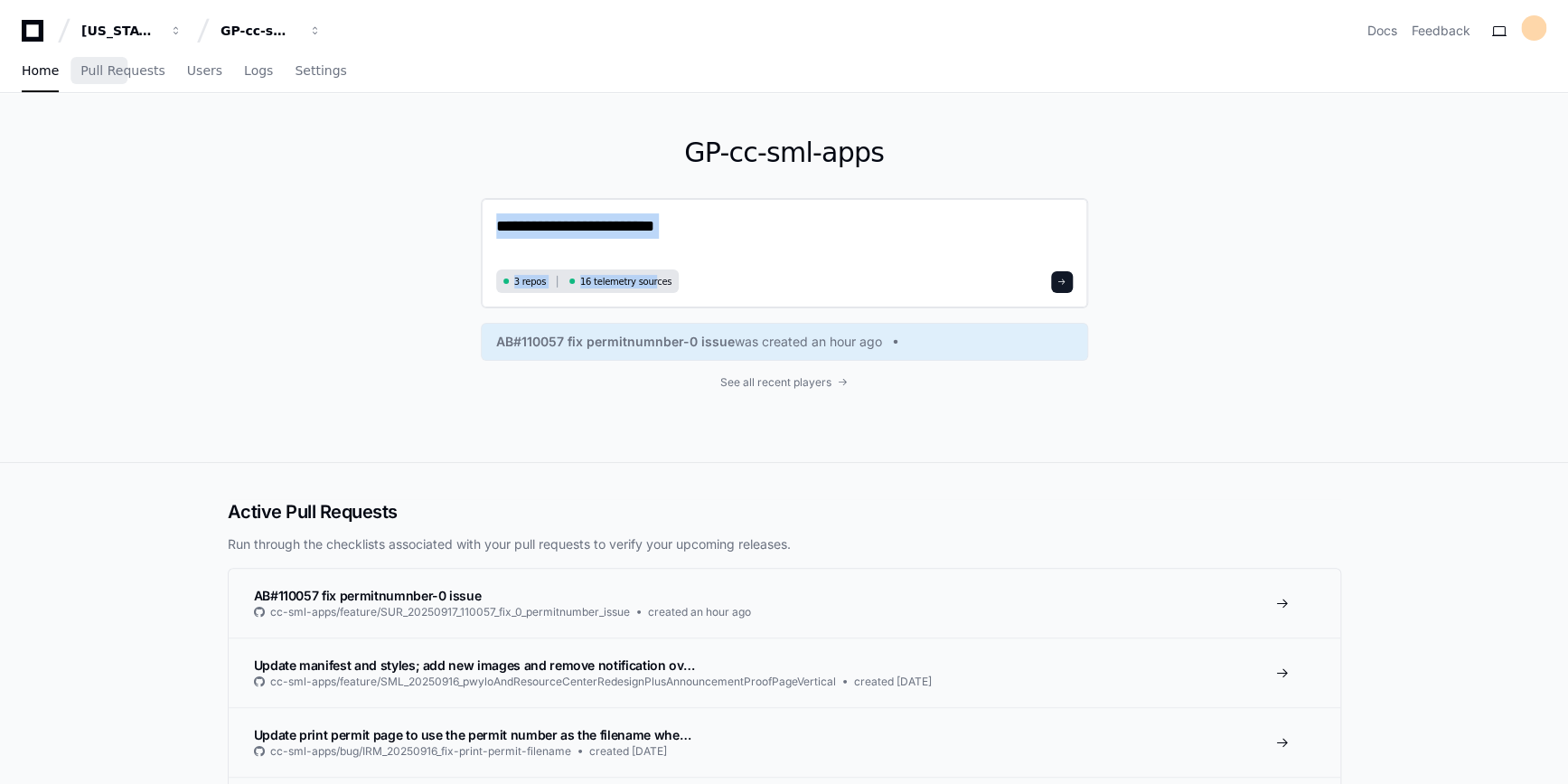
click at [706, 262] on textarea at bounding box center [784, 238] width 576 height 51
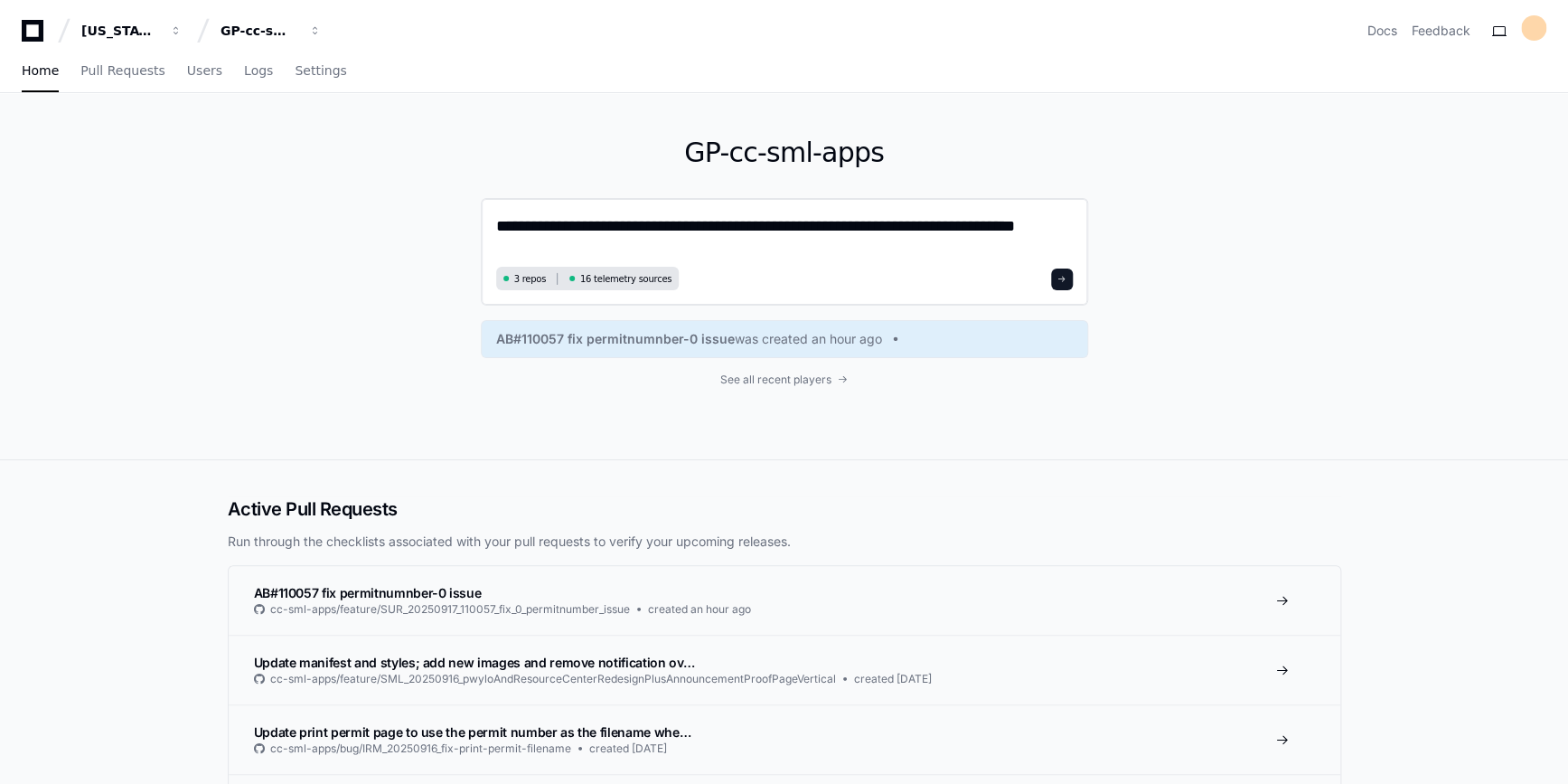
click at [747, 235] on textarea "**********" at bounding box center [784, 237] width 576 height 48
click at [662, 254] on textarea "**********" at bounding box center [784, 237] width 576 height 48
click at [501, 252] on textarea "**********" at bounding box center [784, 237] width 576 height 48
click at [1064, 227] on textarea "**********" at bounding box center [784, 237] width 576 height 48
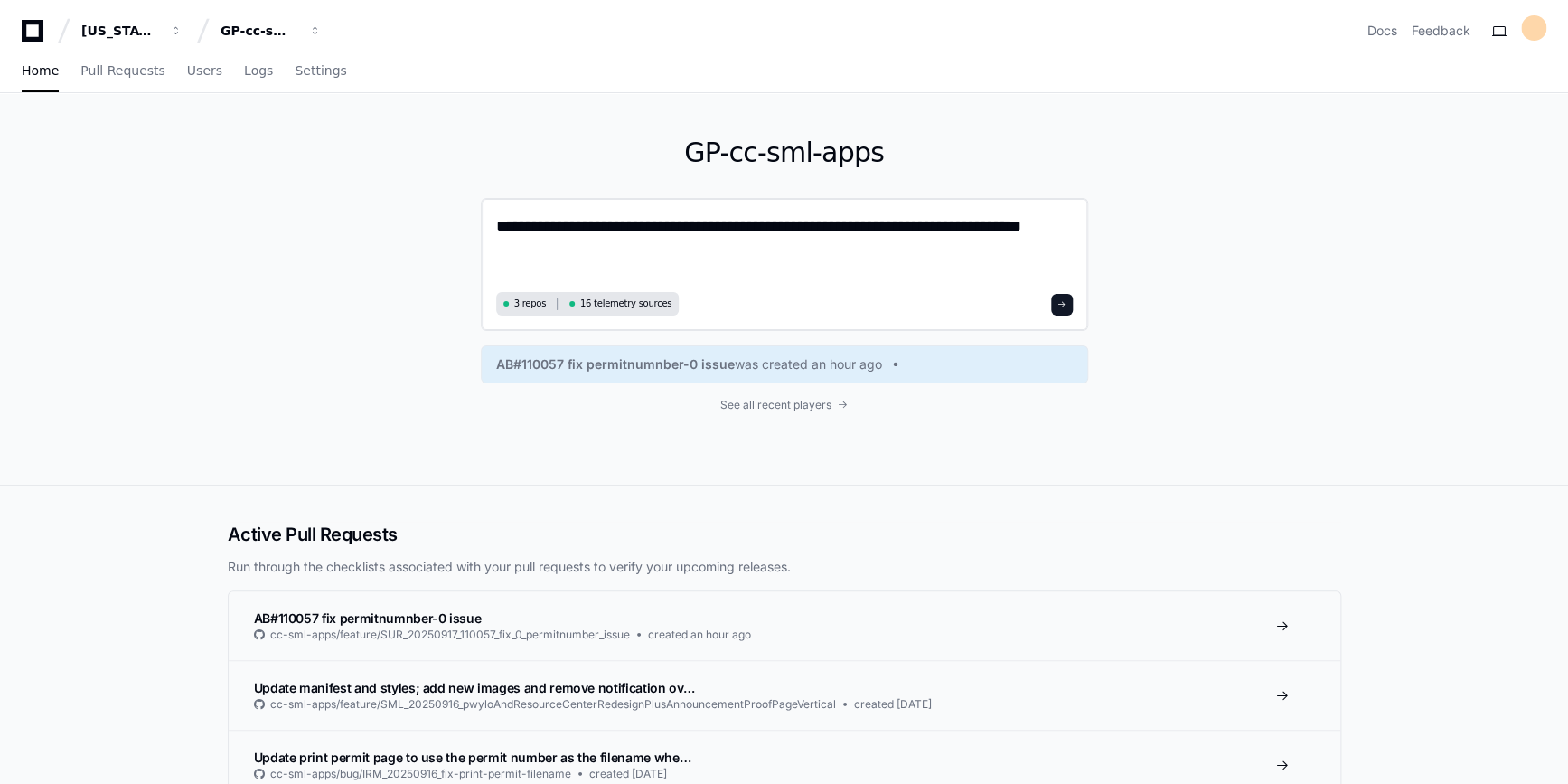
paste textarea "**********"
click at [683, 268] on textarea "**********" at bounding box center [784, 250] width 576 height 73
paste textarea "**********"
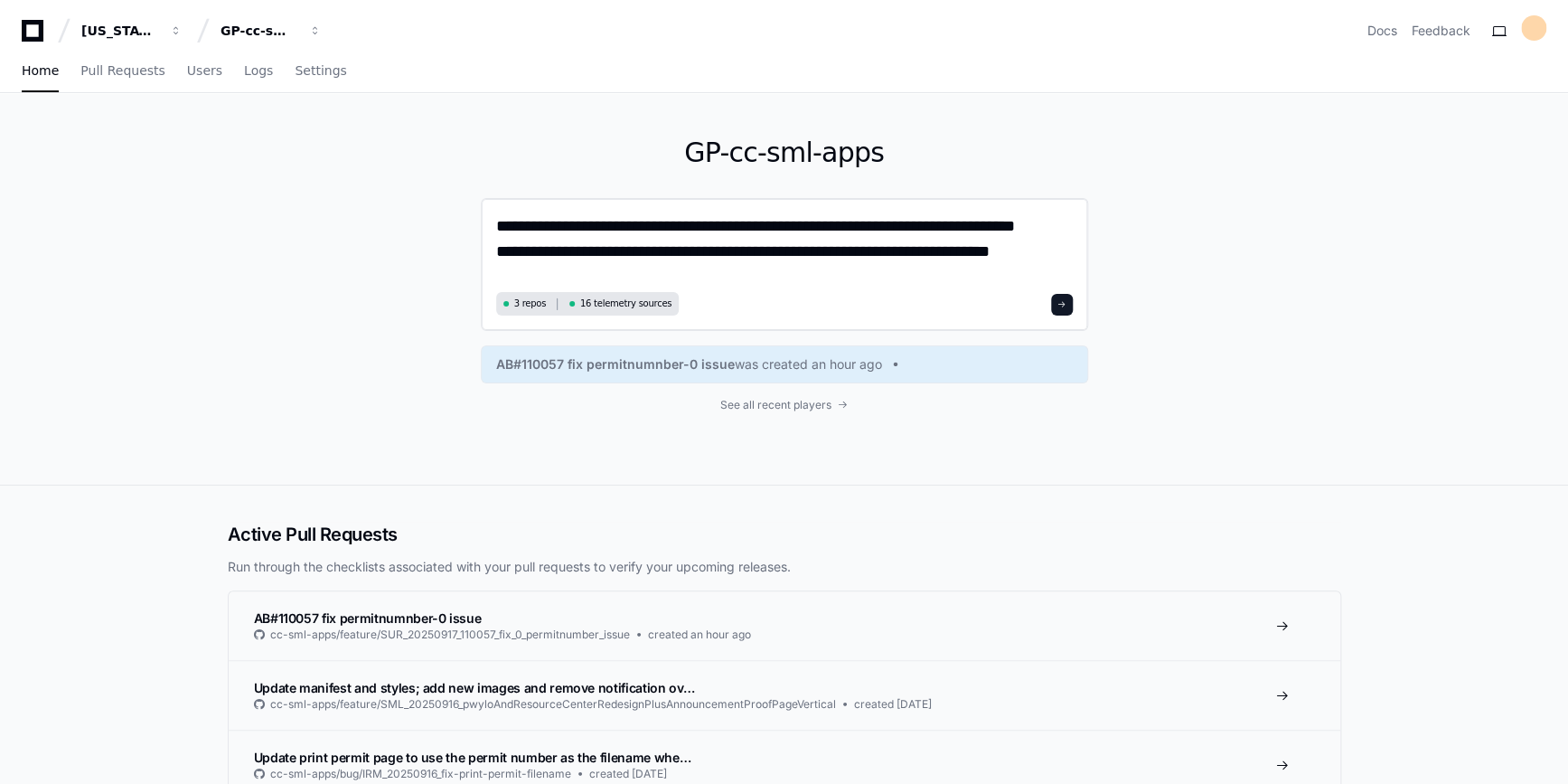
paste textarea "**********"
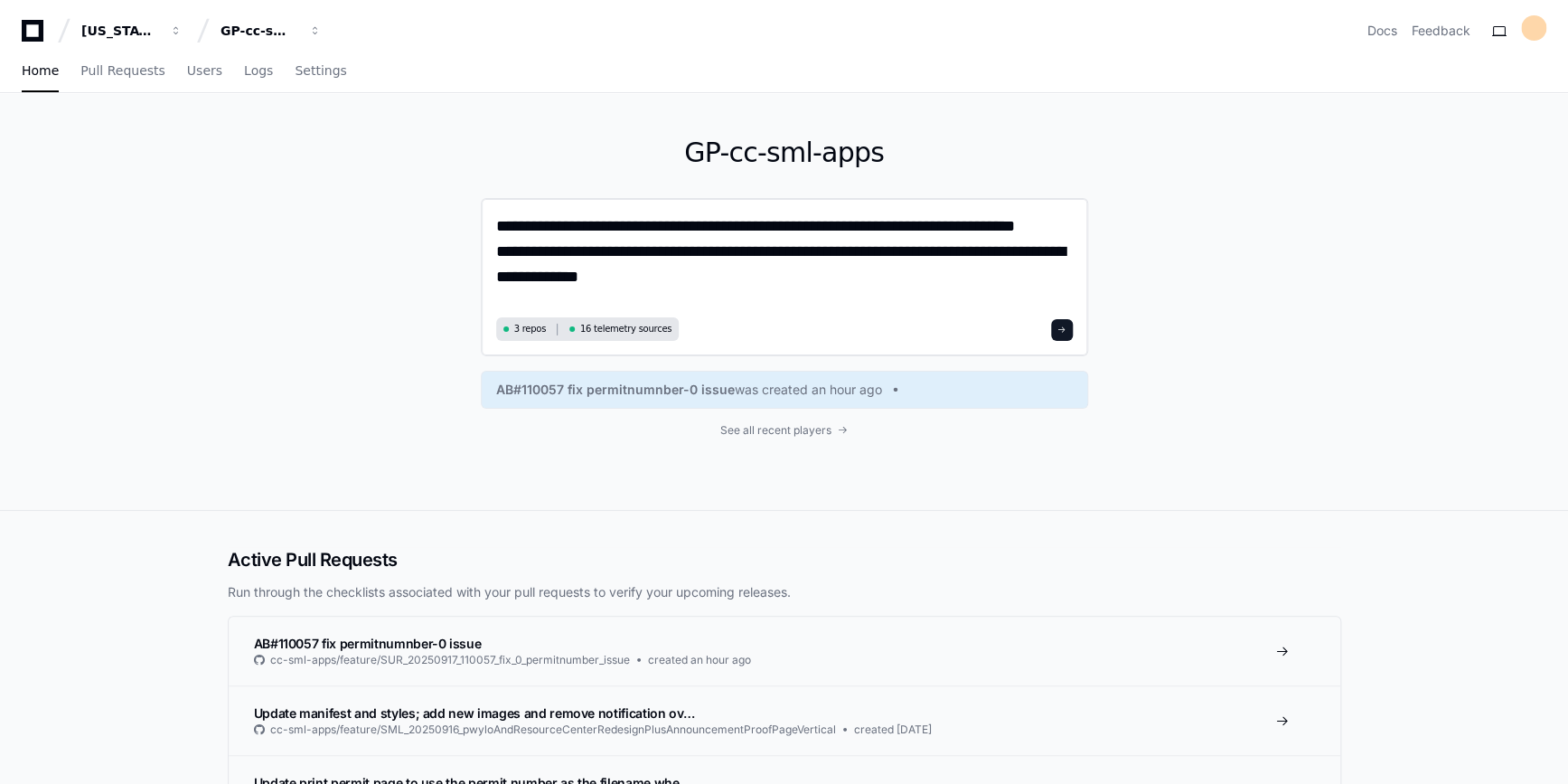
paste textarea "**********"
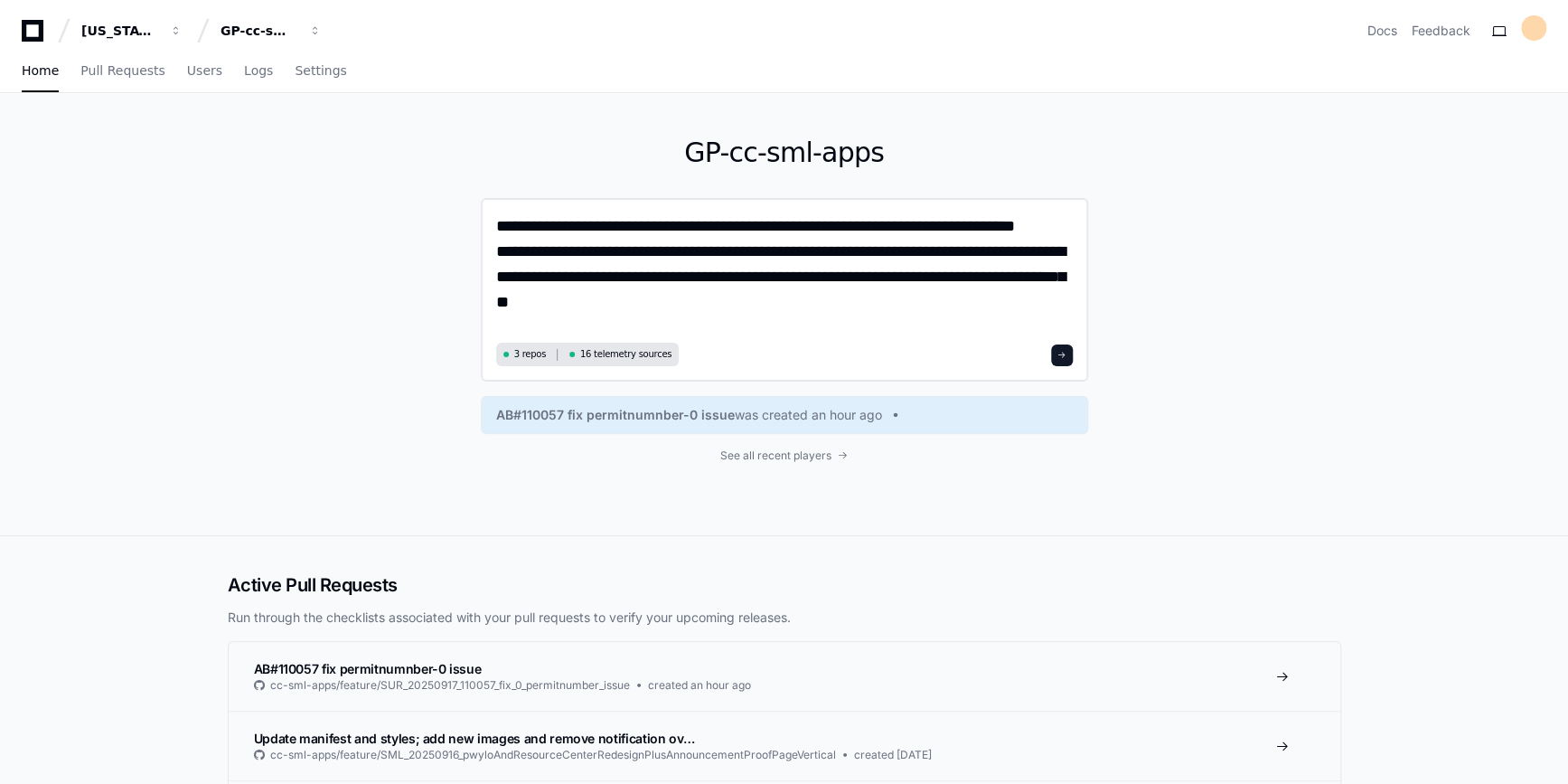
type textarea "**********"
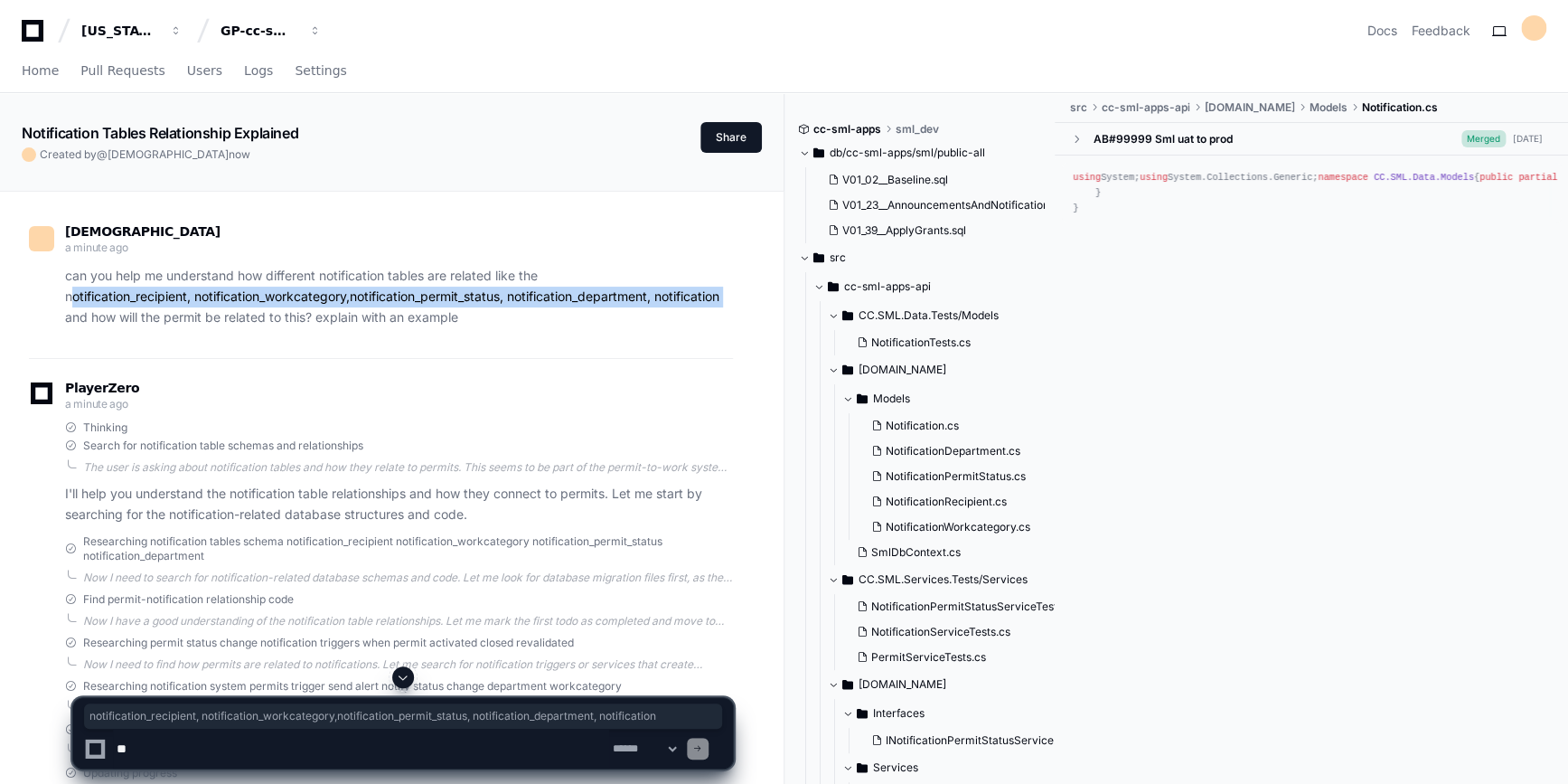
drag, startPoint x: 66, startPoint y: 300, endPoint x: 731, endPoint y: 301, distance: 665.0
click at [731, 301] on p "can you help me understand how different notification tables are related like t…" at bounding box center [399, 296] width 668 height 61
copy p "notification_recipient, notification_workcategory,notification_permit_status, n…"
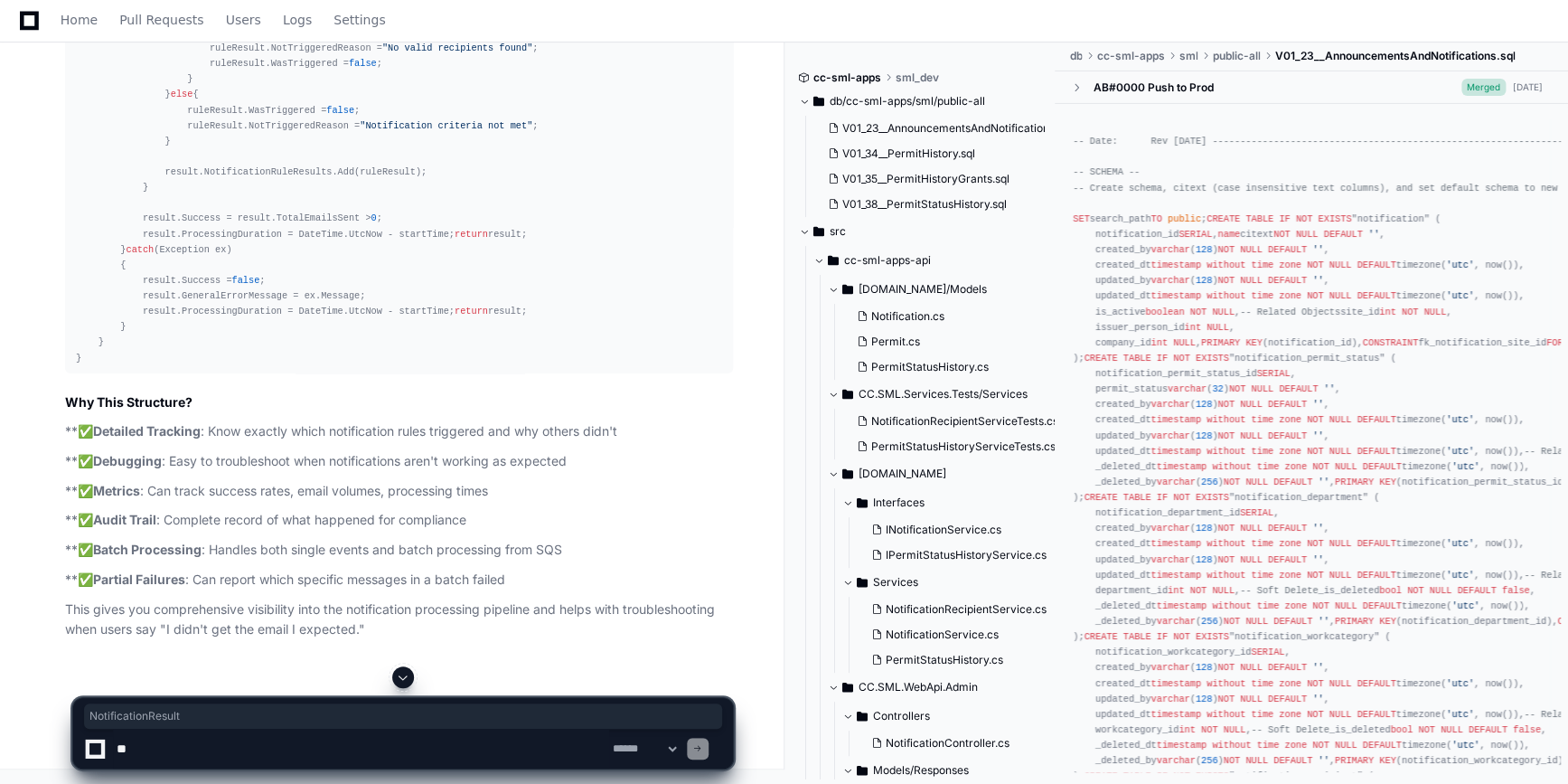
scroll to position [43258, 0]
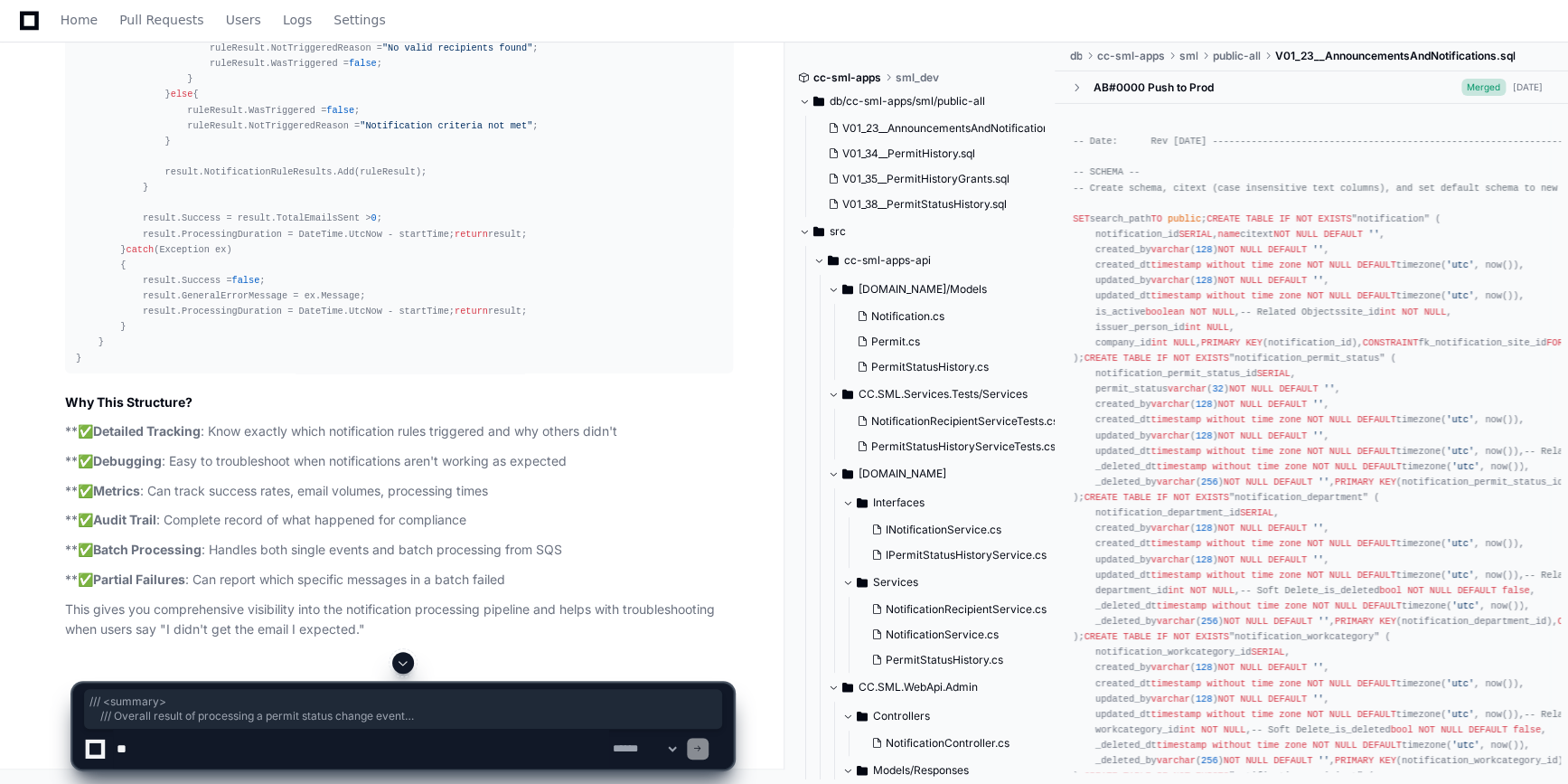
drag, startPoint x: 97, startPoint y: 270, endPoint x: 130, endPoint y: 576, distance: 307.8
copy div "/// <loremip> /// Dolorsi ametco ad elitseddoe t incidi utlabo etdolo magna ///…"
drag, startPoint x: 432, startPoint y: 608, endPoint x: 426, endPoint y: 600, distance: 10.0
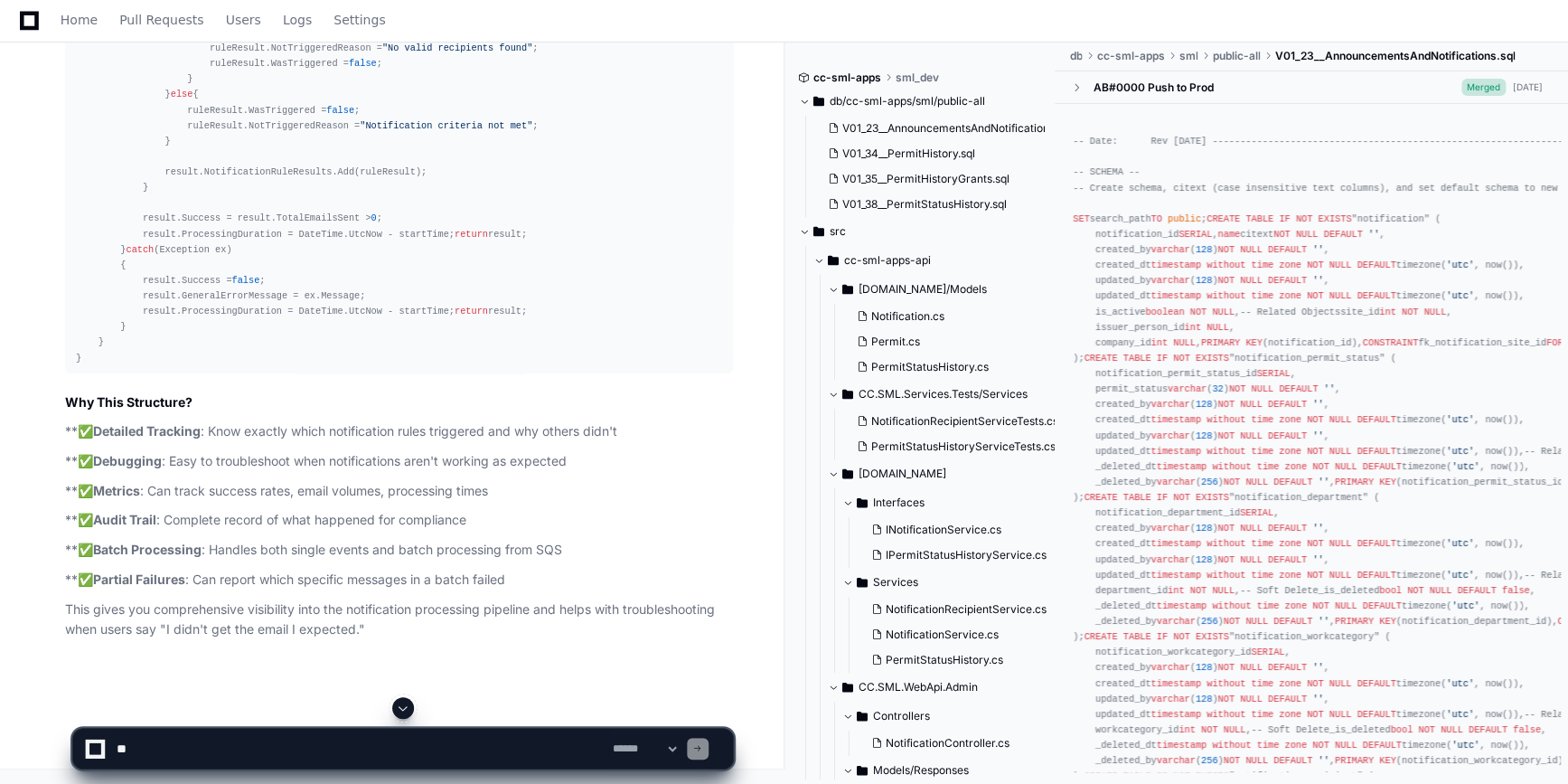
scroll to position [46633, 0]
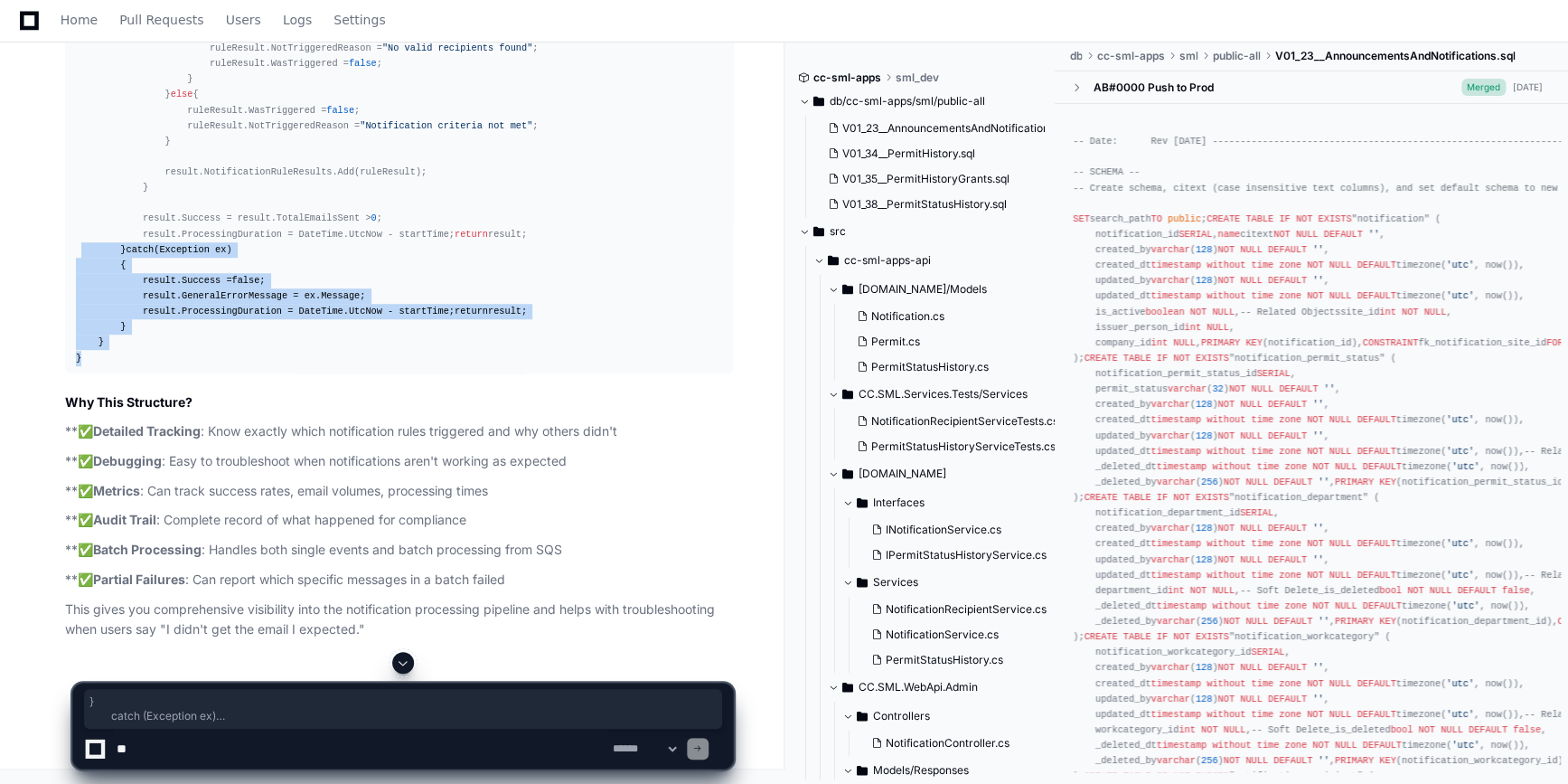
drag, startPoint x: 78, startPoint y: 441, endPoint x: 77, endPoint y: 296, distance: 145.0
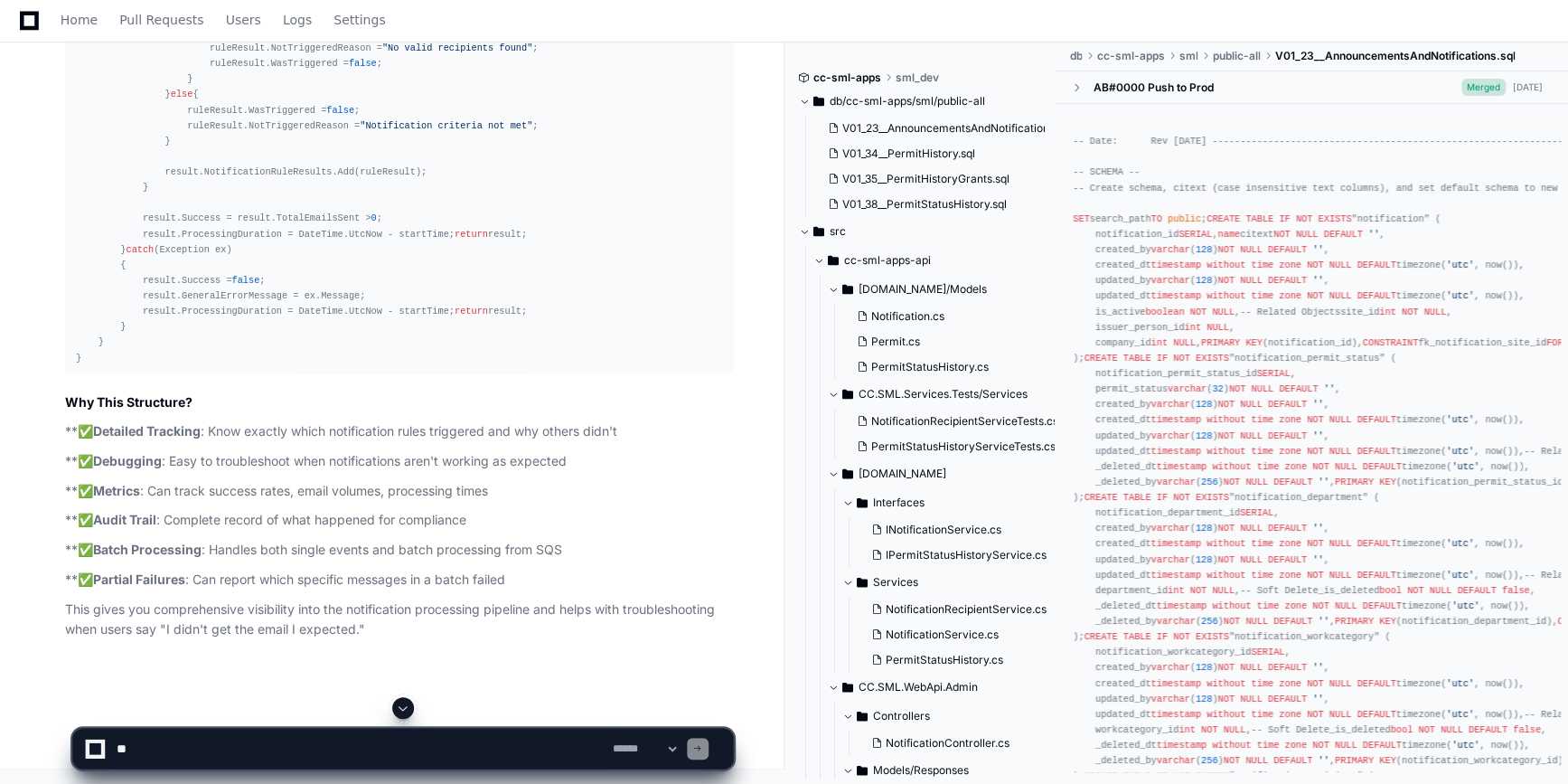
scroll to position [45558, 0]
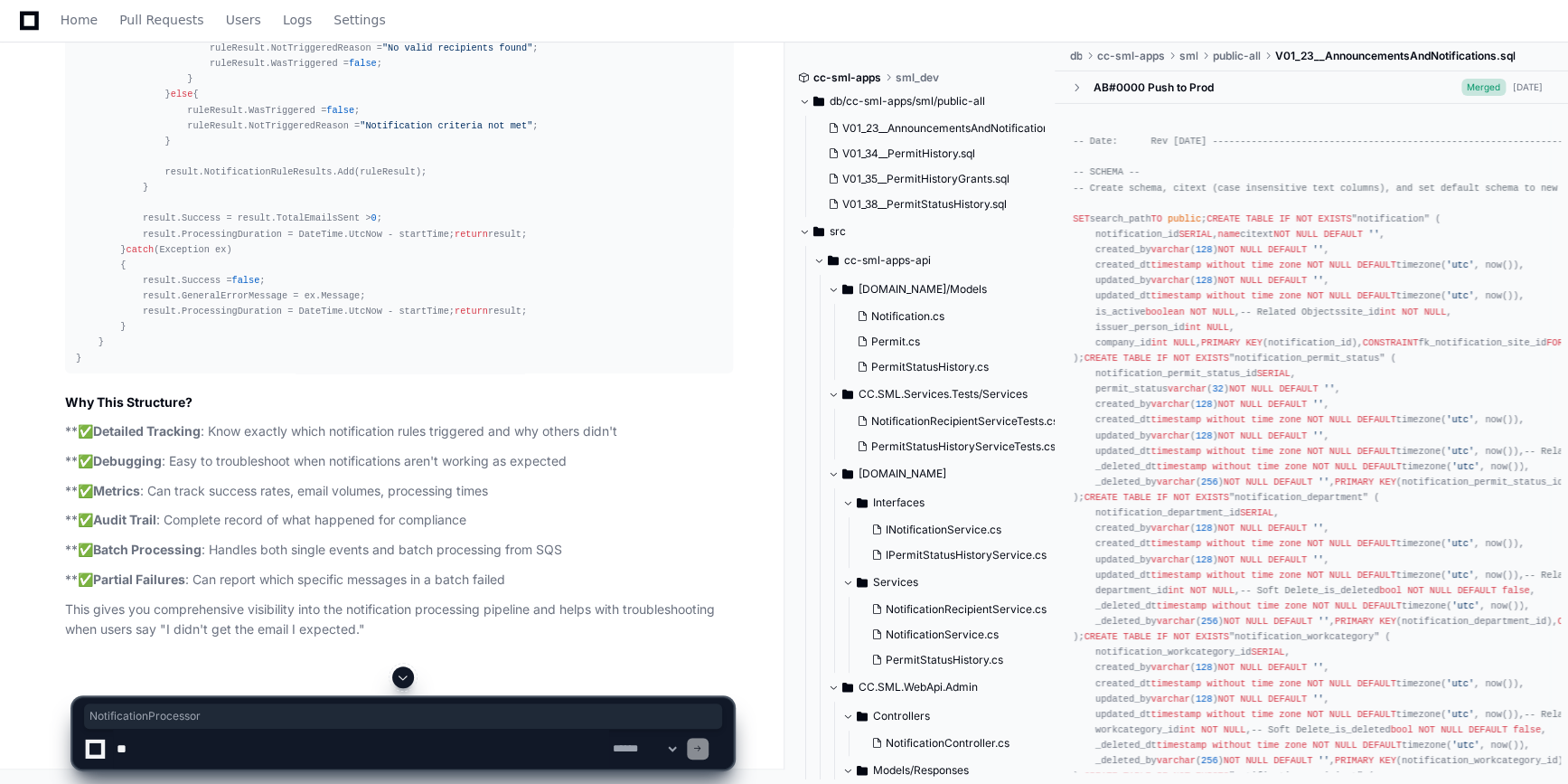
copy div "NotificationProcessor"
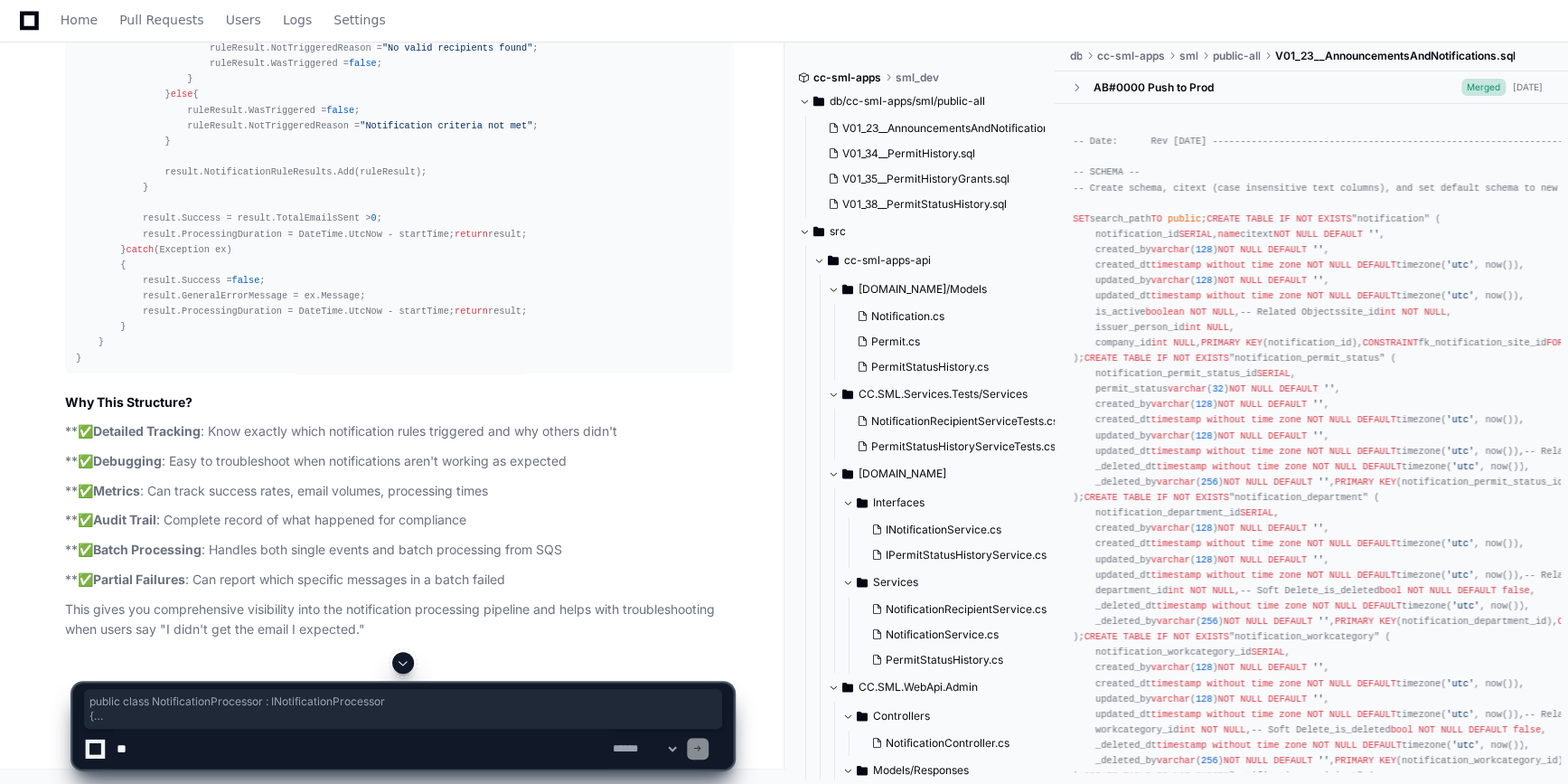
drag, startPoint x: 72, startPoint y: 205, endPoint x: 169, endPoint y: 554, distance: 362.2
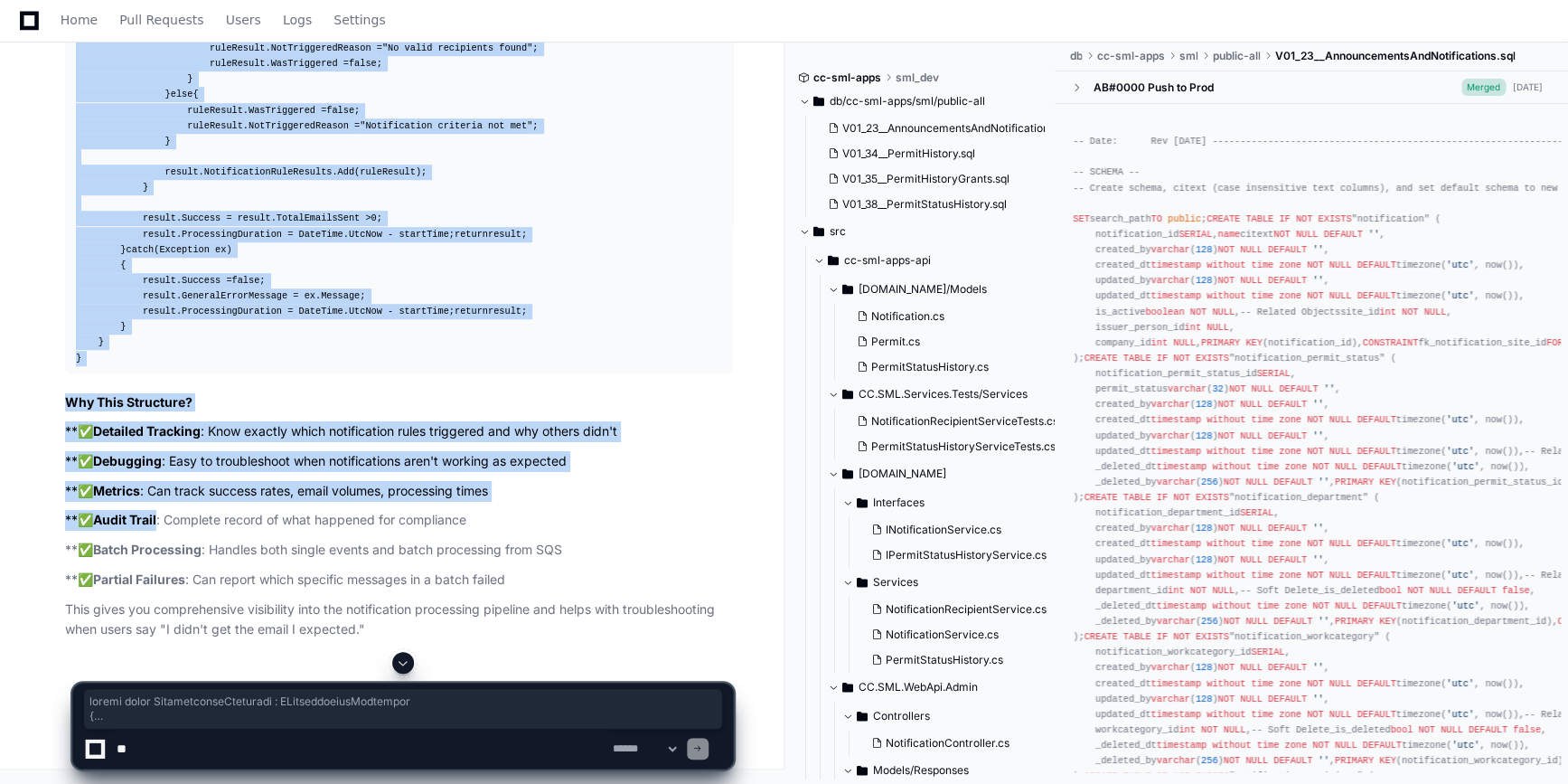
scroll to position [46564, 0]
copy div "public class NotificationProcessor : INotificationProcessor { public async Task…"
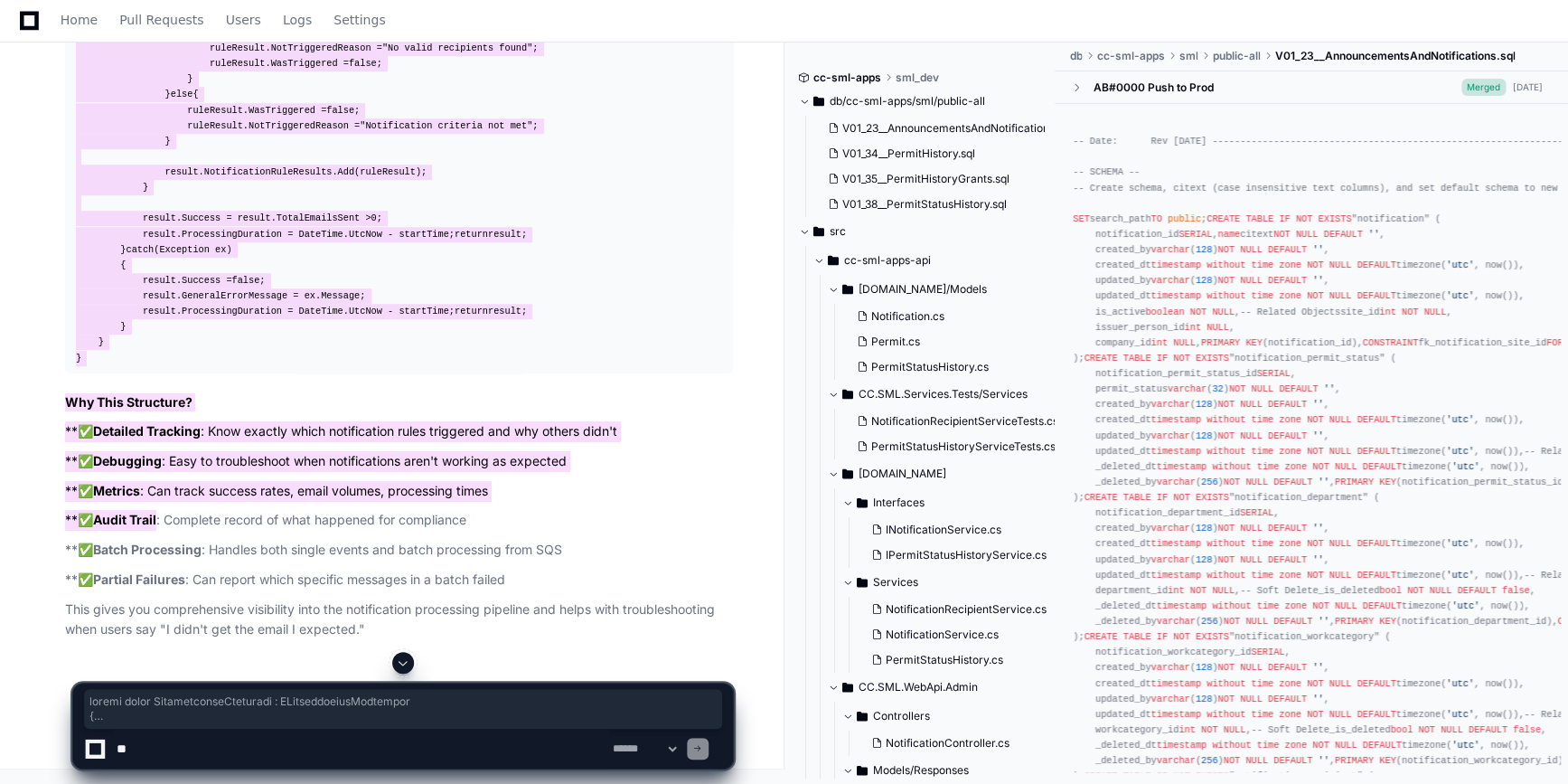
scroll to position [45495, 0]
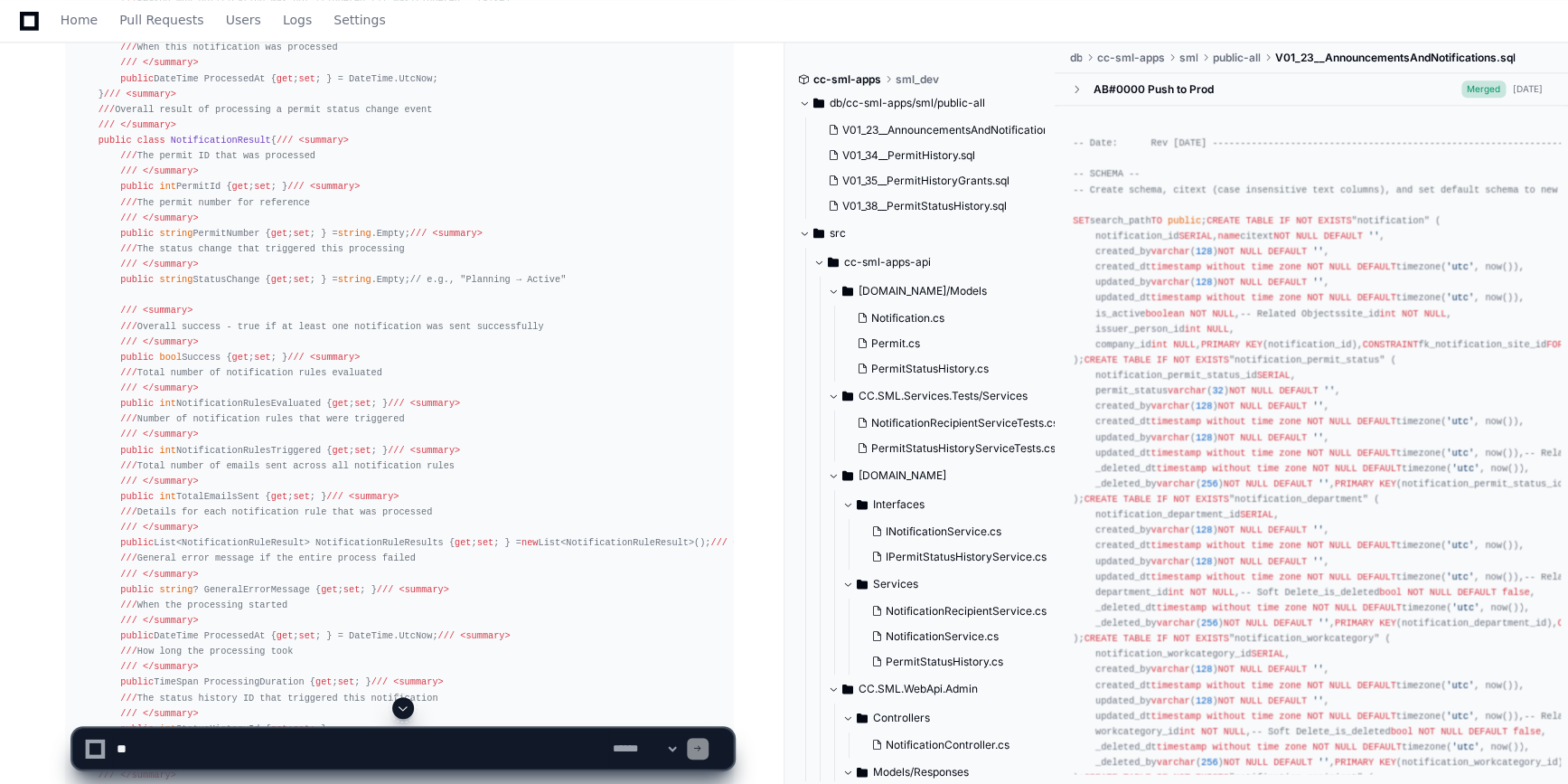
scroll to position [32491, 0]
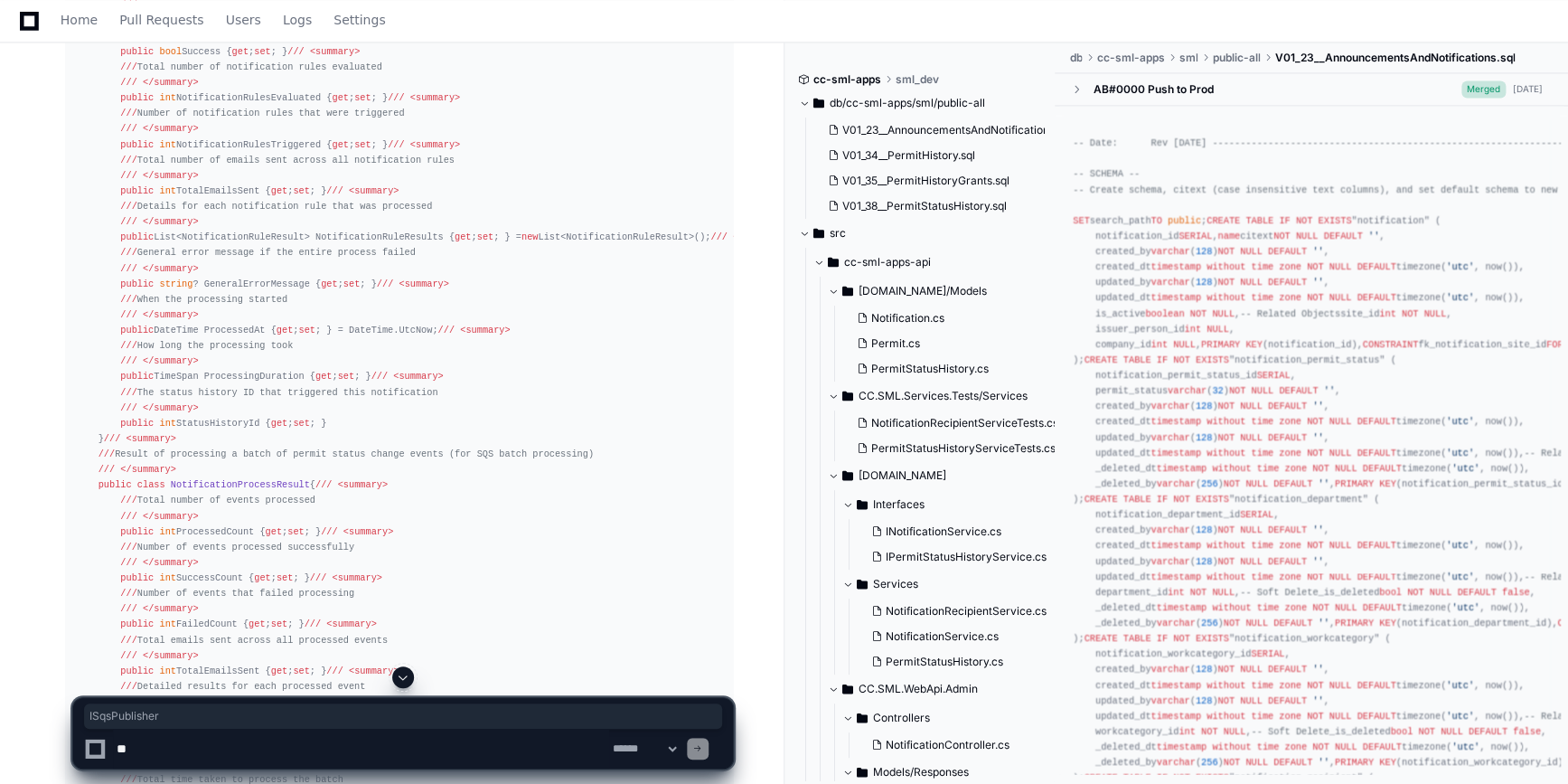
copy code "ISqsPublisher"
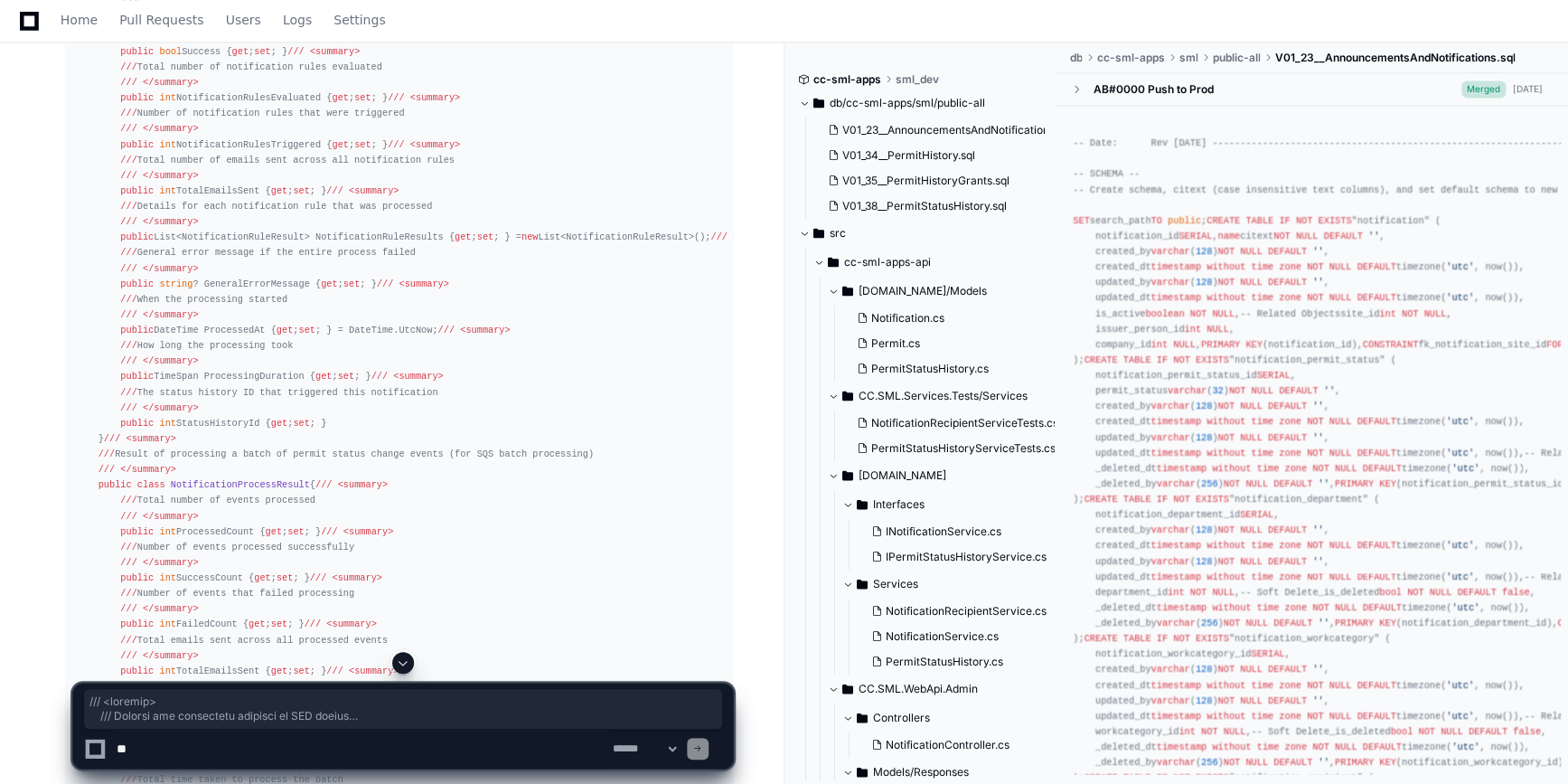
drag, startPoint x: 95, startPoint y: 192, endPoint x: 132, endPoint y: 543, distance: 352.9
copy div "/// <summary> /// Service for publishing messages to SQS queues /// </summary> …"
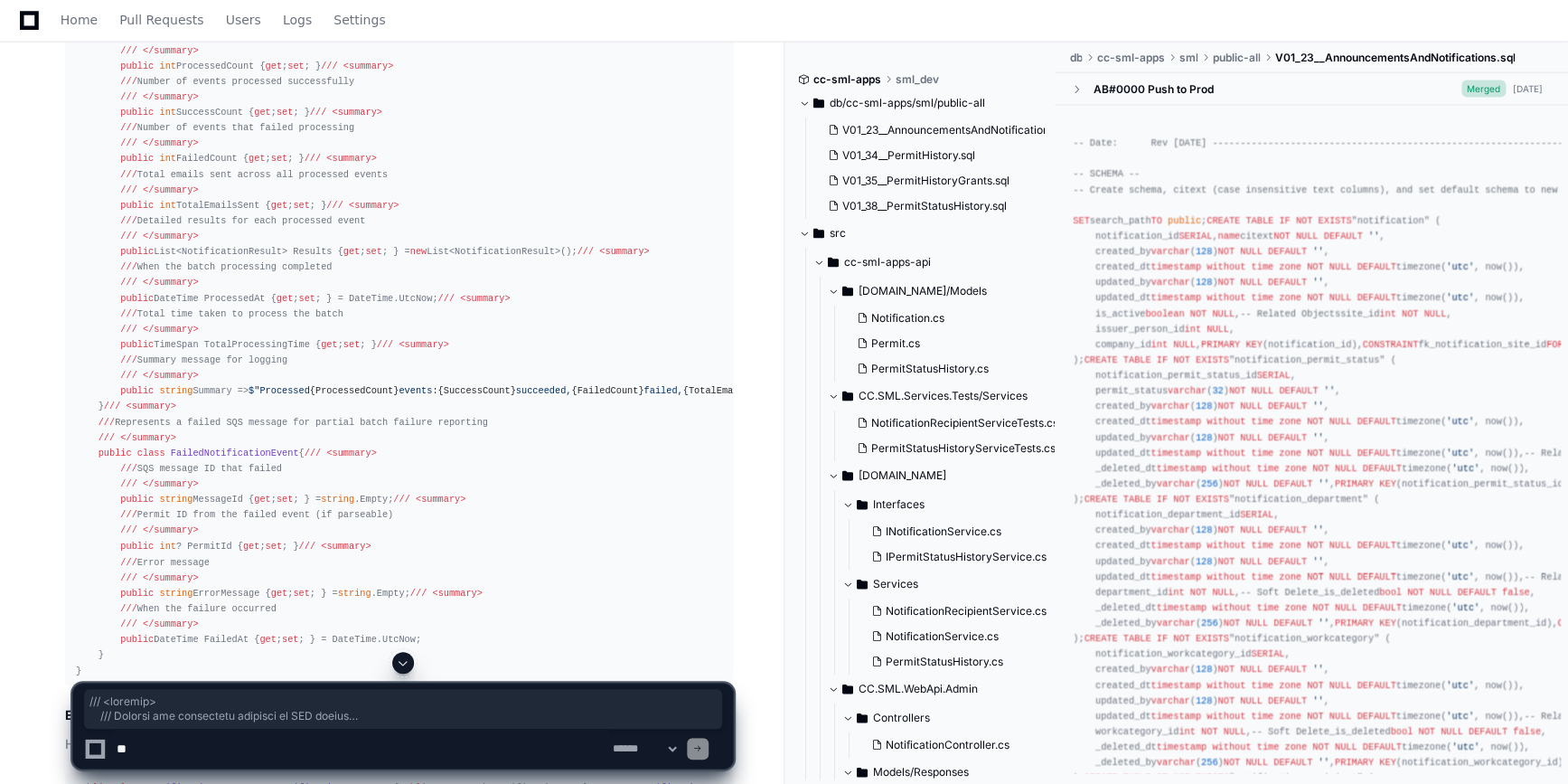
scroll to position [32983, 0]
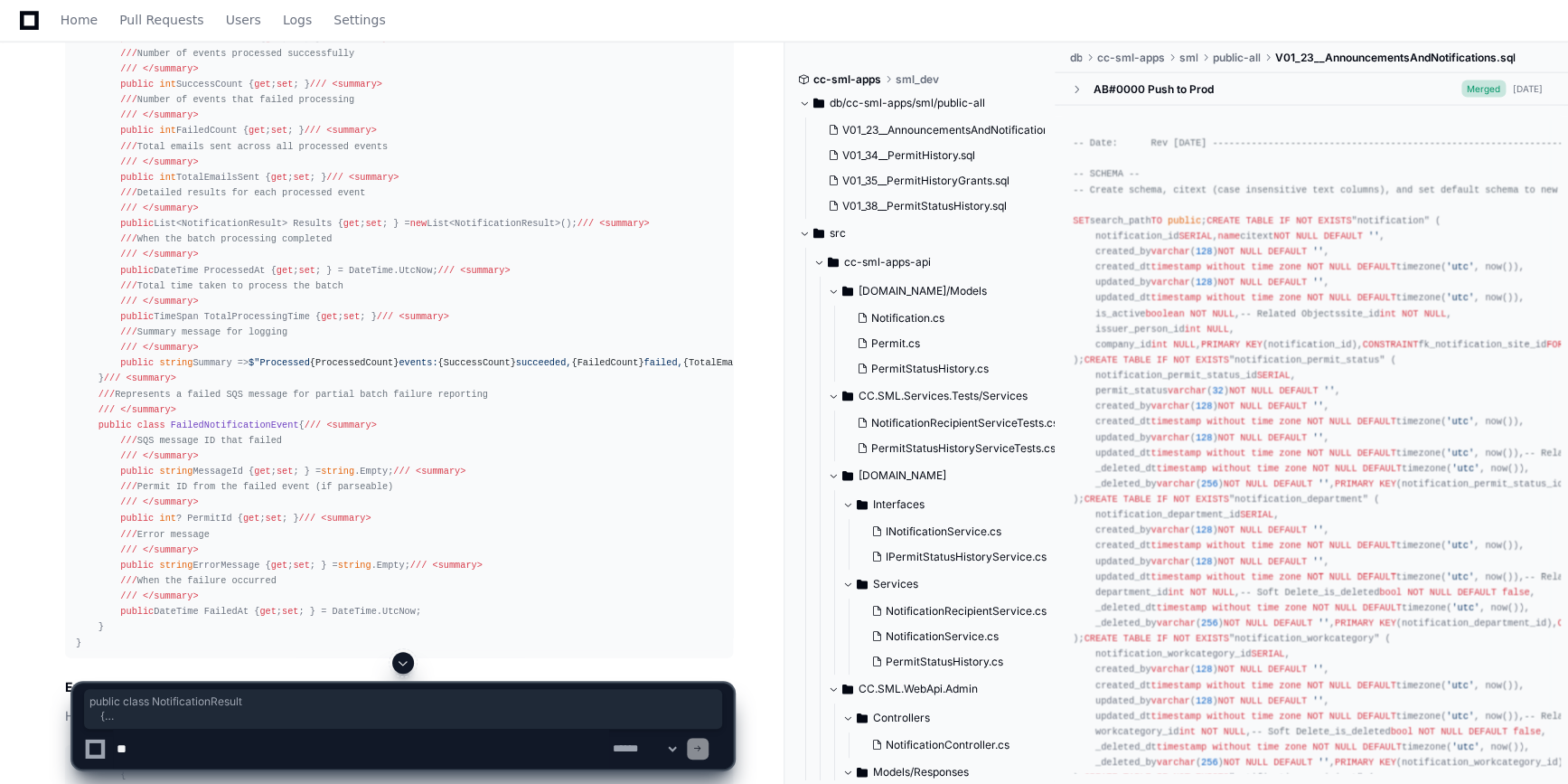
drag, startPoint x: 88, startPoint y: 310, endPoint x: 122, endPoint y: 445, distance: 139.2
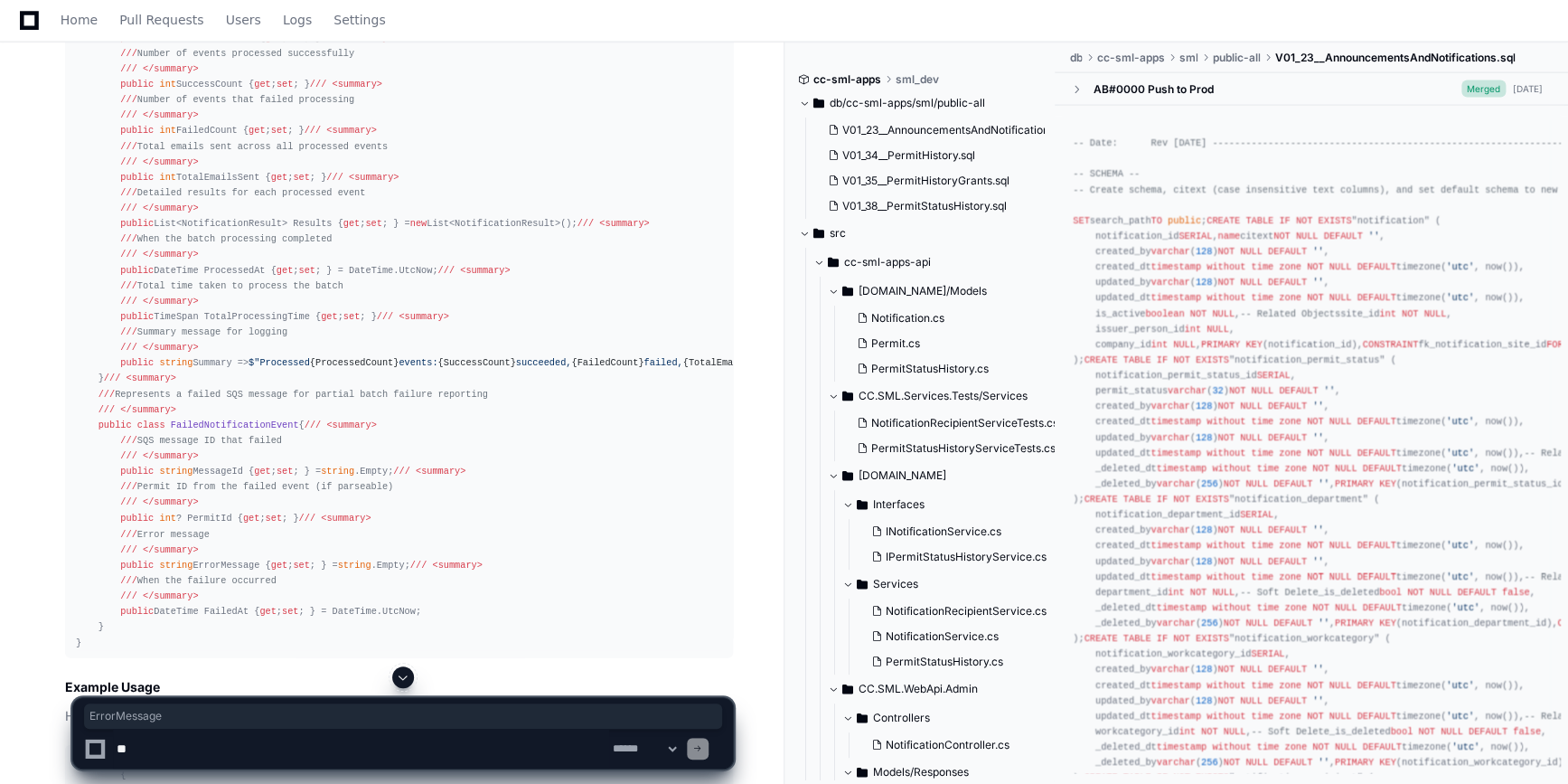
copy div "ErrorMessage"
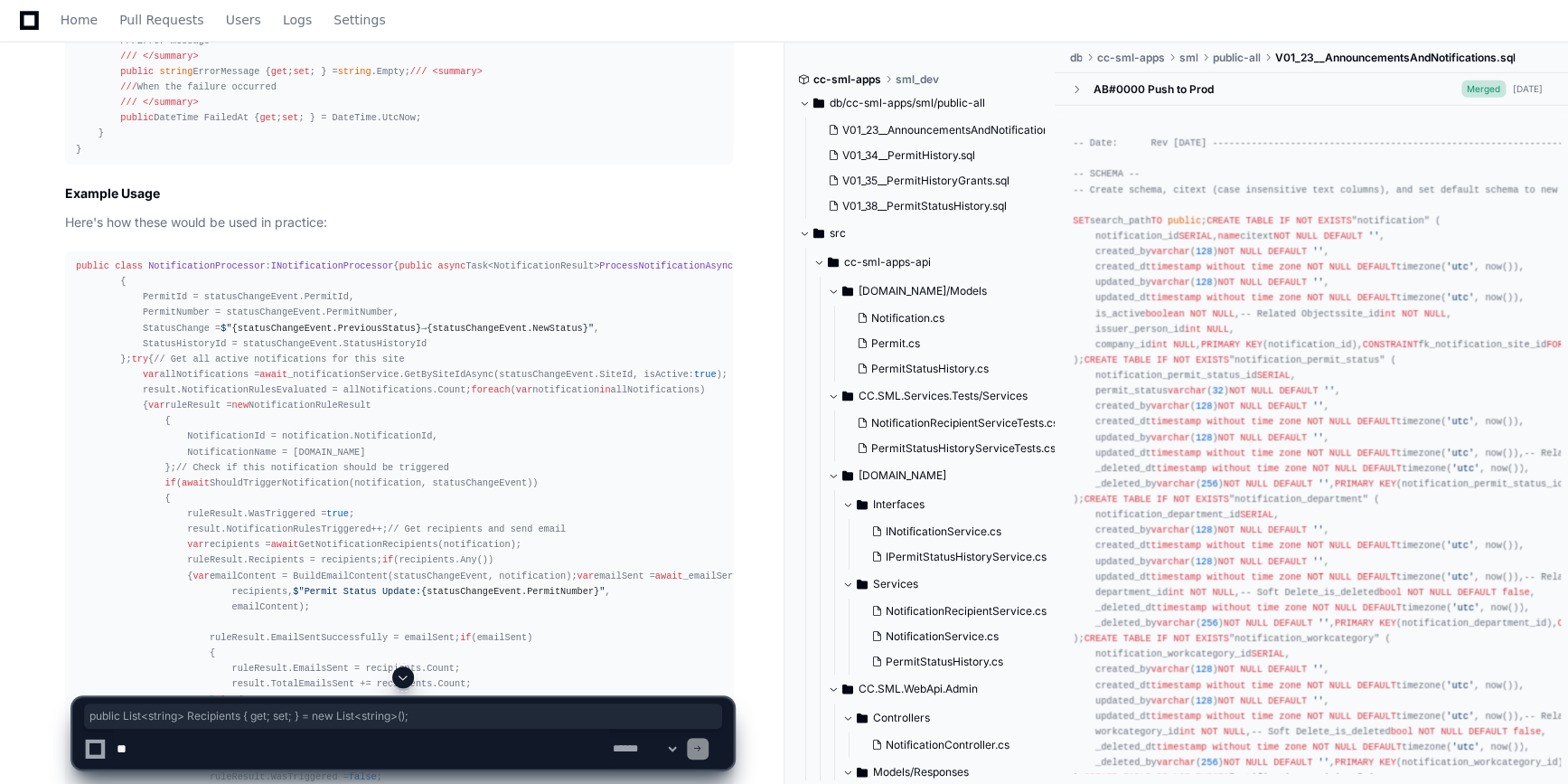
scroll to position [33560, 0]
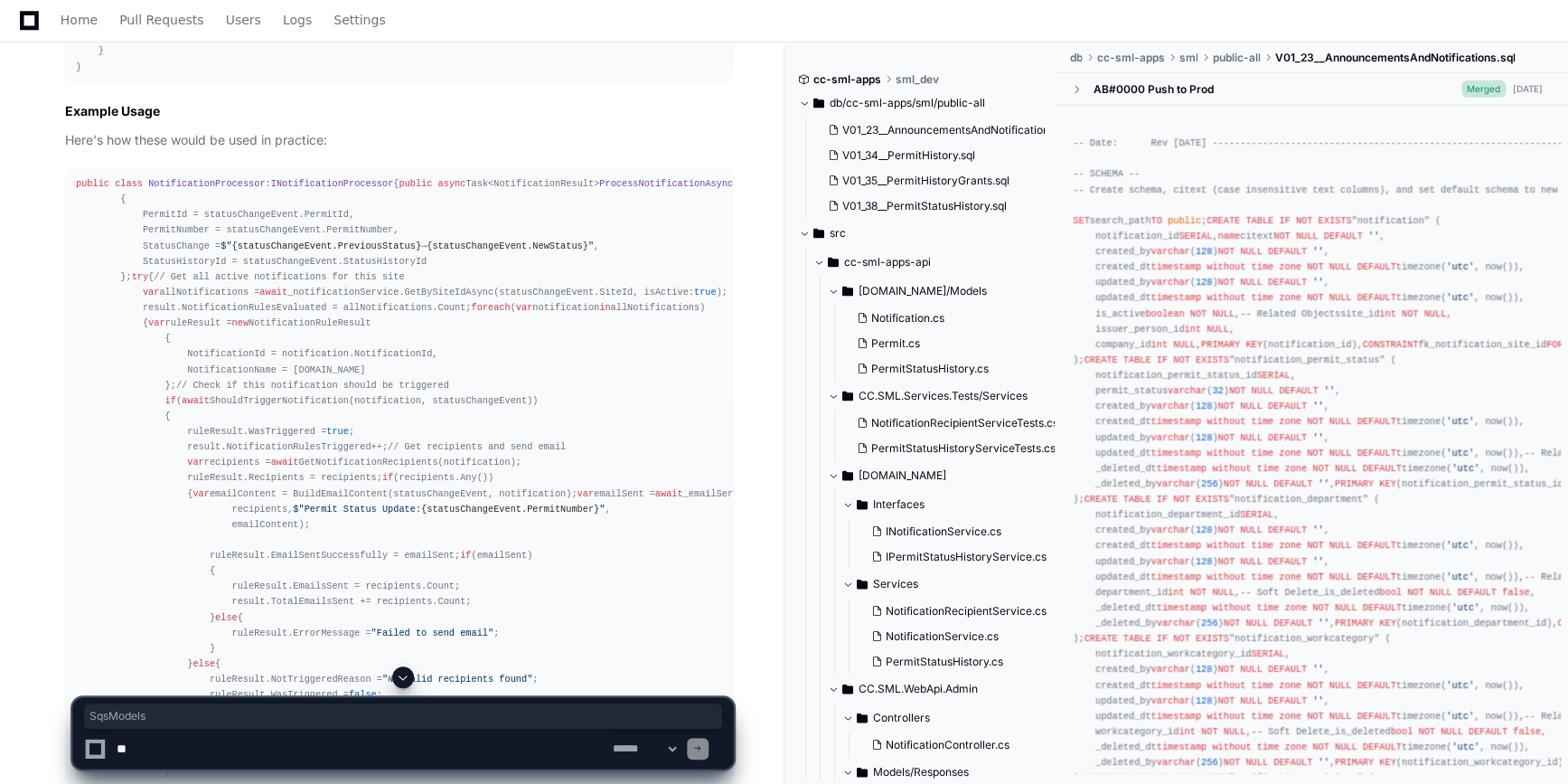
copy code "SqsModels"
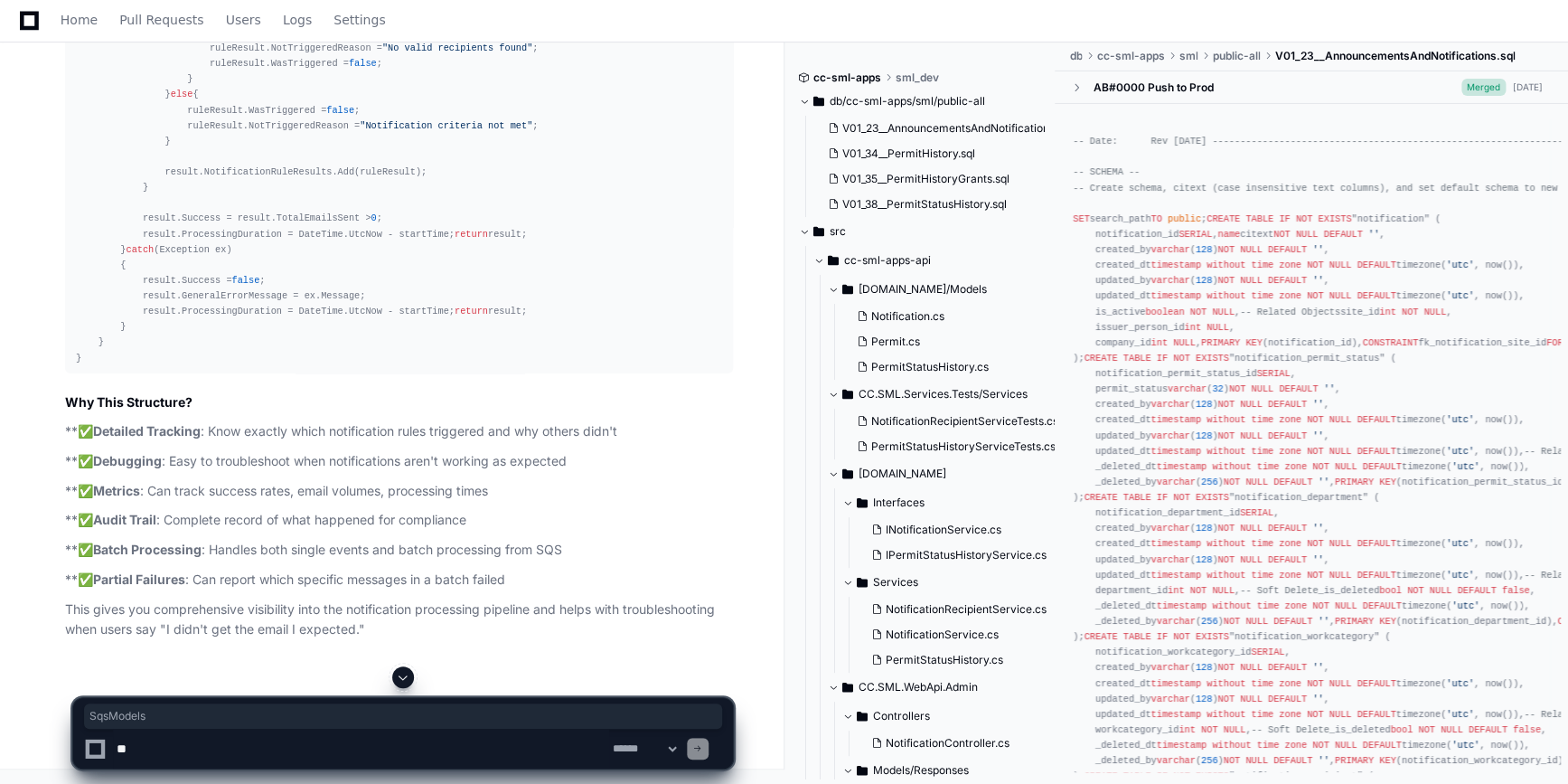
scroll to position [34217, 0]
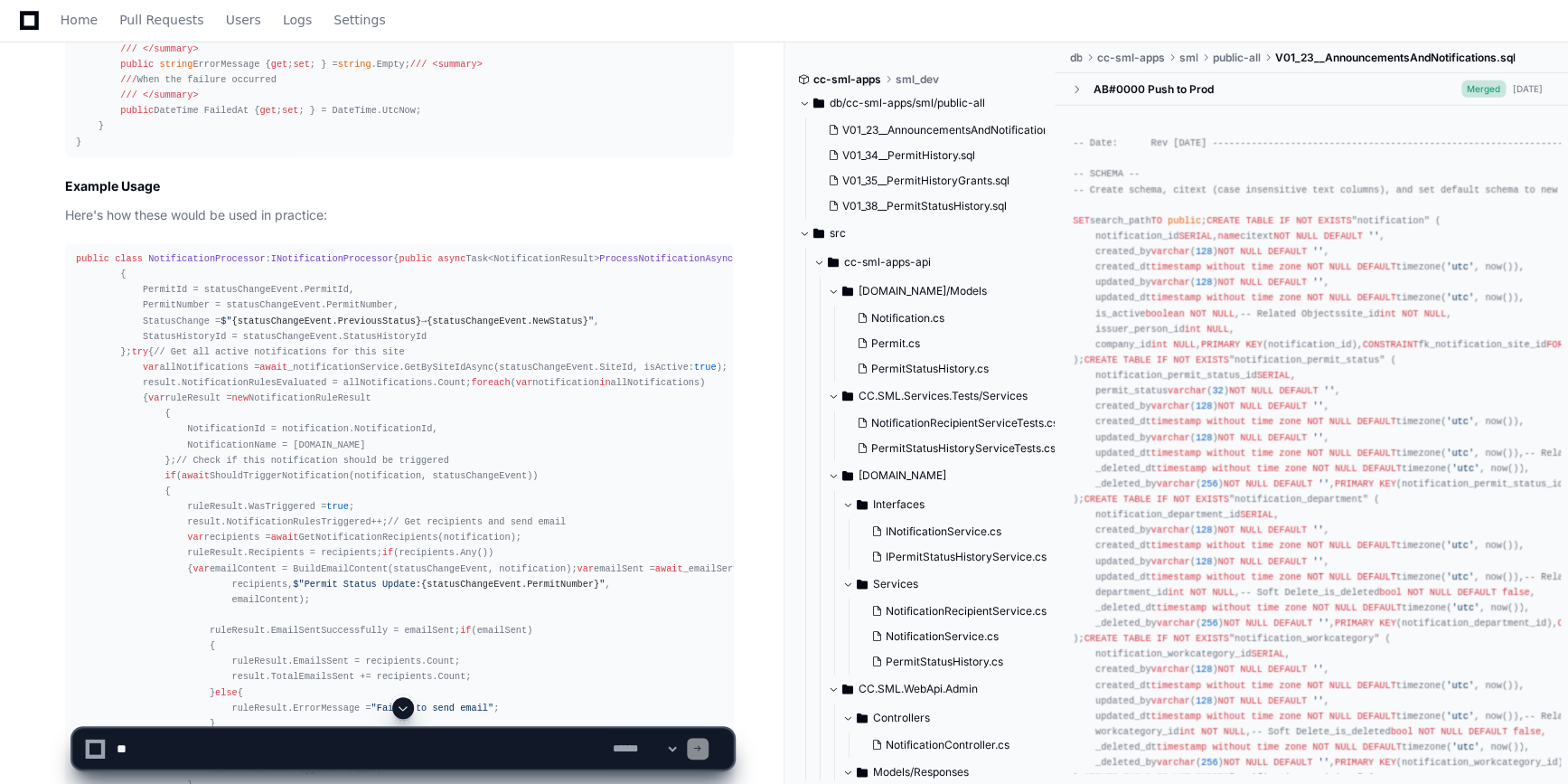
scroll to position [33477, 0]
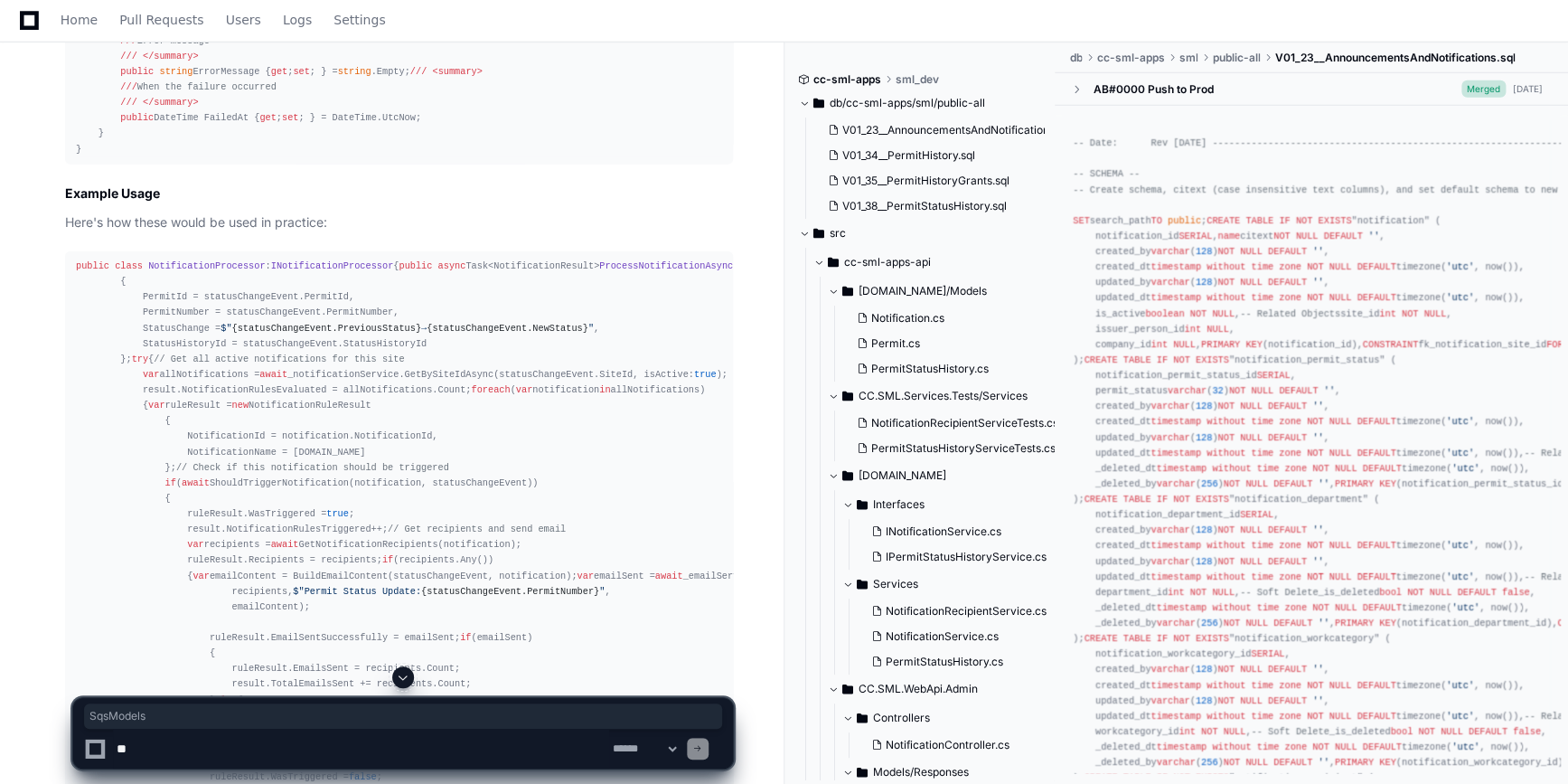
copy code "SqsModels"
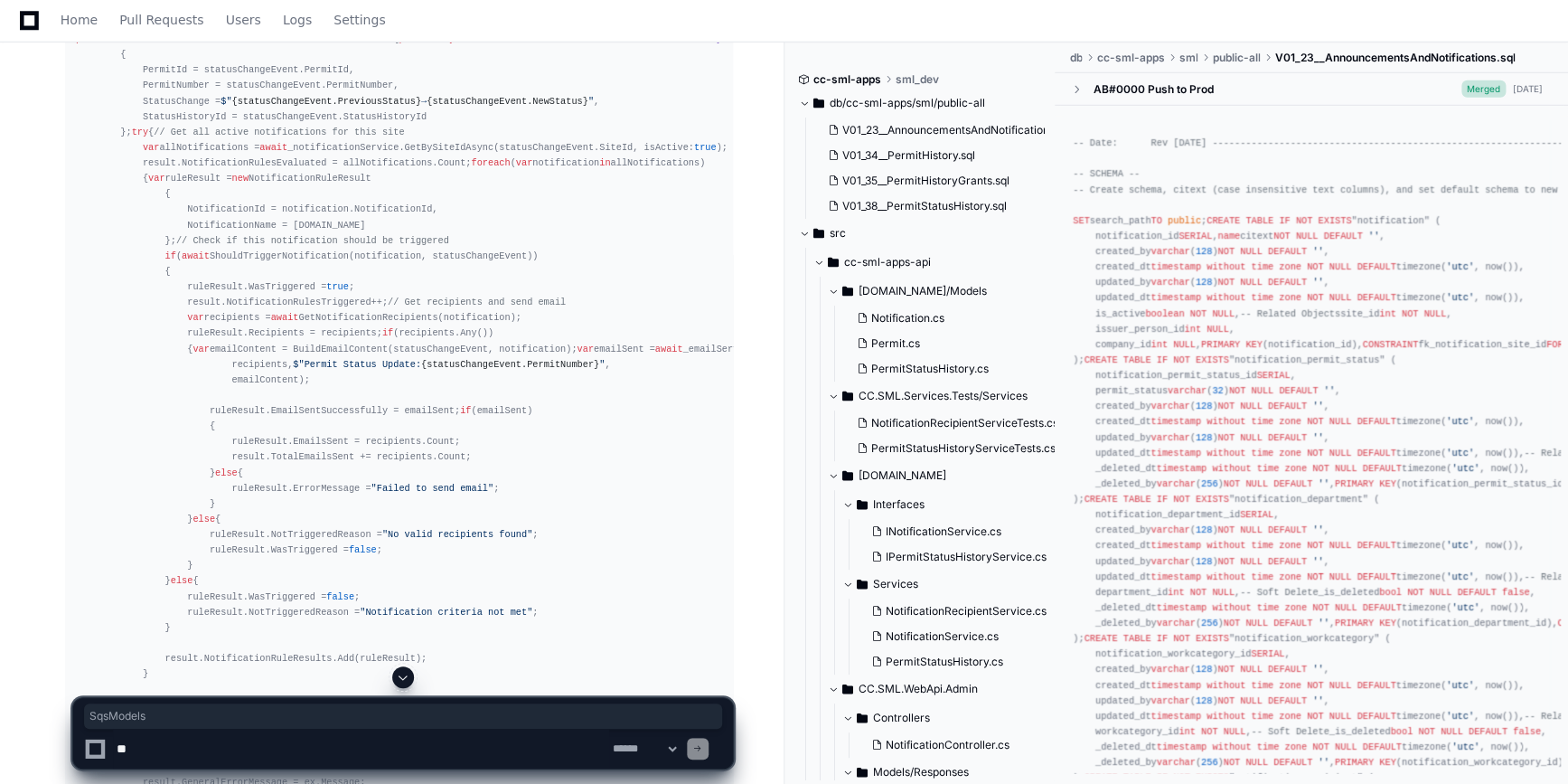
scroll to position [33723, 0]
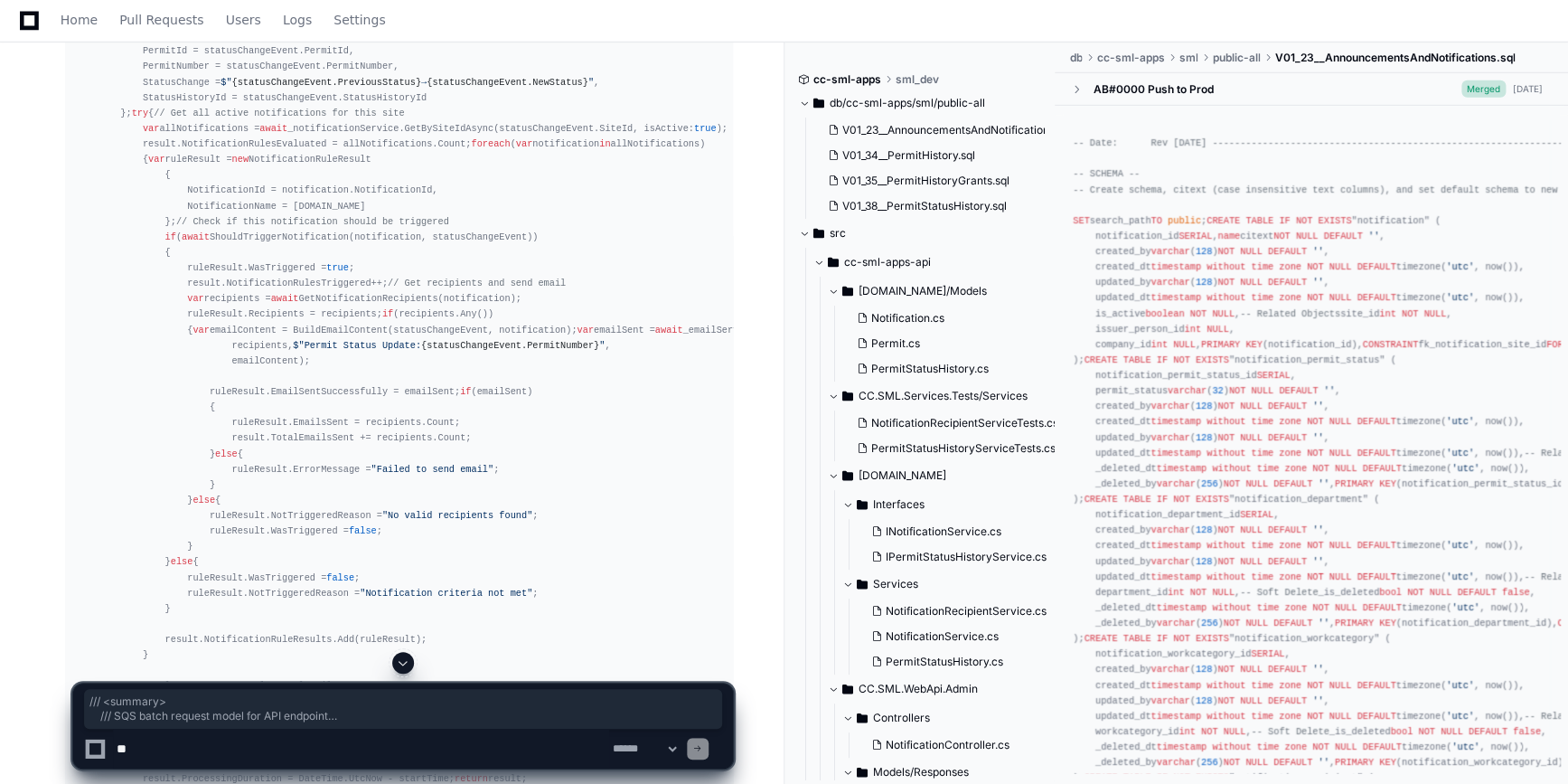
drag, startPoint x: 99, startPoint y: 99, endPoint x: 188, endPoint y: 546, distance: 455.8
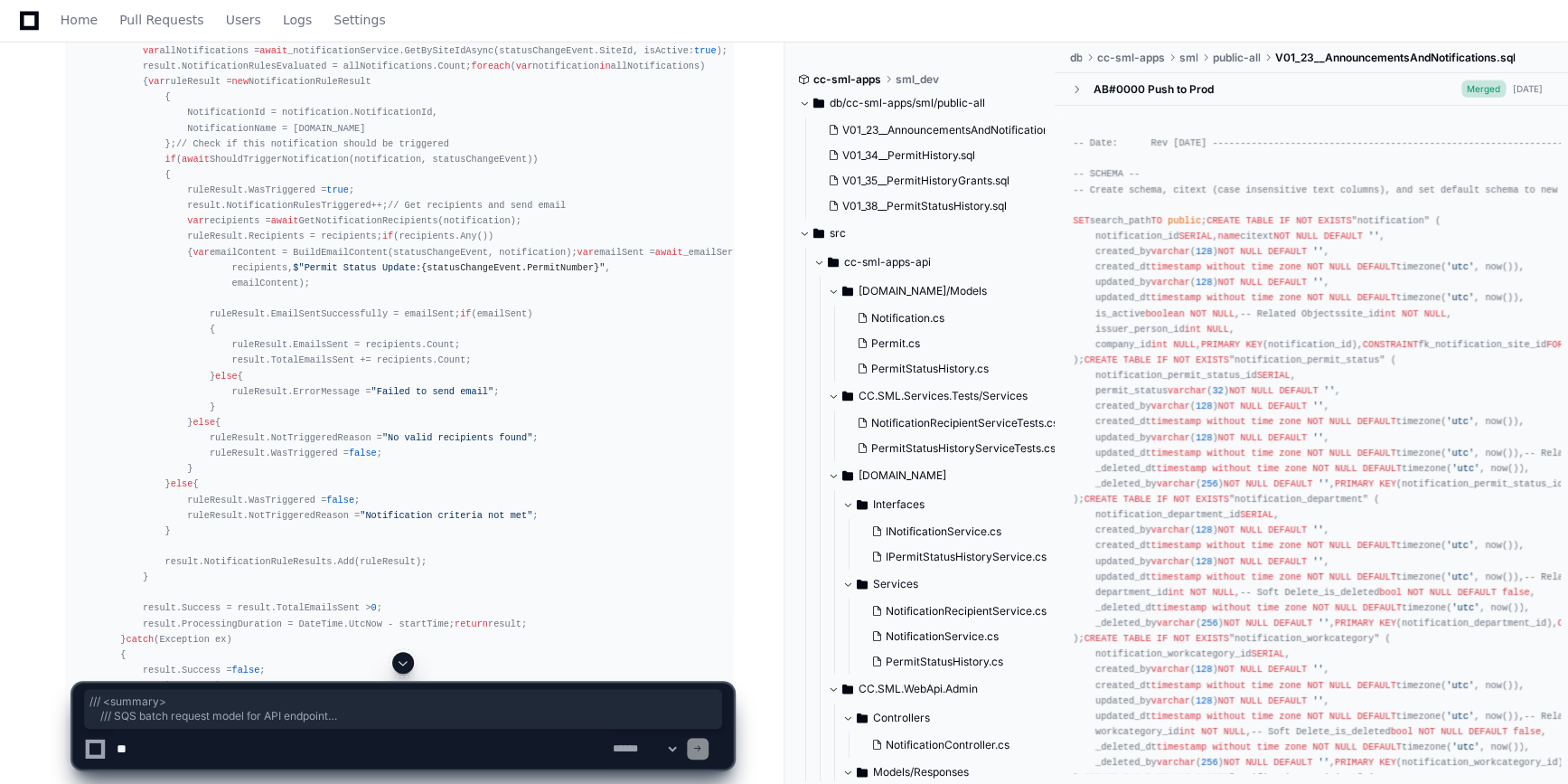
scroll to position [33888, 0]
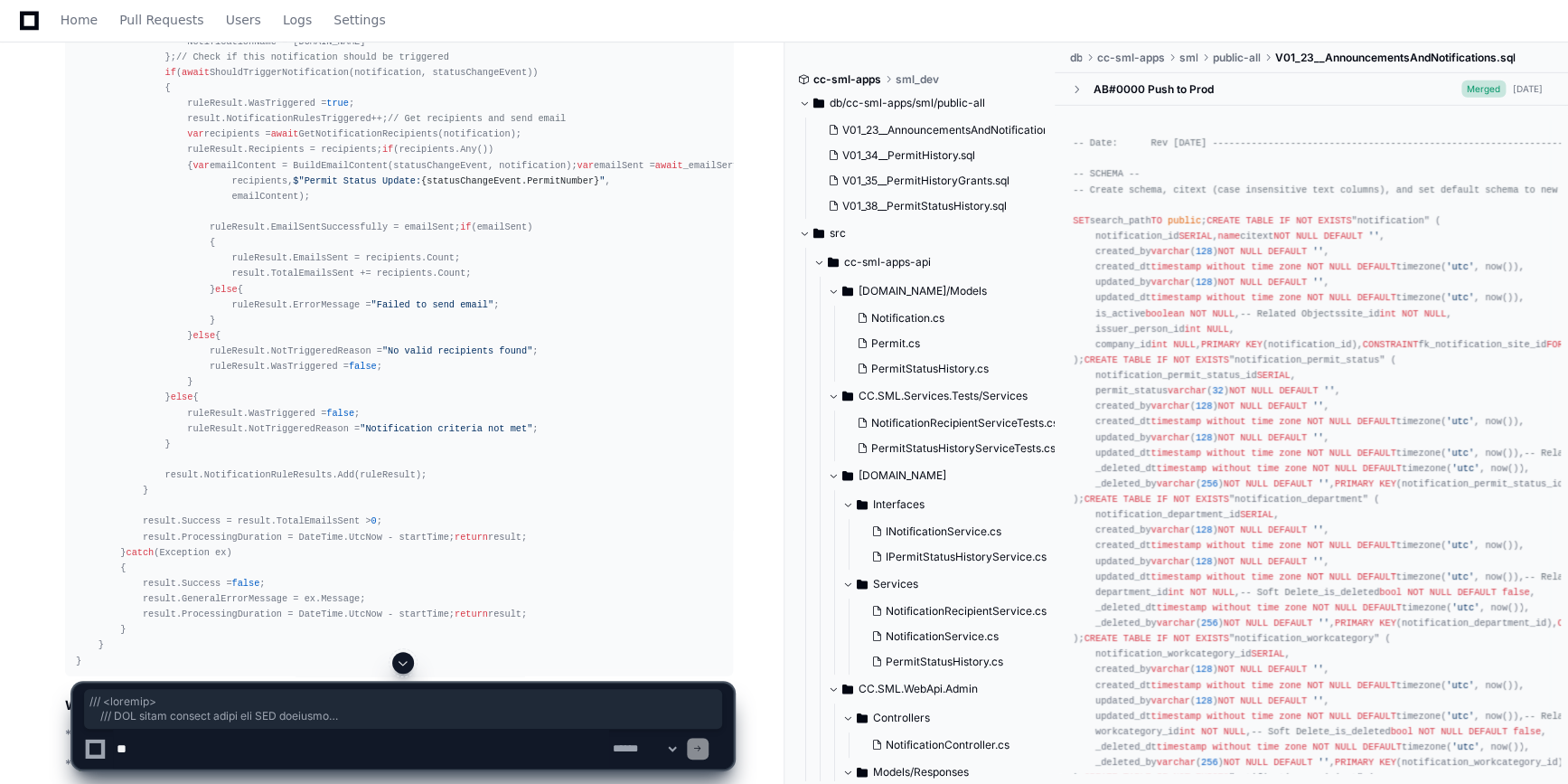
copy div "/// <summary> /// SQS batch request model for API endpoint /// </summary> publi…"
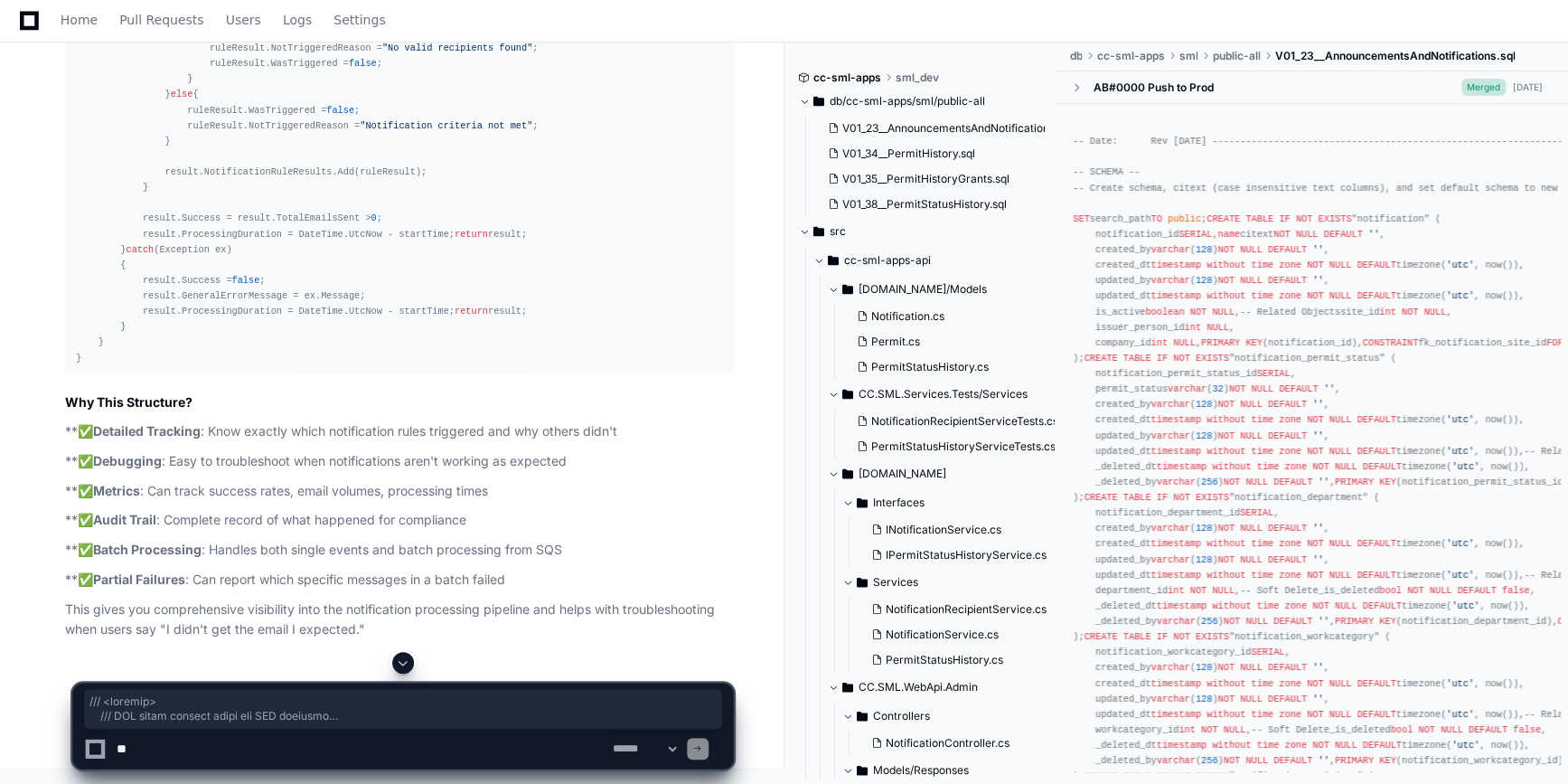
scroll to position [35779, 0]
click at [69, 721] on div "**********" at bounding box center [403, 717] width 763 height 132
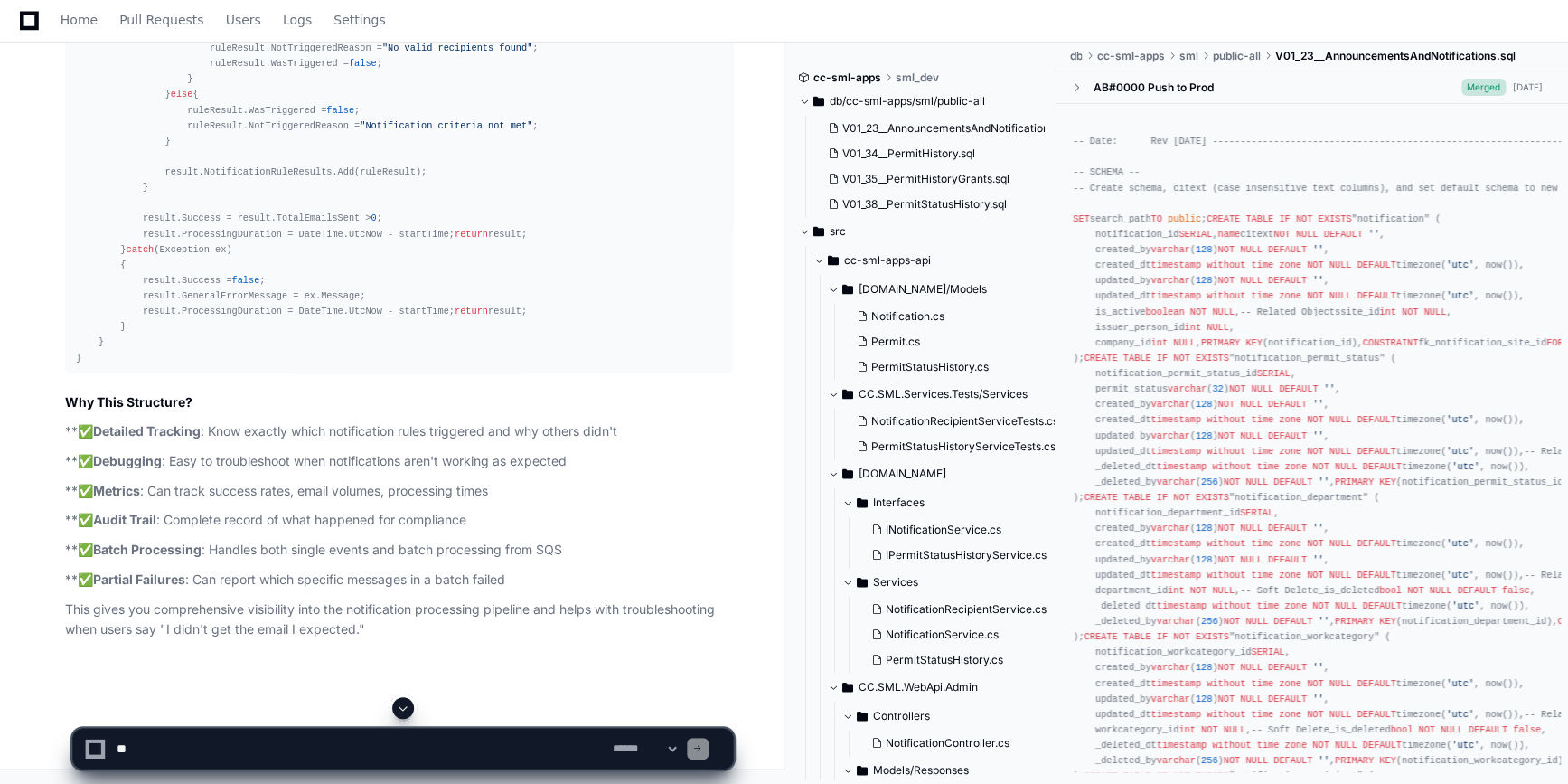
click at [206, 756] on textarea at bounding box center [360, 748] width 496 height 39
click at [363, 744] on textarea at bounding box center [360, 748] width 496 height 39
paste textarea "******"
type textarea "**********"
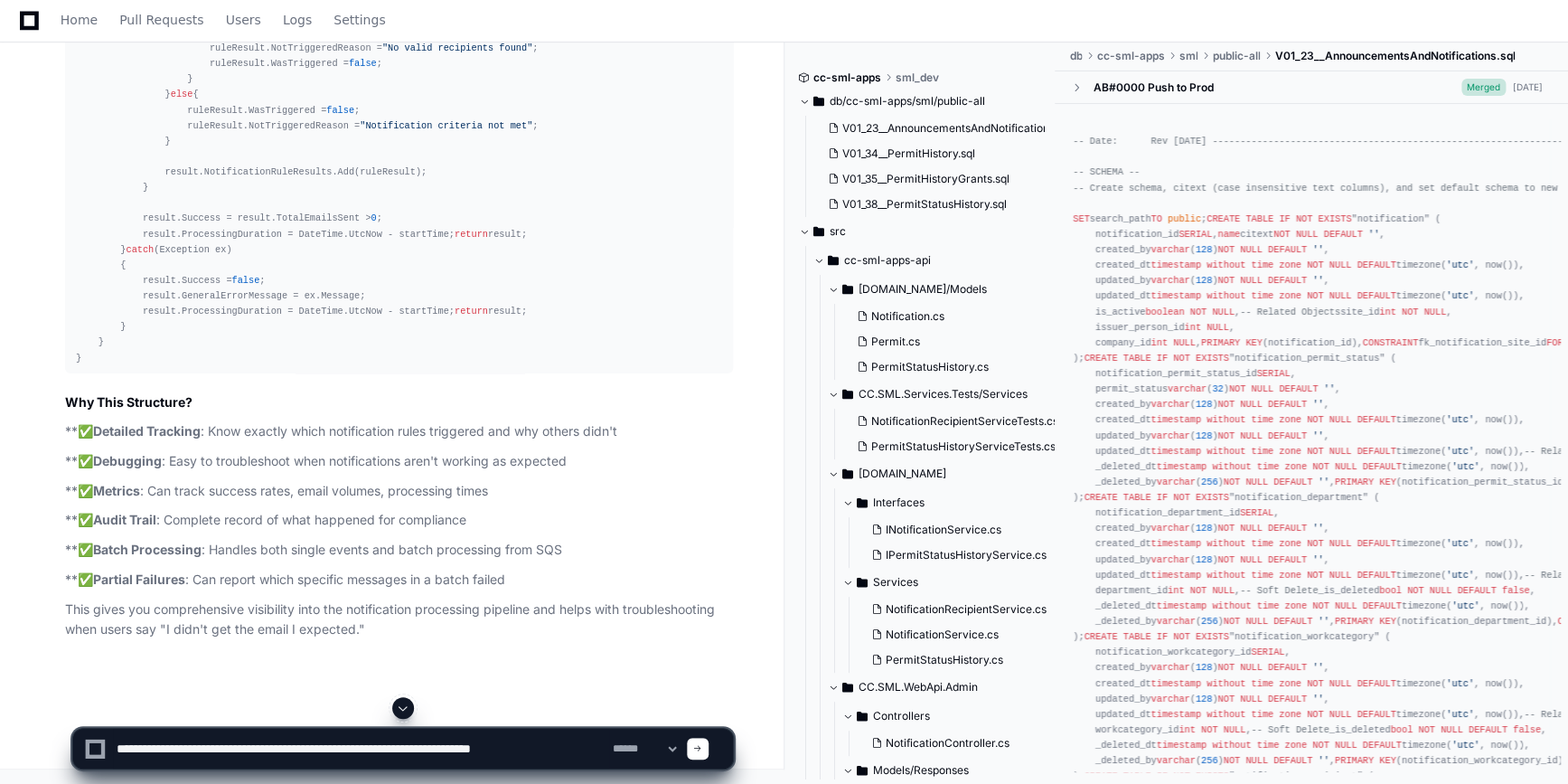
scroll to position [36847, 0]
